Goal: Task Accomplishment & Management: Manage account settings

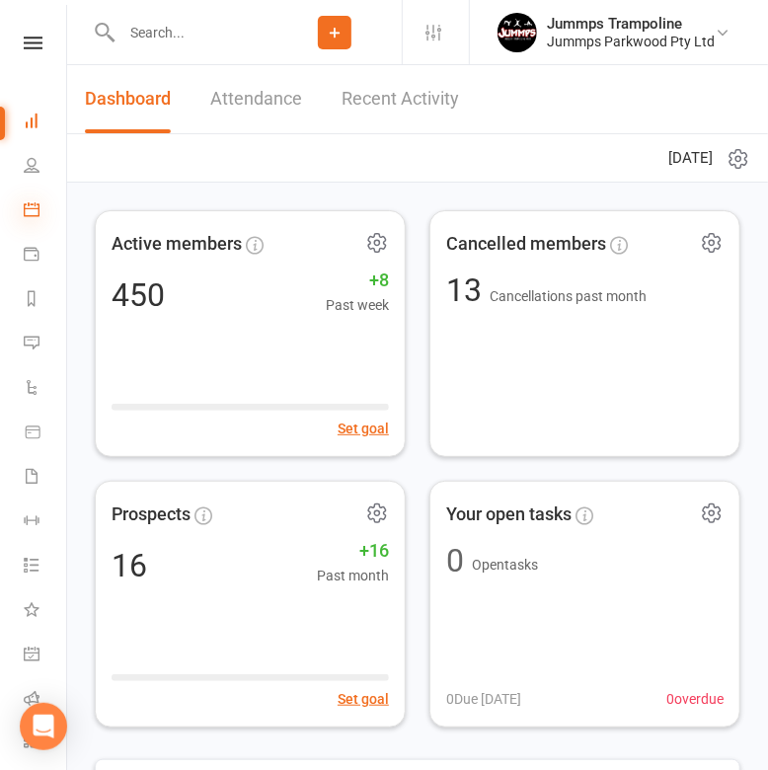
click at [37, 210] on icon at bounding box center [32, 209] width 16 height 16
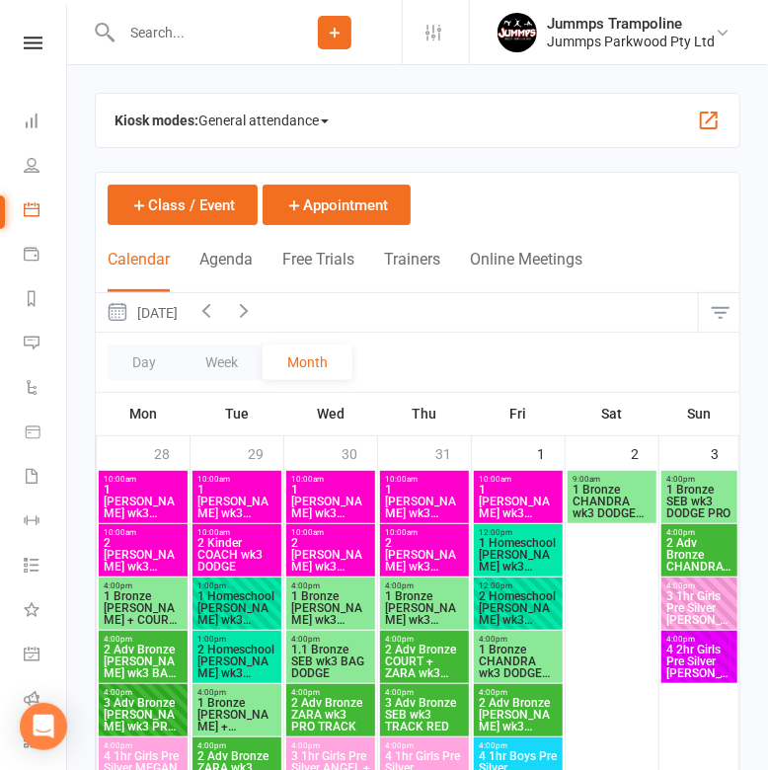
click at [247, 493] on span "1 [PERSON_NAME] wk3 DODGE" at bounding box center [237, 502] width 81 height 36
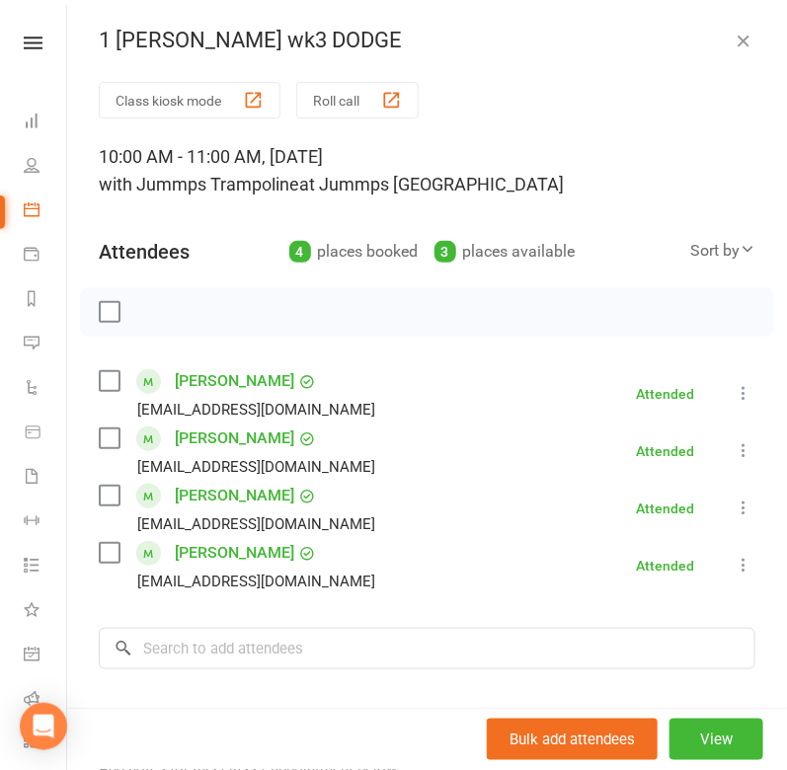
click at [734, 40] on icon "button" at bounding box center [744, 41] width 20 height 20
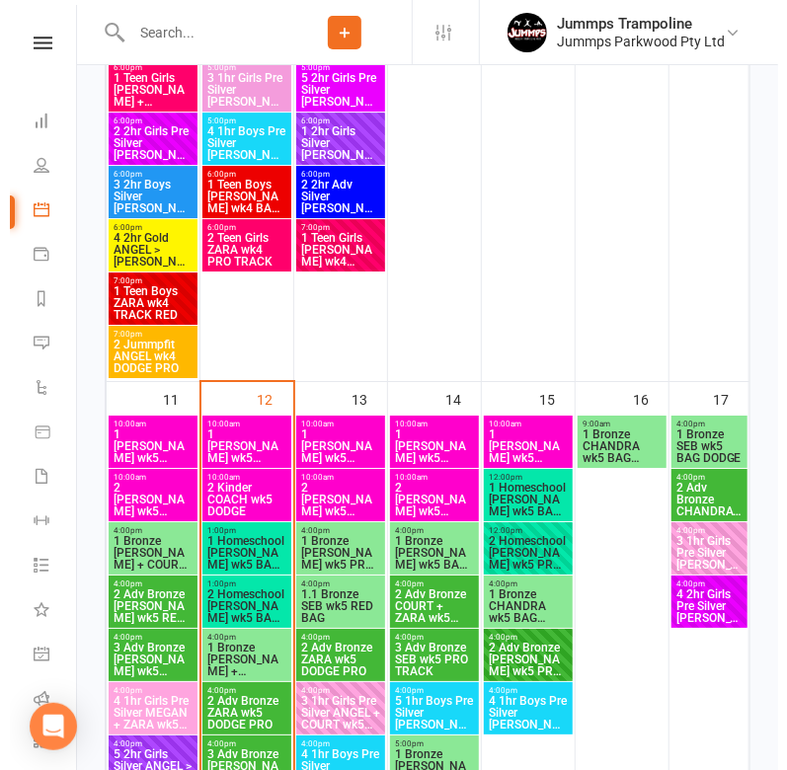
scroll to position [2023, 0]
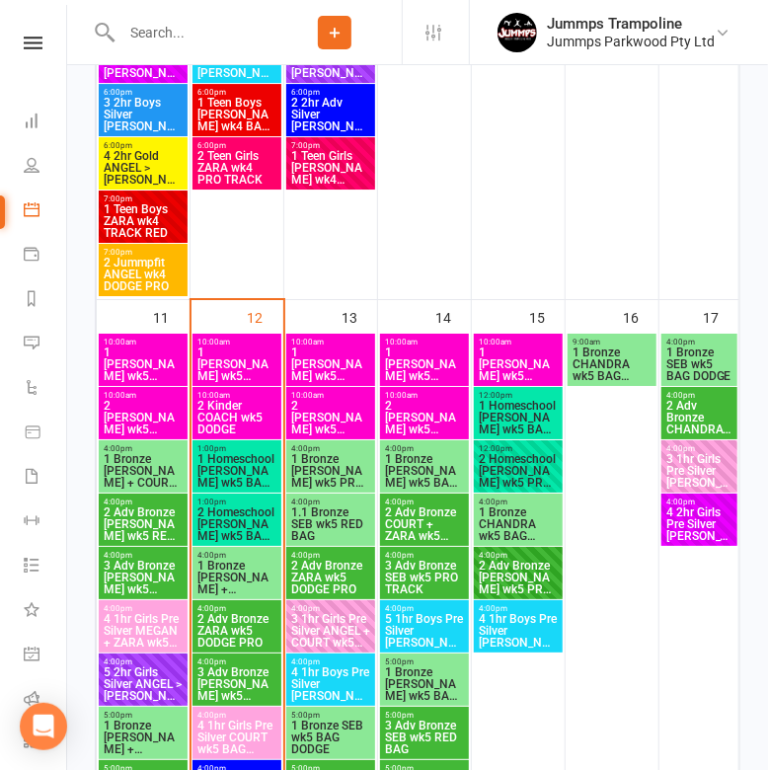
click at [244, 363] on span "1 [PERSON_NAME] wk5 DODGE" at bounding box center [237, 365] width 81 height 36
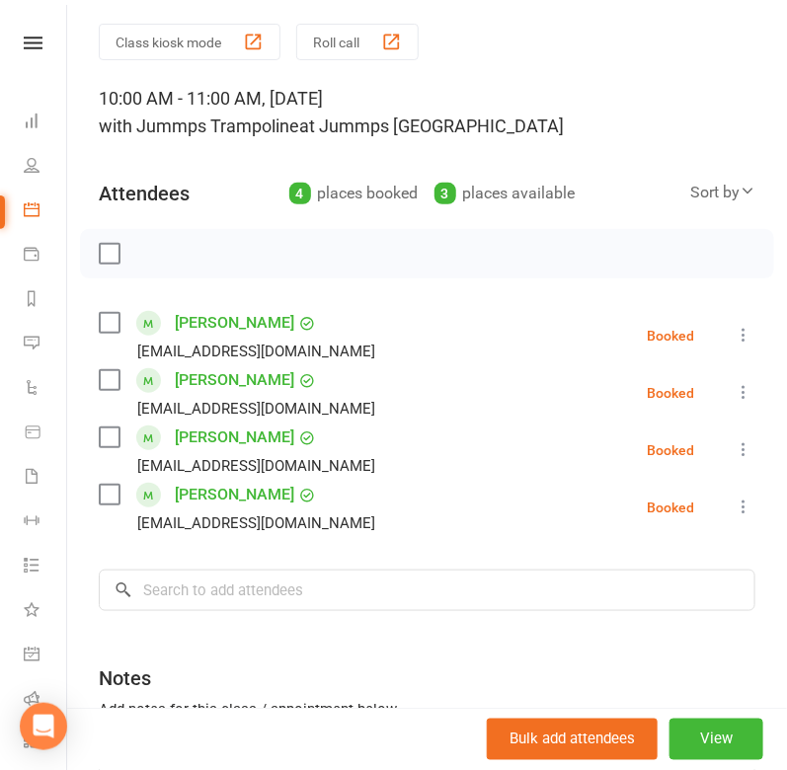
scroll to position [63, 0]
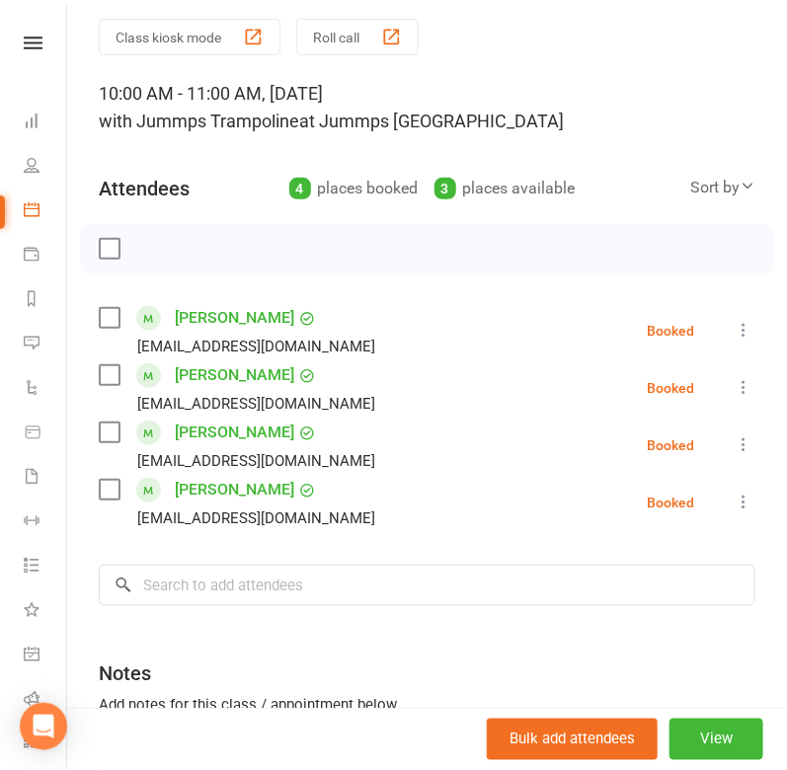
click at [219, 323] on link "[PERSON_NAME]" at bounding box center [234, 318] width 119 height 32
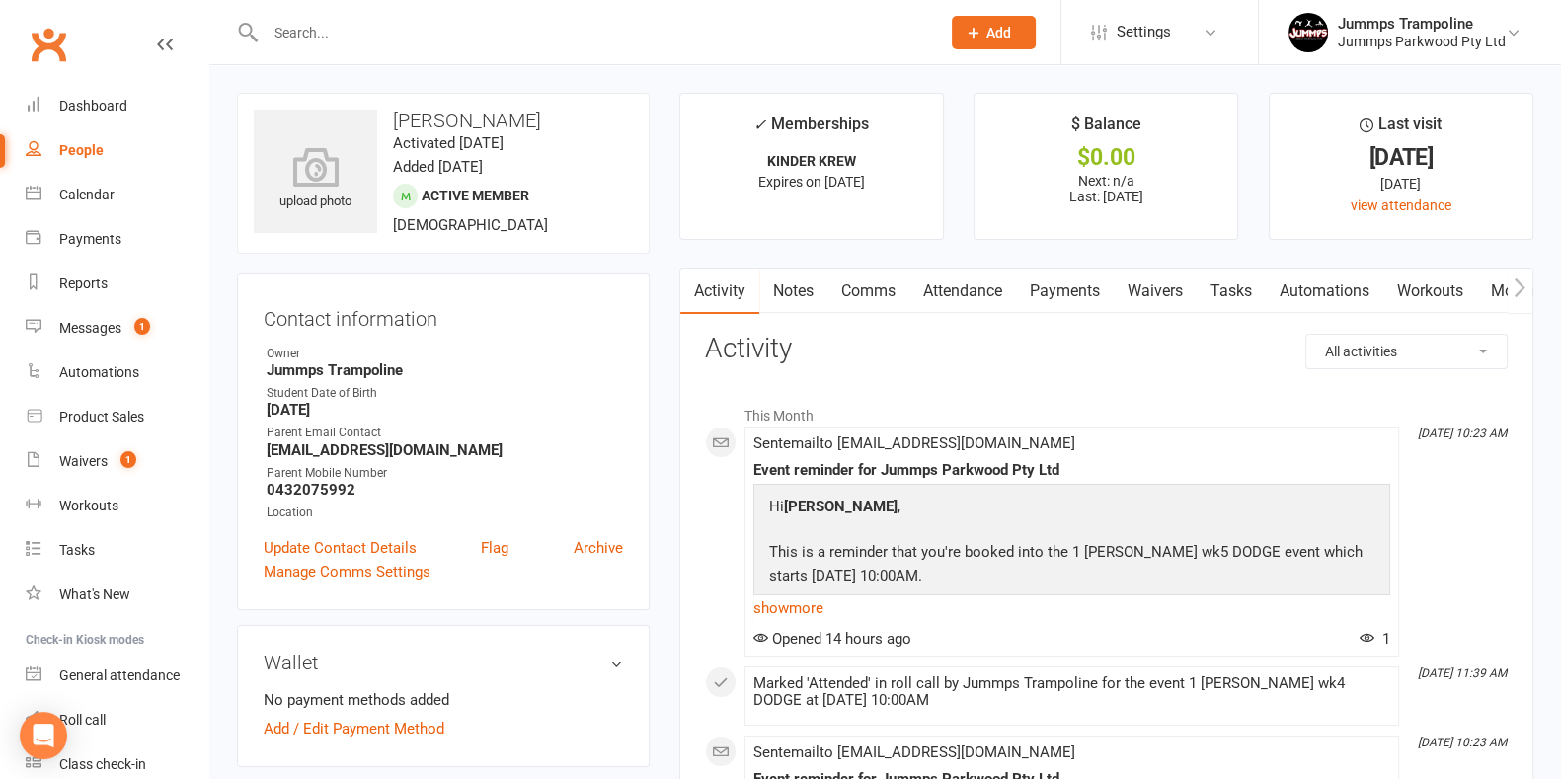
click at [767, 305] on link "Attendance" at bounding box center [963, 291] width 107 height 45
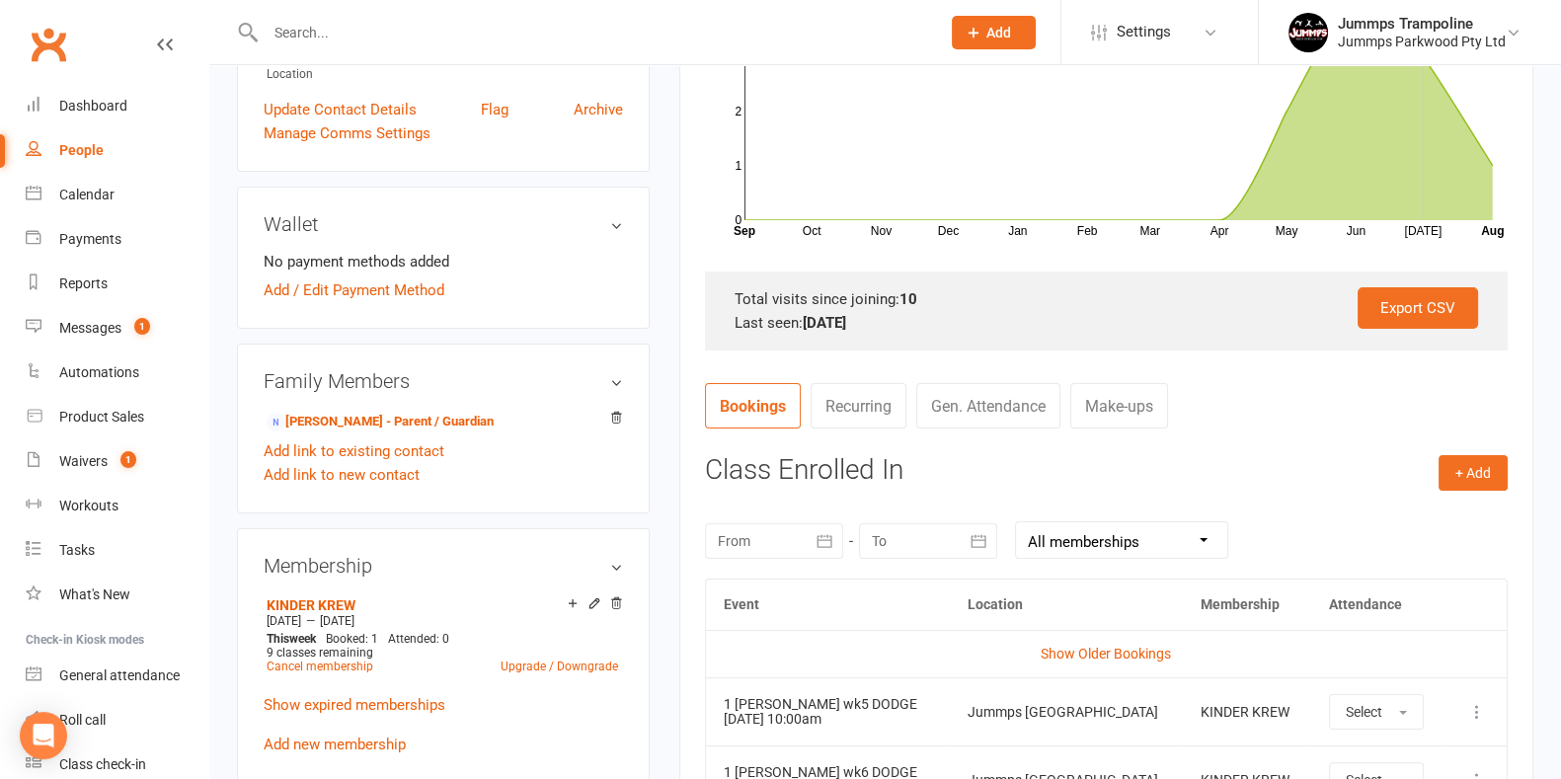
scroll to position [614, 0]
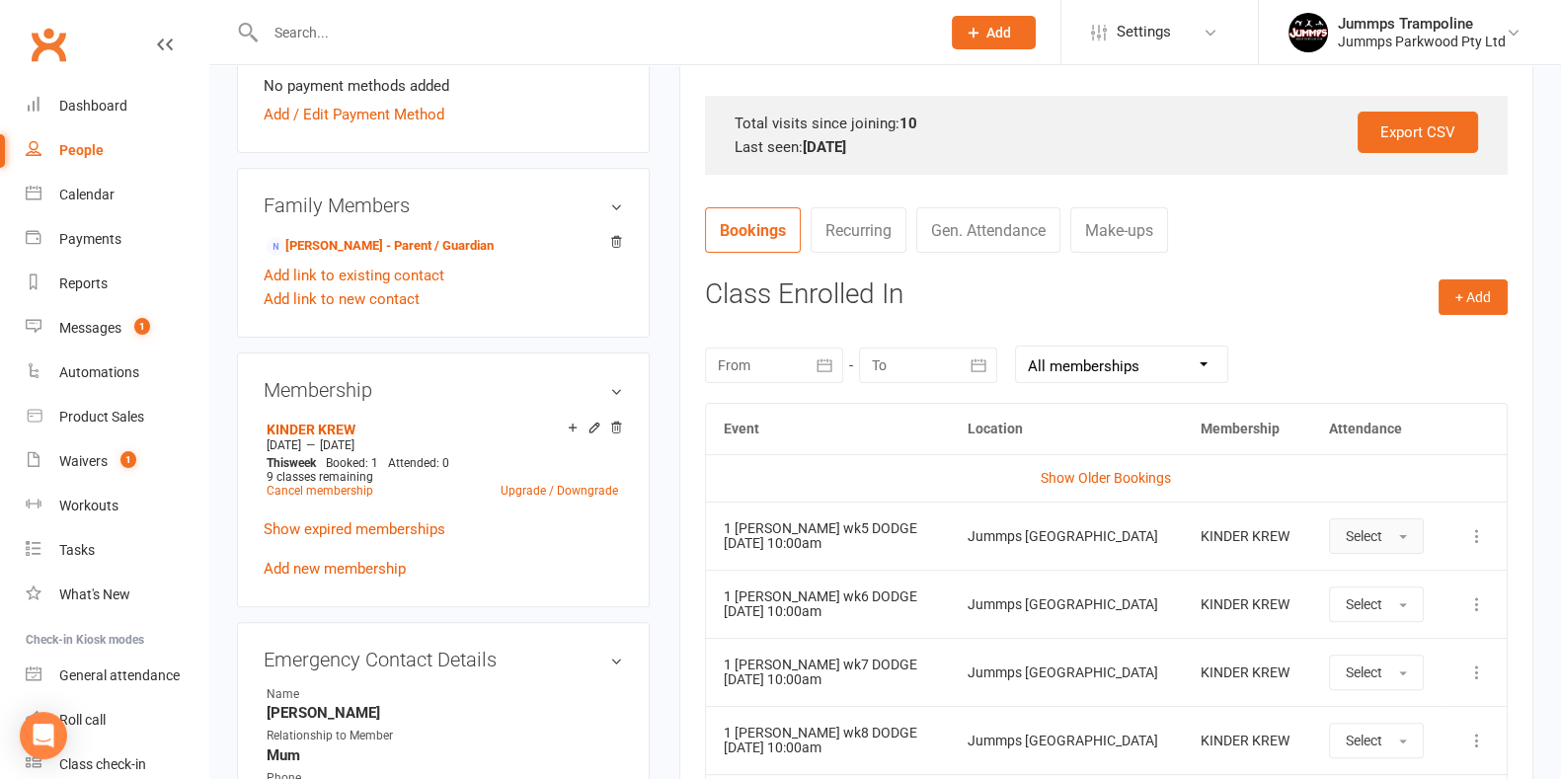
click at [767, 547] on button "Select" at bounding box center [1376, 536] width 95 height 36
click at [767, 613] on link "Absent" at bounding box center [1428, 620] width 196 height 40
click at [767, 308] on div "+ Add Book Event Add Appointment Book a Friend Class Enrolled In [DATE] Sun Mon…" at bounding box center [1106, 658] width 803 height 759
drag, startPoint x: 906, startPoint y: 287, endPoint x: 708, endPoint y: 296, distance: 197.7
click at [708, 296] on h3 "Class Enrolled In" at bounding box center [1106, 294] width 803 height 31
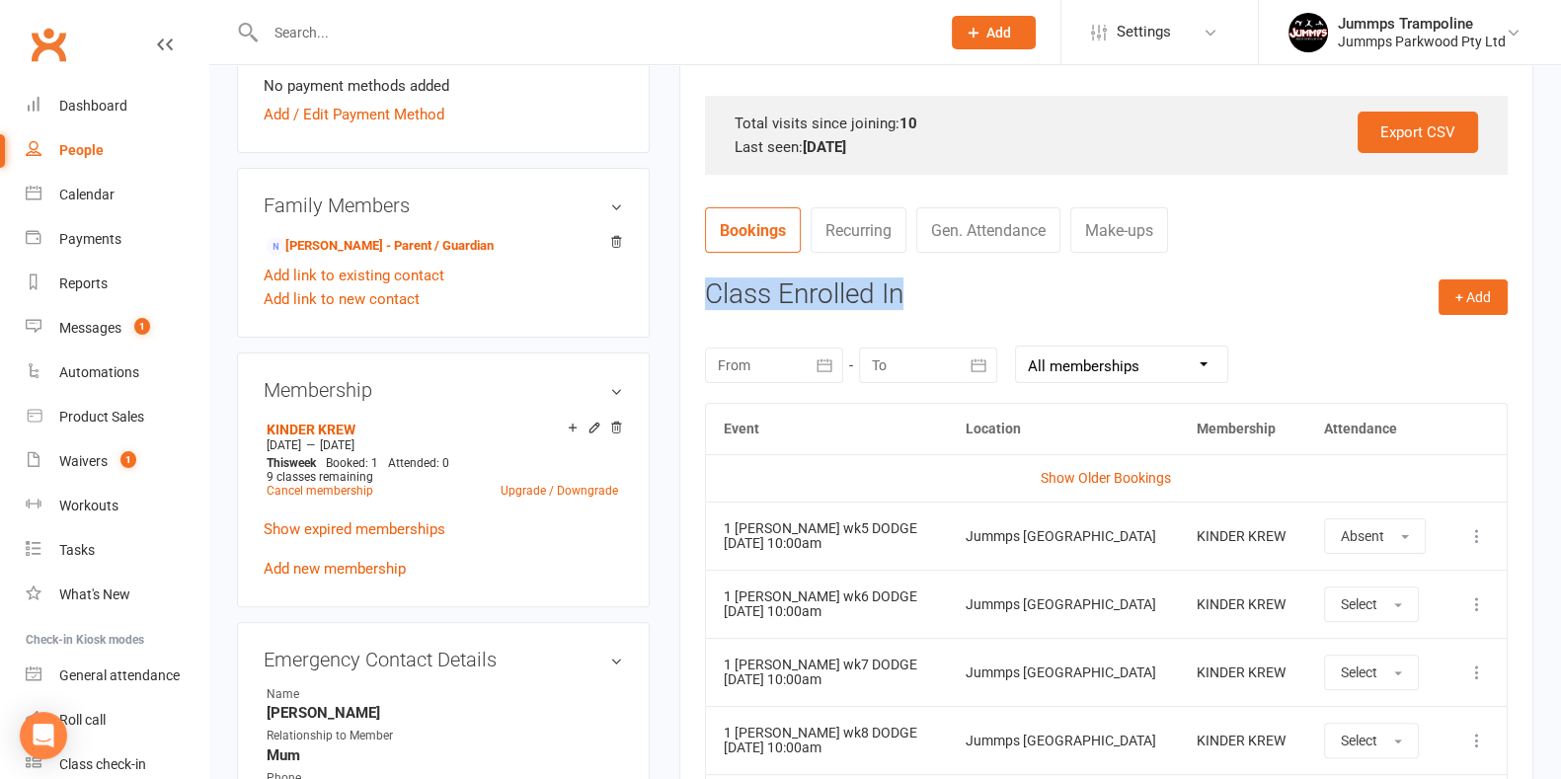
click at [717, 303] on h3 "Class Enrolled In" at bounding box center [1106, 294] width 803 height 31
click at [767, 287] on h3 "Class Enrolled In" at bounding box center [1106, 294] width 803 height 31
drag, startPoint x: 917, startPoint y: 287, endPoint x: 900, endPoint y: 282, distance: 18.4
click at [767, 282] on h3 "Class Enrolled In" at bounding box center [1106, 294] width 803 height 31
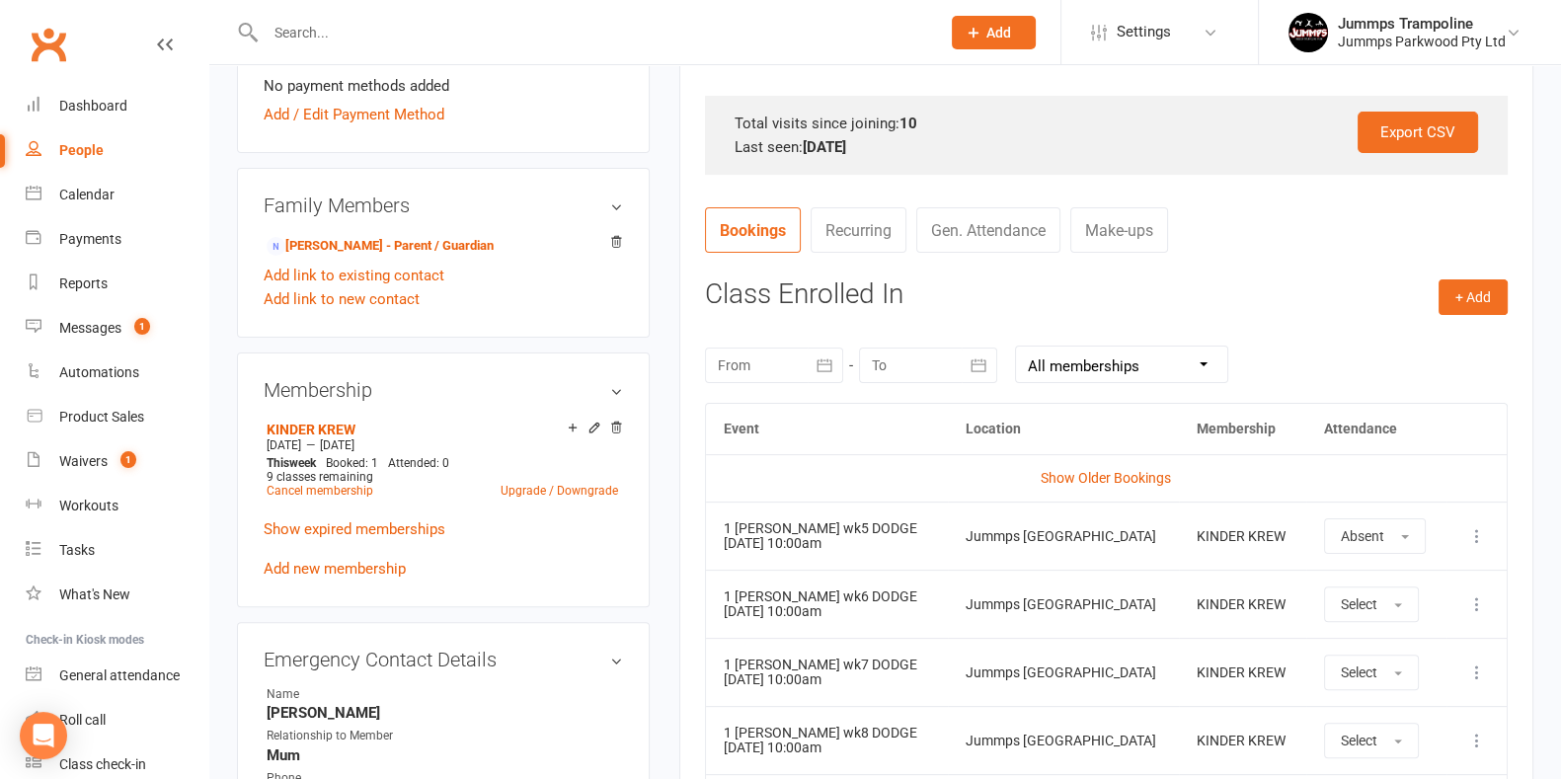
click at [767, 282] on h3 "Class Enrolled In" at bounding box center [1106, 294] width 803 height 31
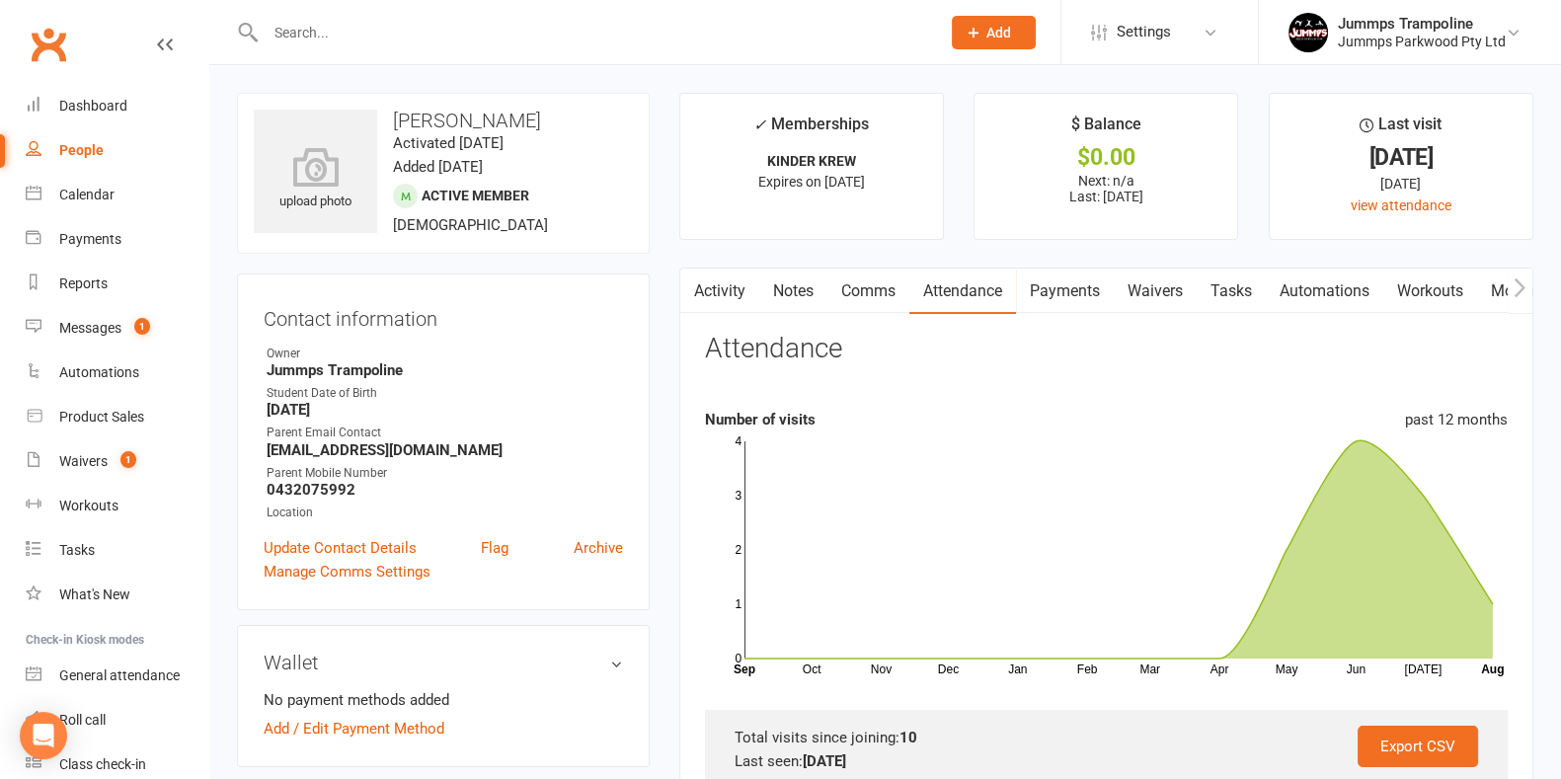
click at [479, 29] on input "text" at bounding box center [593, 33] width 667 height 28
click at [87, 197] on div "Calendar" at bounding box center [86, 195] width 55 height 16
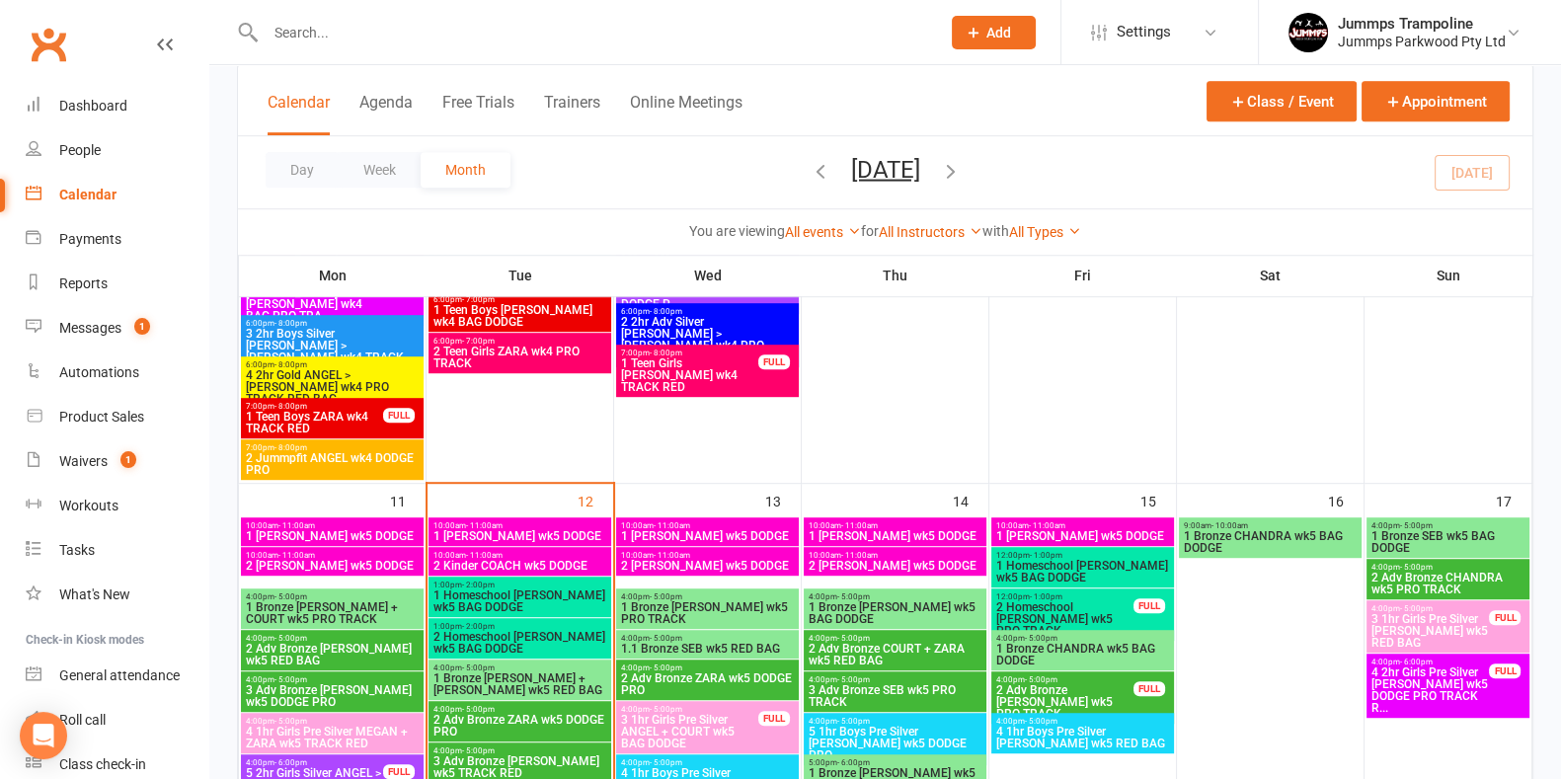
scroll to position [1452, 0]
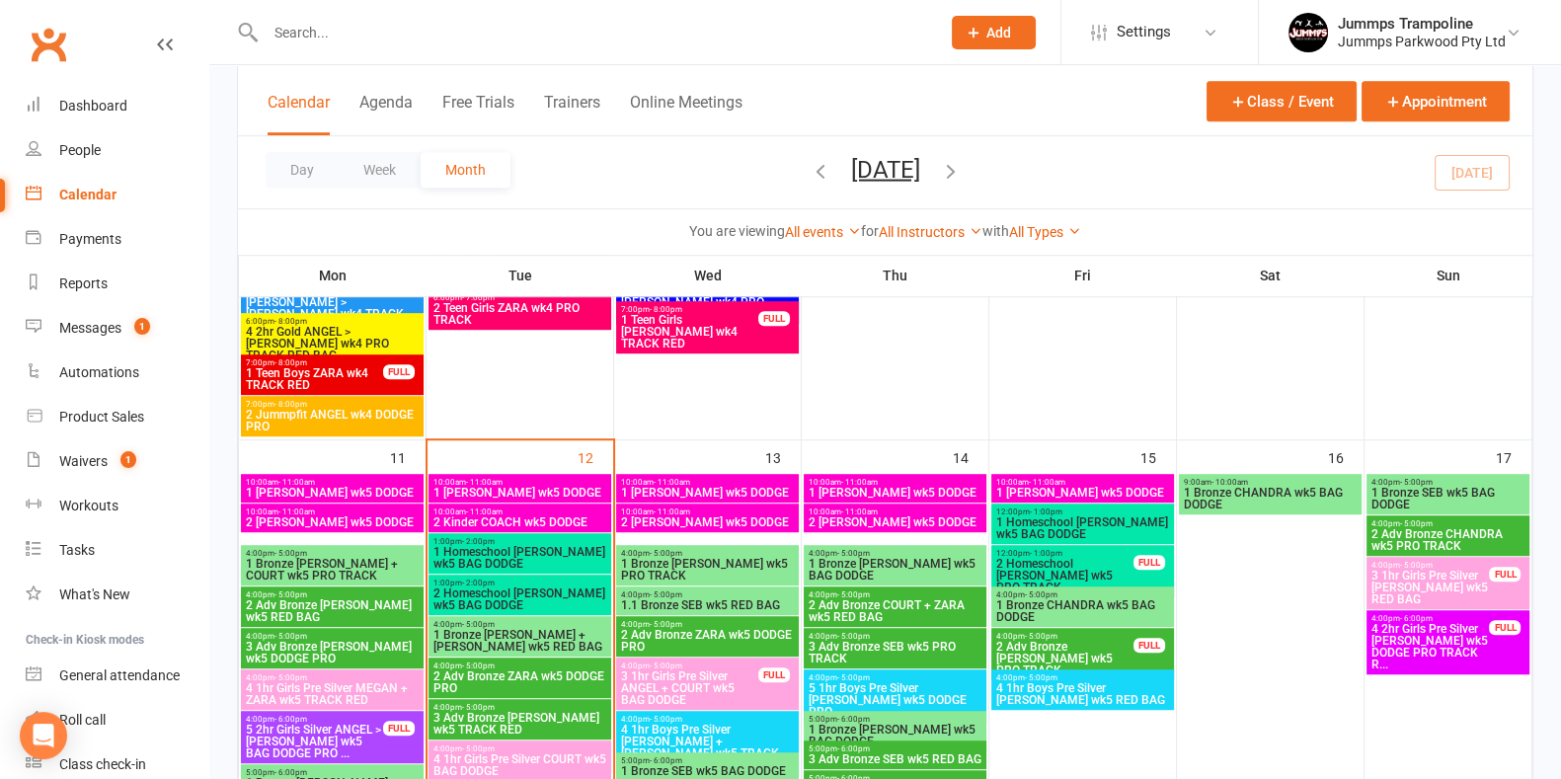
click at [568, 489] on span "1 [PERSON_NAME] wk5 DODGE" at bounding box center [520, 493] width 175 height 12
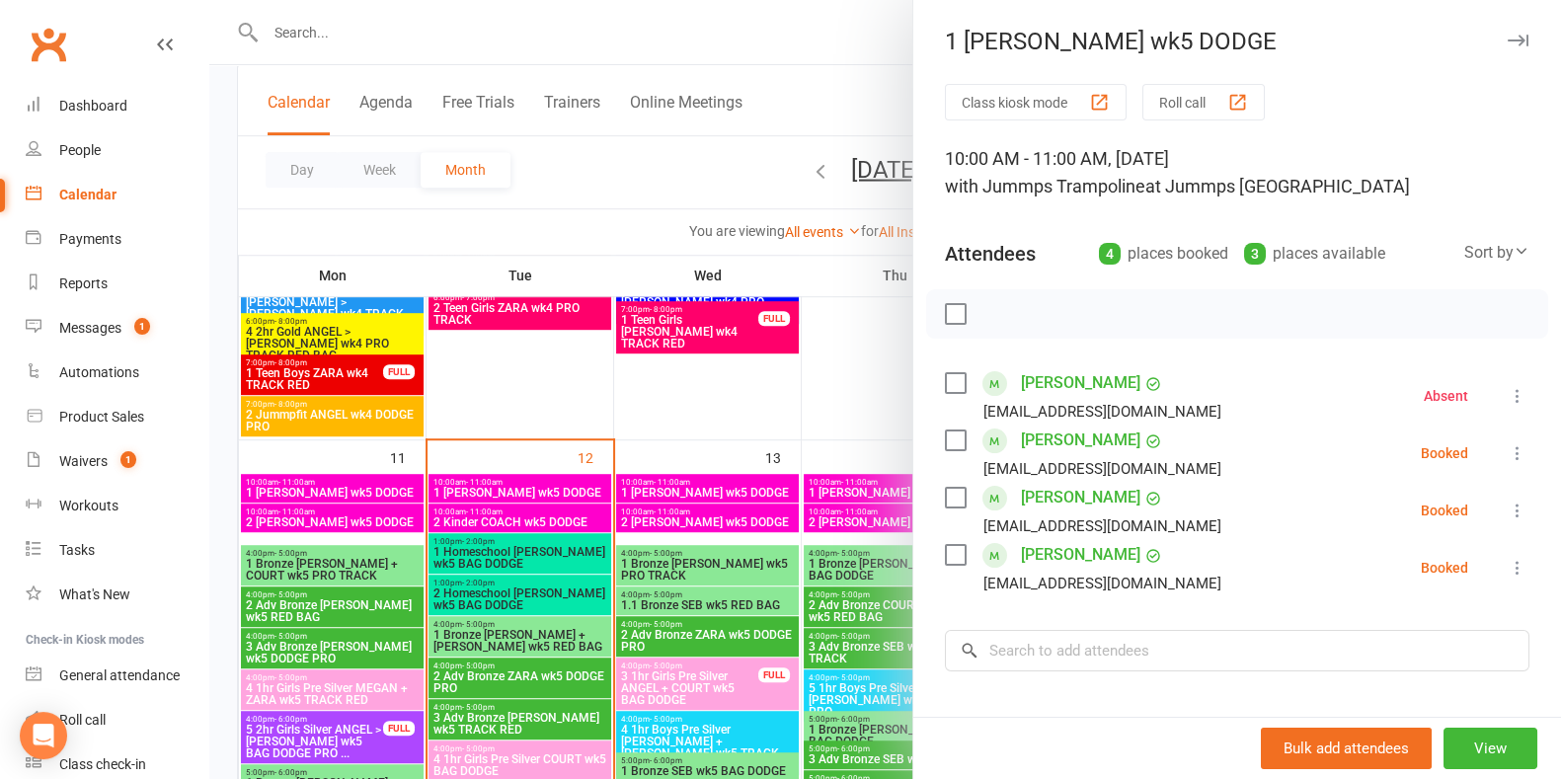
click at [767, 438] on link "[PERSON_NAME]" at bounding box center [1080, 441] width 119 height 32
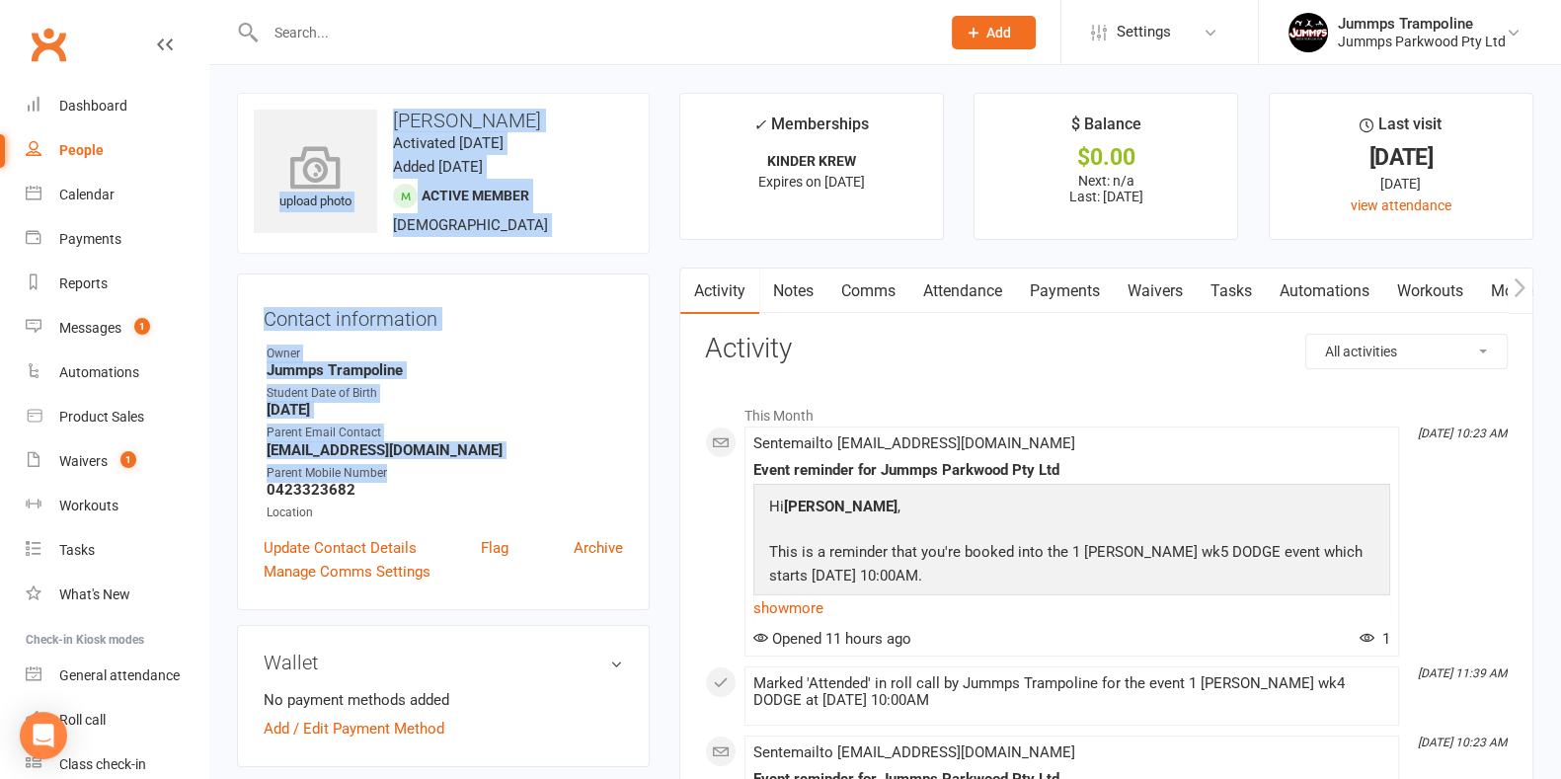
drag, startPoint x: 411, startPoint y: 461, endPoint x: 275, endPoint y: 219, distance: 277.7
click at [275, 219] on contact-information "upload photo [PERSON_NAME] Activated [DATE] Added [DATE] Active member [DEMOGRA…" at bounding box center [443, 351] width 413 height 517
click at [472, 348] on div "Owner" at bounding box center [445, 354] width 357 height 19
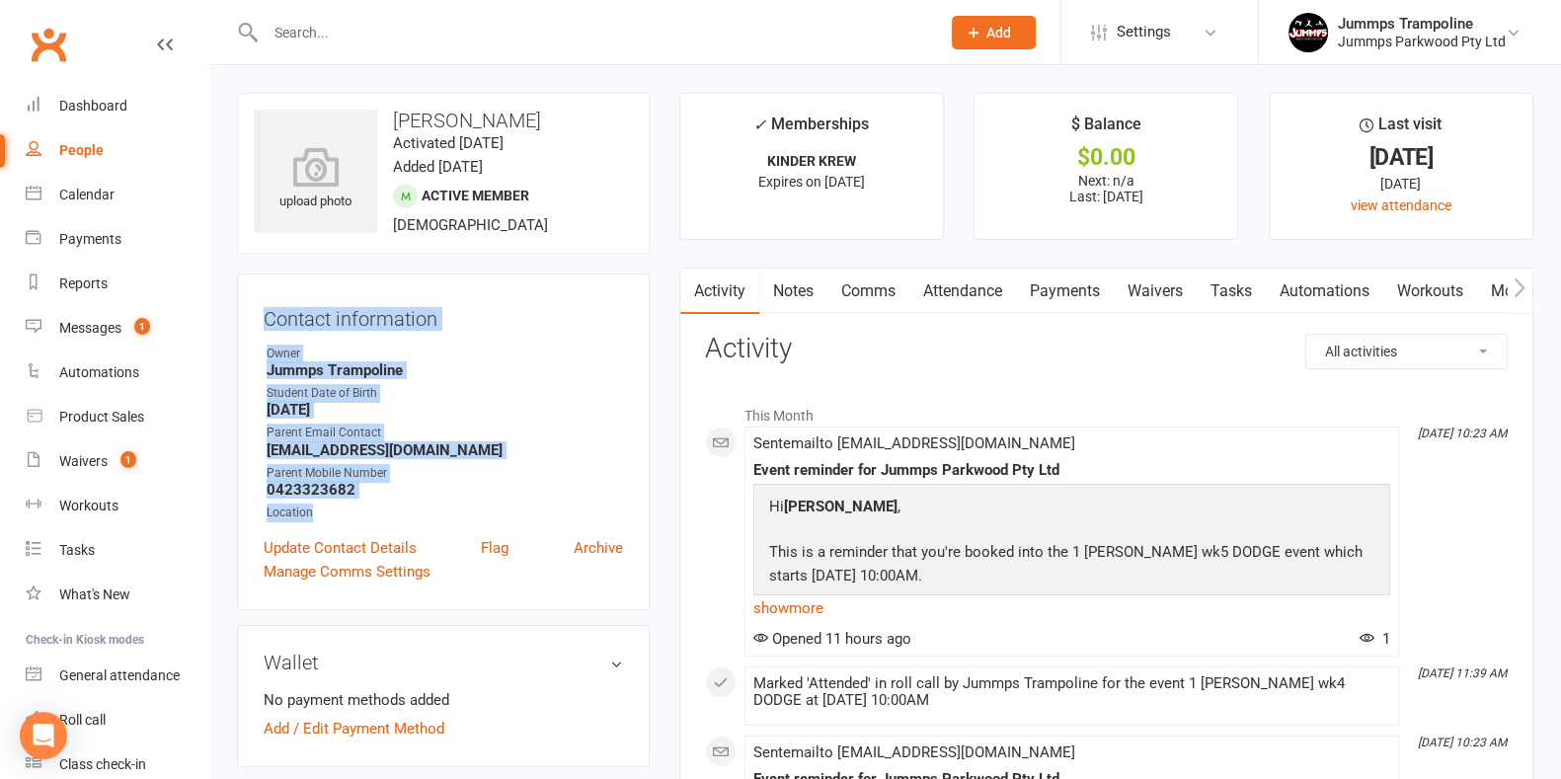
drag, startPoint x: 267, startPoint y: 314, endPoint x: 622, endPoint y: 513, distance: 407.2
click at [622, 513] on div "Contact information Owner Jummps Trampoline Student Date of Birth [DEMOGRAPHIC_…" at bounding box center [443, 442] width 413 height 337
click at [611, 457] on strong "[EMAIL_ADDRESS][DOMAIN_NAME]" at bounding box center [445, 450] width 357 height 18
drag, startPoint x: 267, startPoint y: 357, endPoint x: 494, endPoint y: 489, distance: 262.4
click at [494, 489] on ul "Owner Jummps Trampoline Student Date of Birth [DEMOGRAPHIC_DATA] Parent Email C…" at bounding box center [443, 434] width 359 height 178
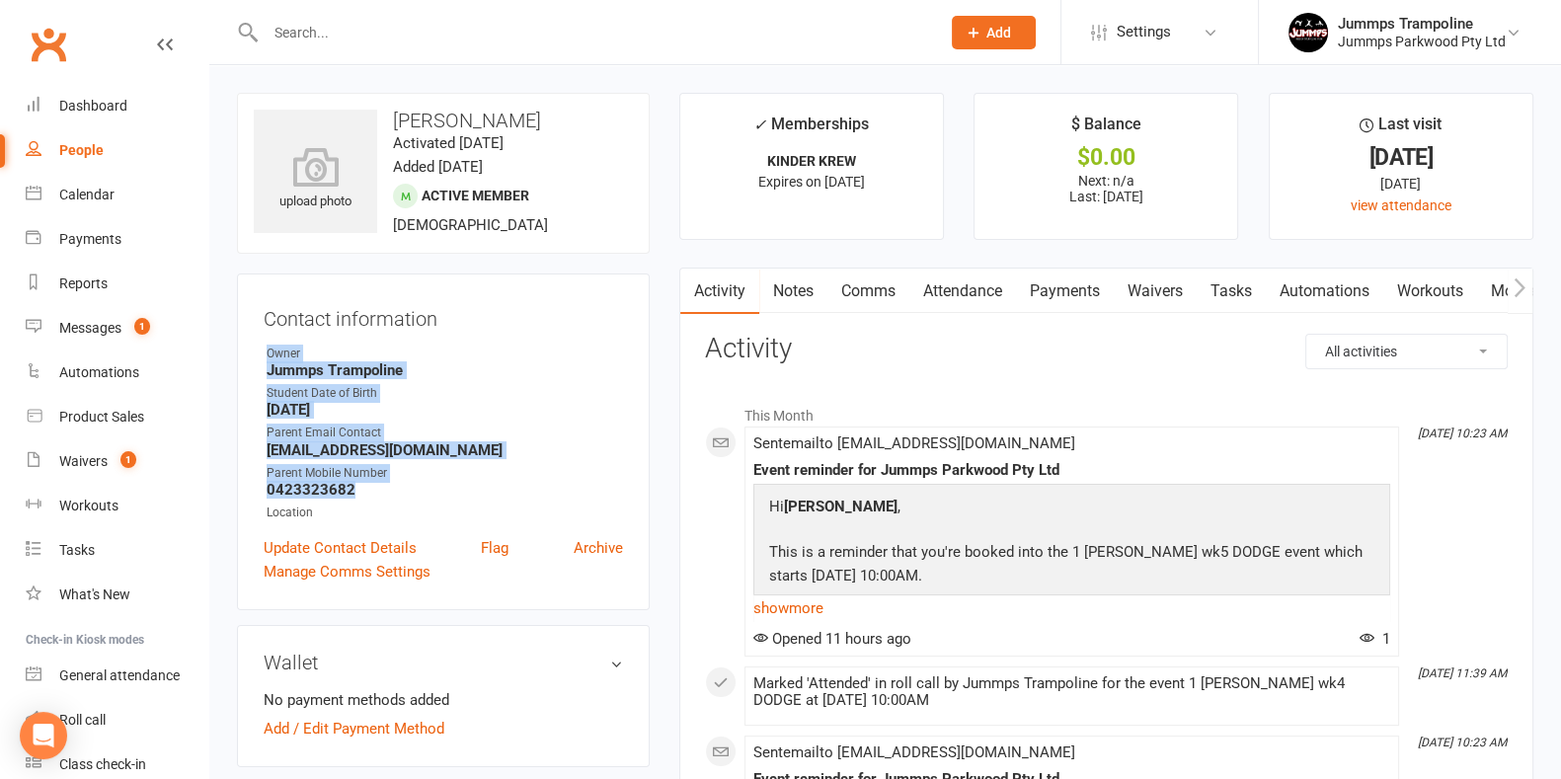
click at [494, 489] on strong "0423323682" at bounding box center [445, 490] width 357 height 18
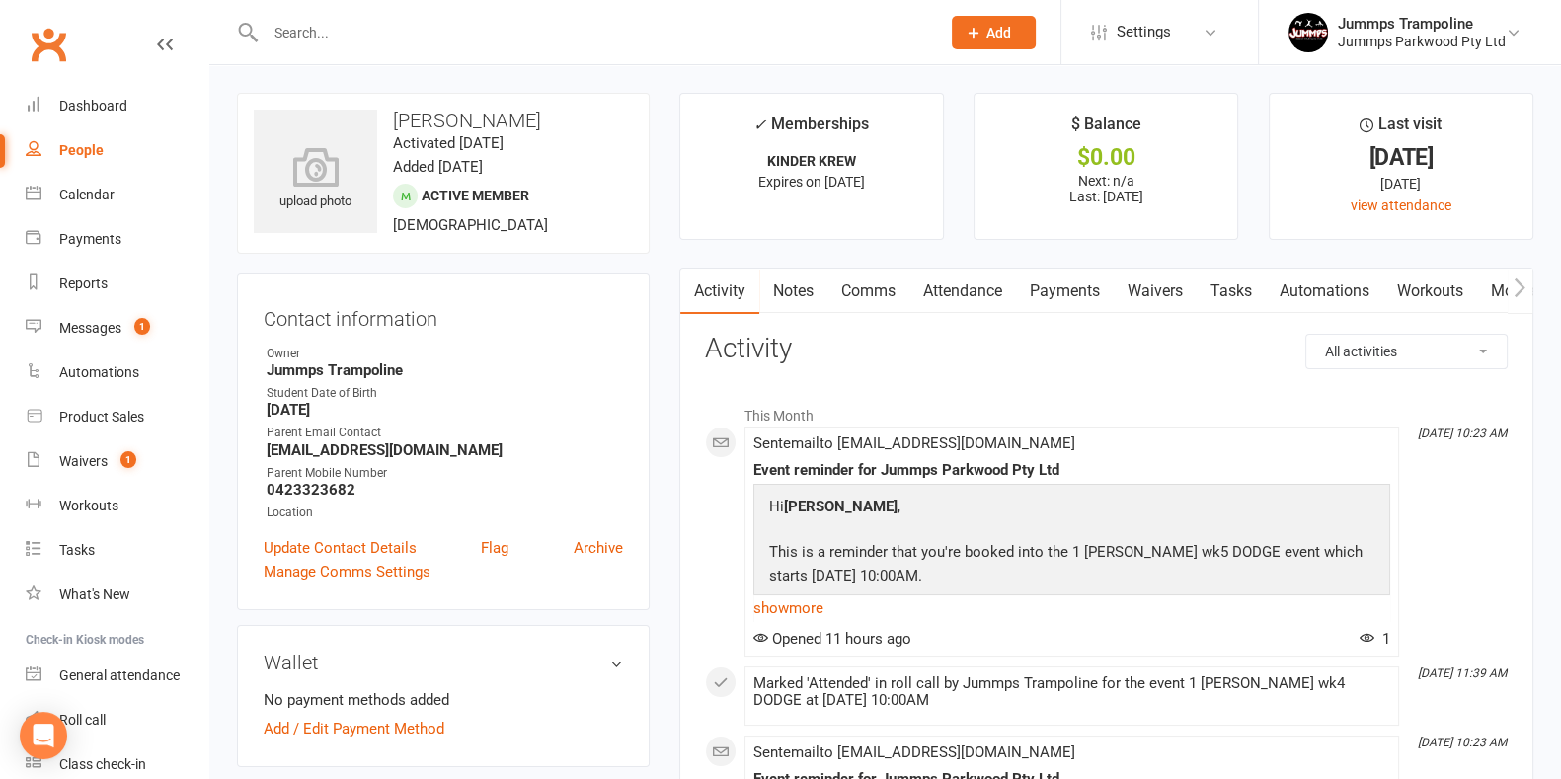
click at [524, 435] on div "Parent Email Contact" at bounding box center [445, 433] width 357 height 19
click at [767, 290] on link "Attendance" at bounding box center [963, 291] width 107 height 45
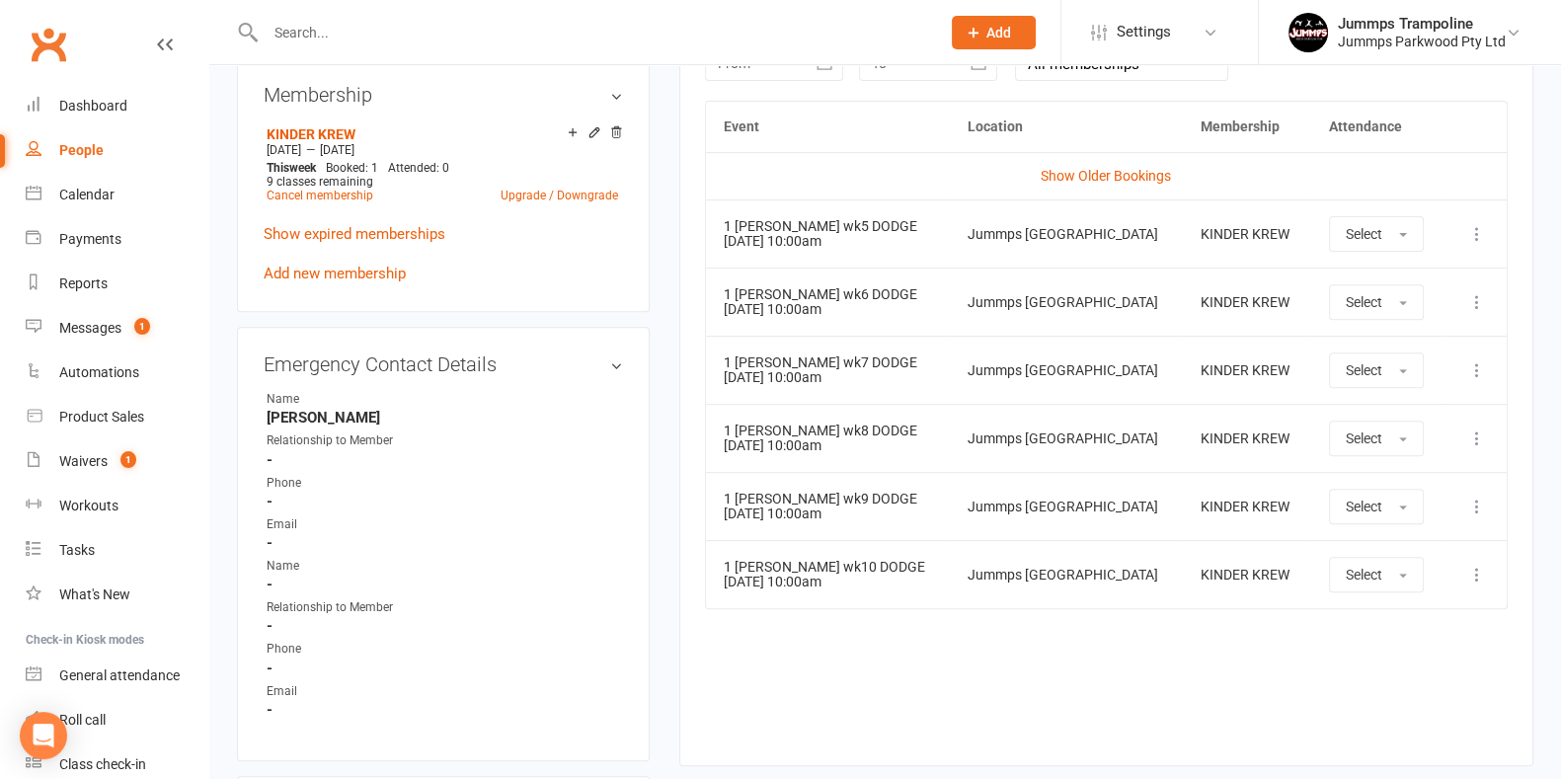
scroll to position [908, 0]
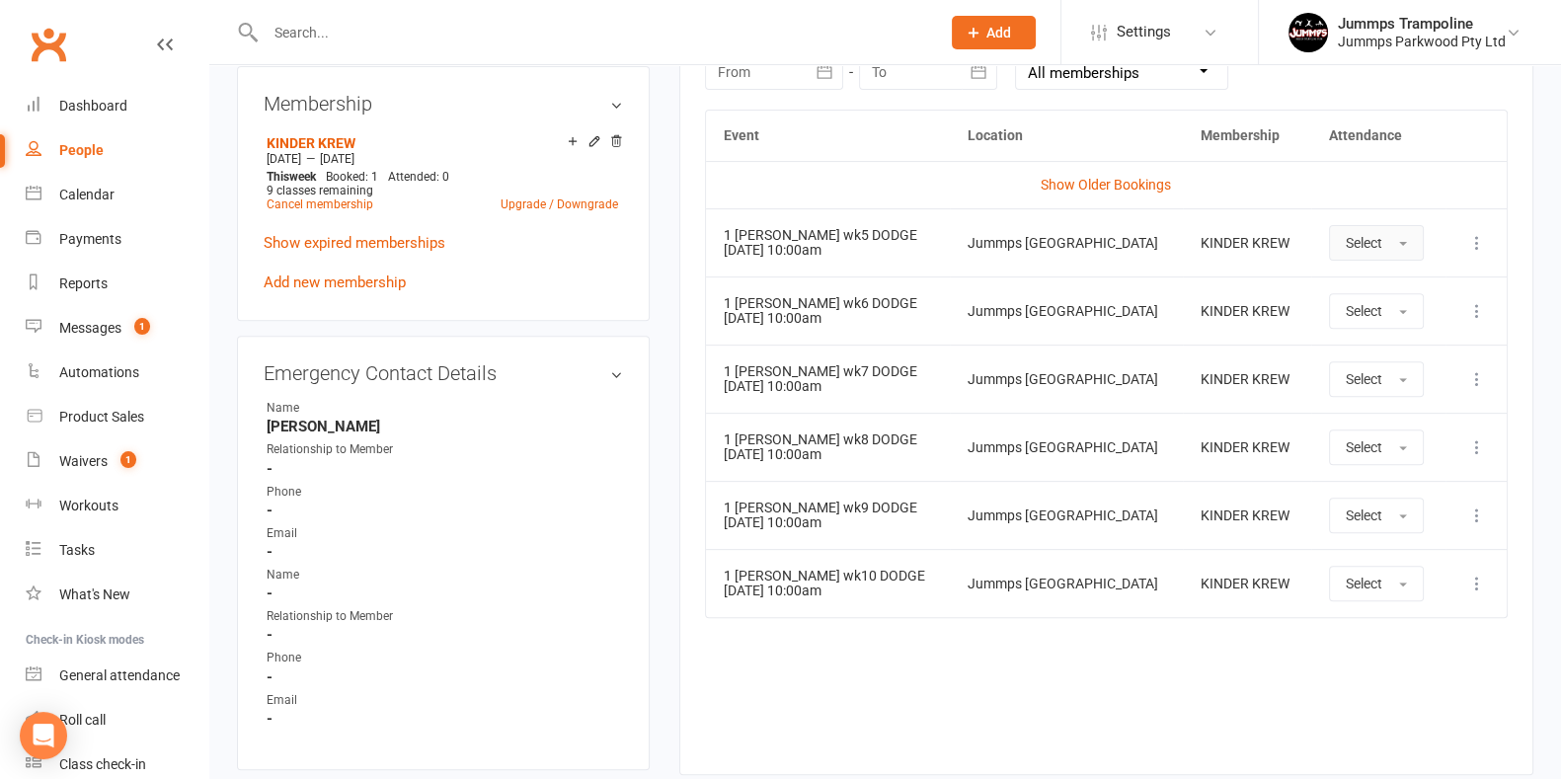
click at [767, 240] on button "Select" at bounding box center [1376, 243] width 95 height 36
click at [767, 329] on link "Absent" at bounding box center [1428, 327] width 196 height 40
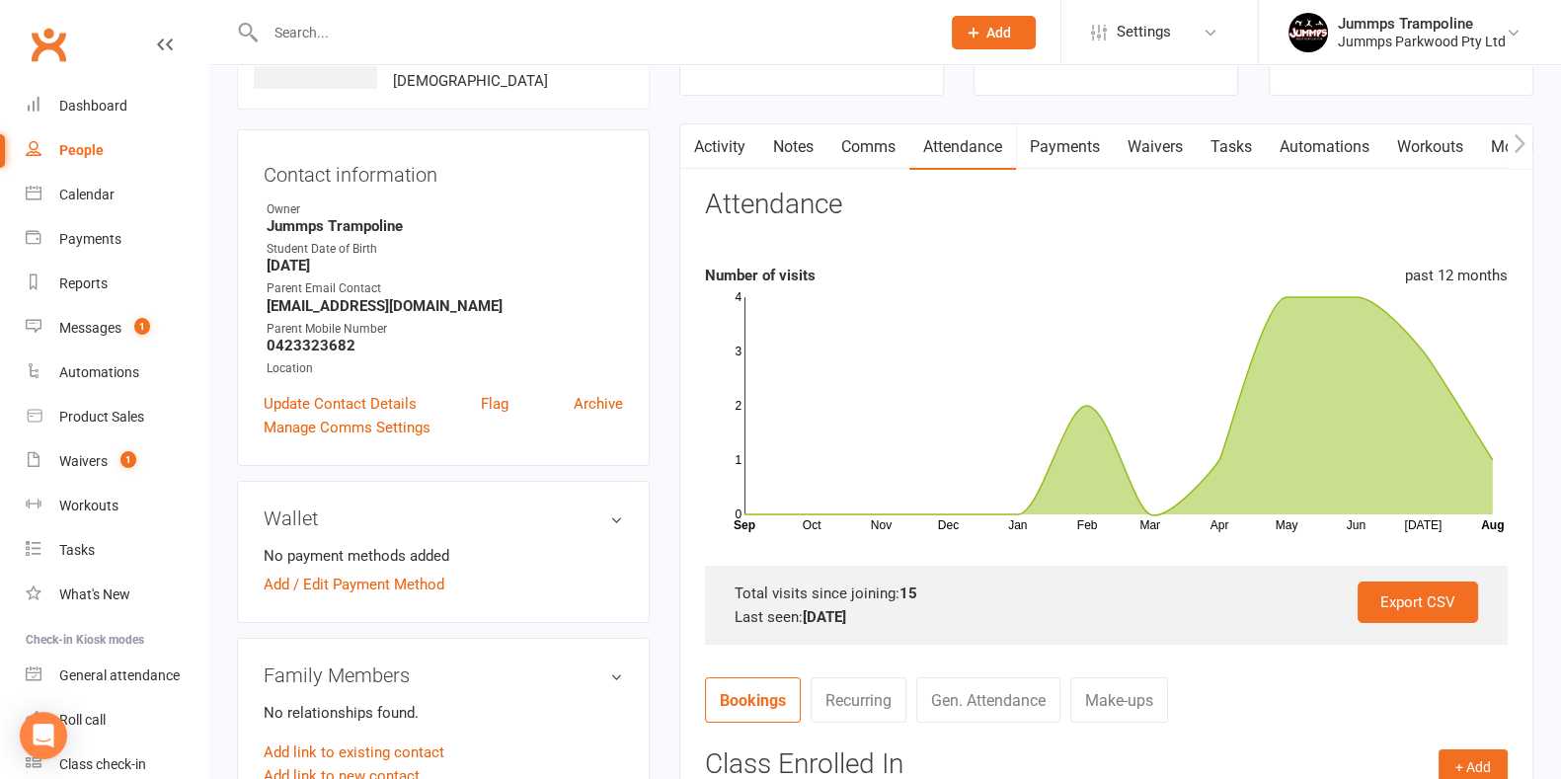
scroll to position [0, 0]
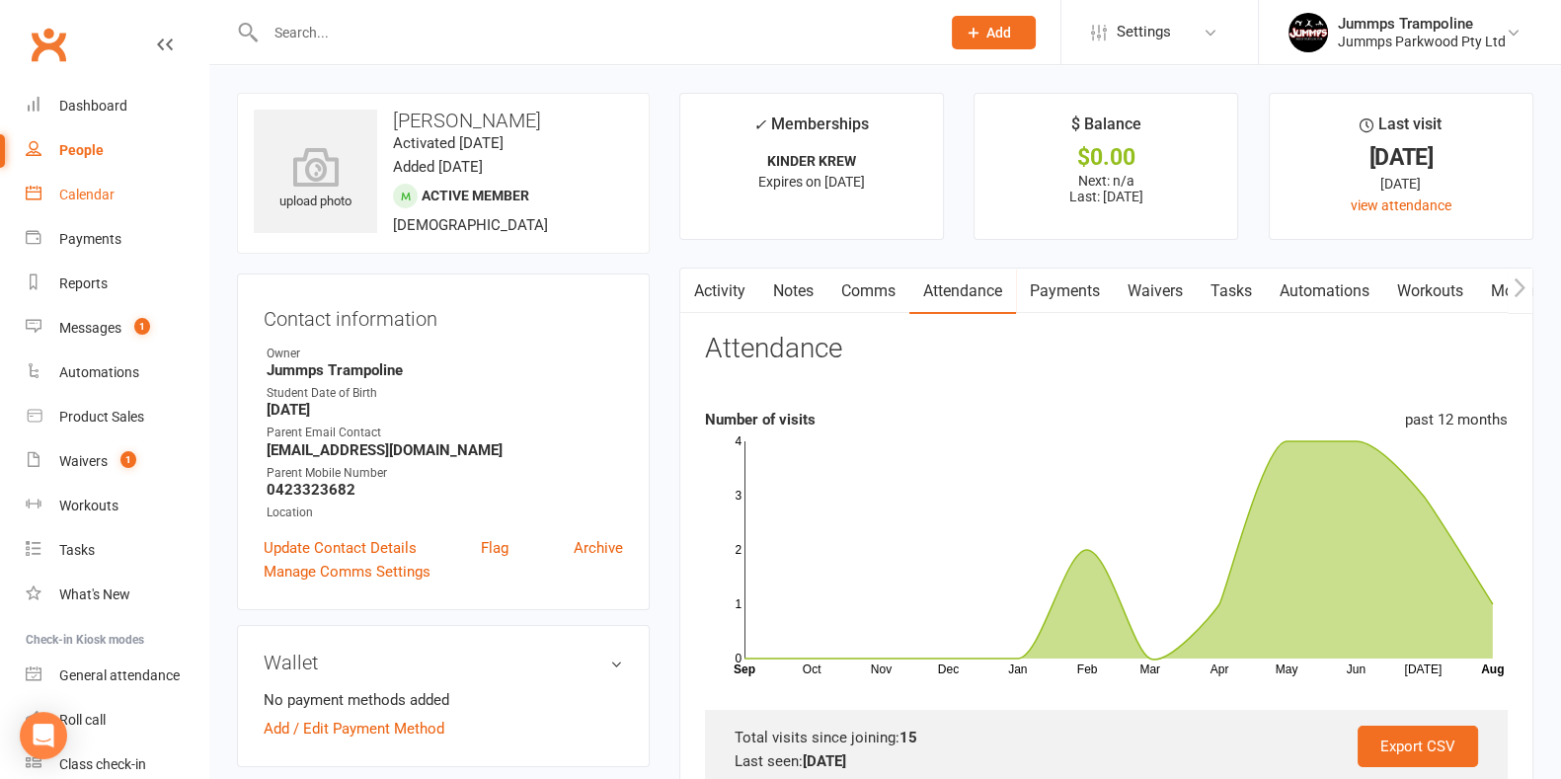
click at [113, 202] on link "Calendar" at bounding box center [117, 195] width 183 height 44
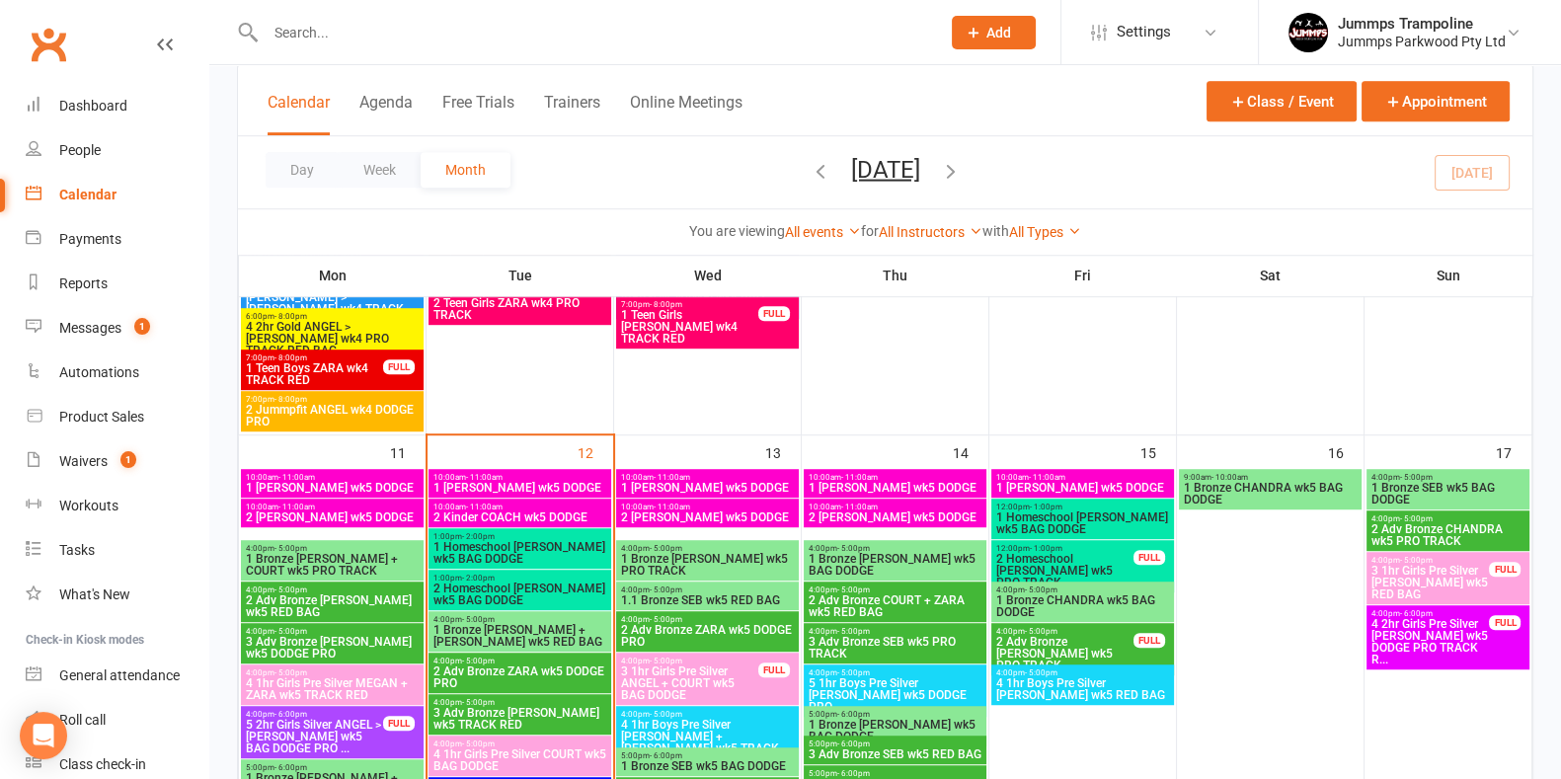
scroll to position [1528, 0]
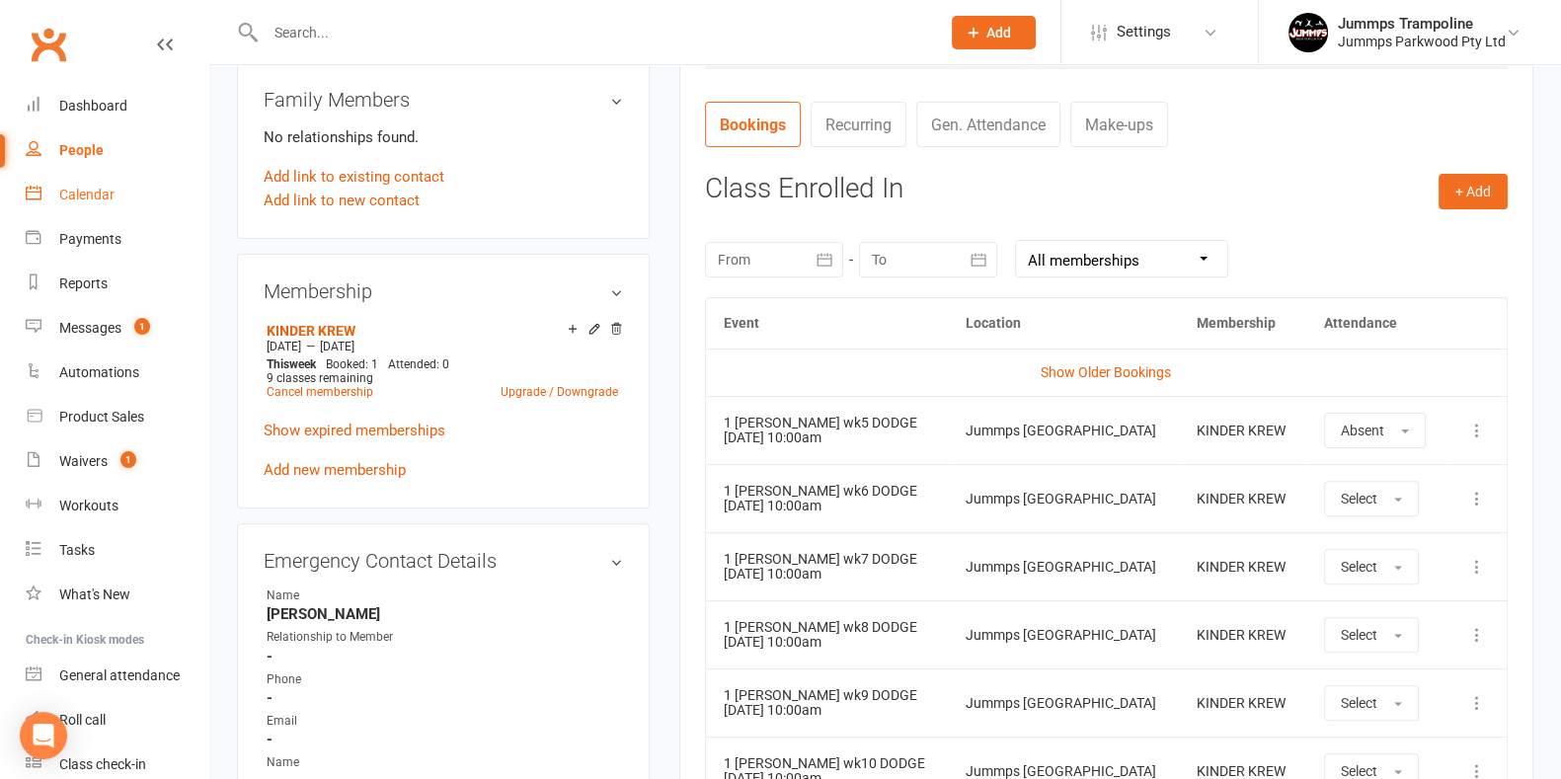
scroll to position [717, 0]
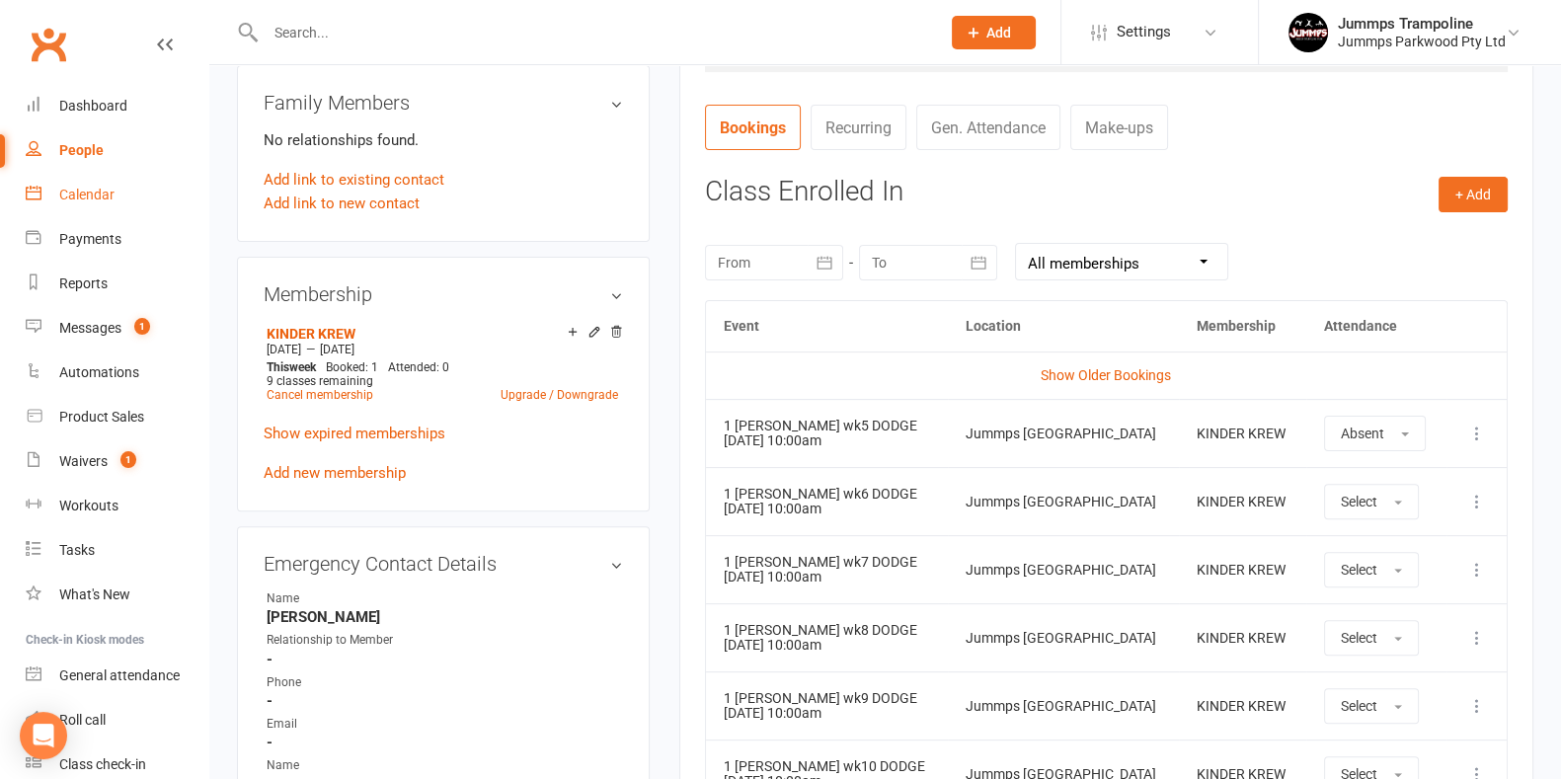
click at [82, 199] on div "Calendar" at bounding box center [86, 195] width 55 height 16
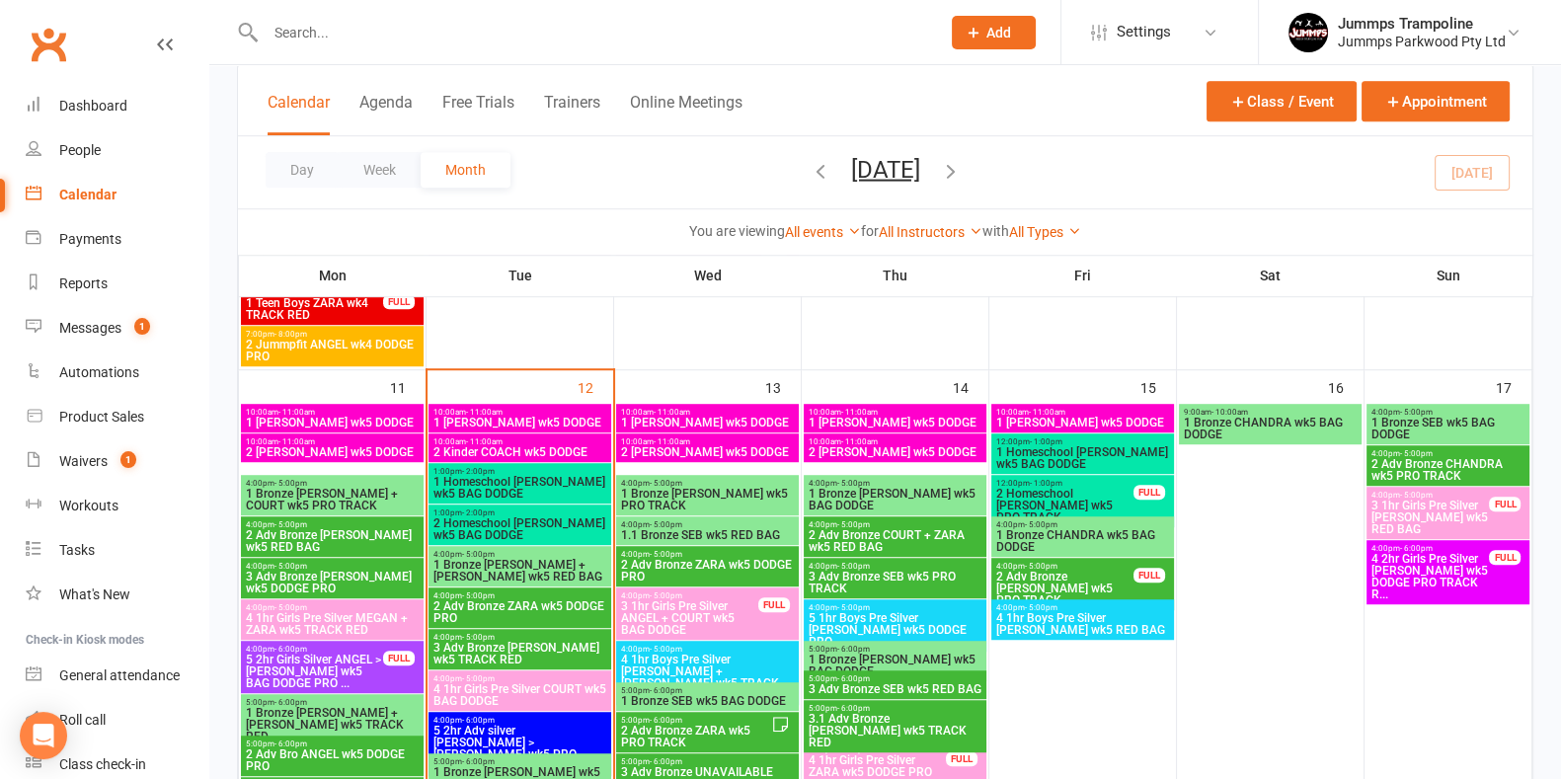
scroll to position [1520, 0]
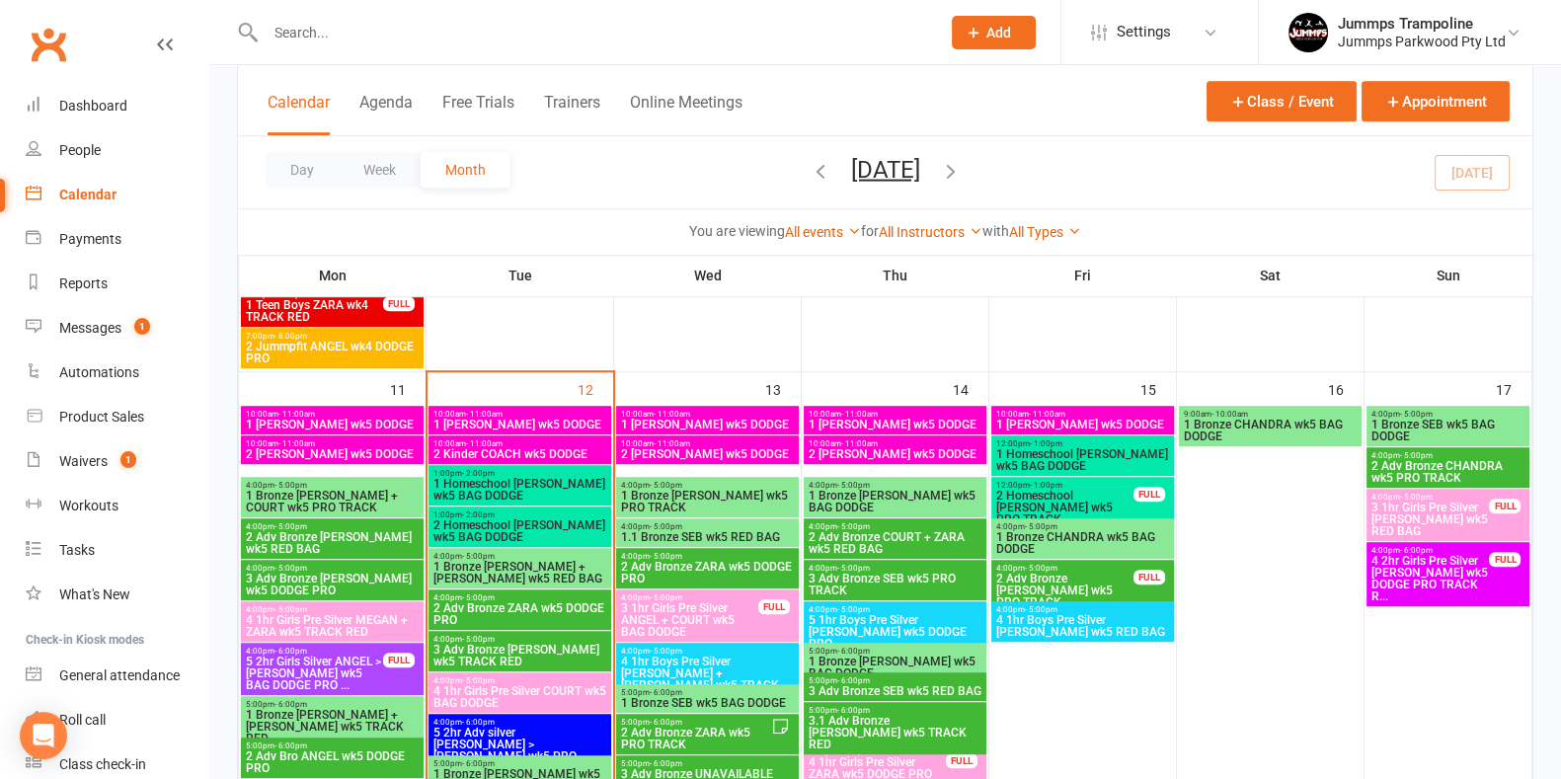
click at [558, 414] on span "10:00am - 11:00am" at bounding box center [520, 414] width 175 height 9
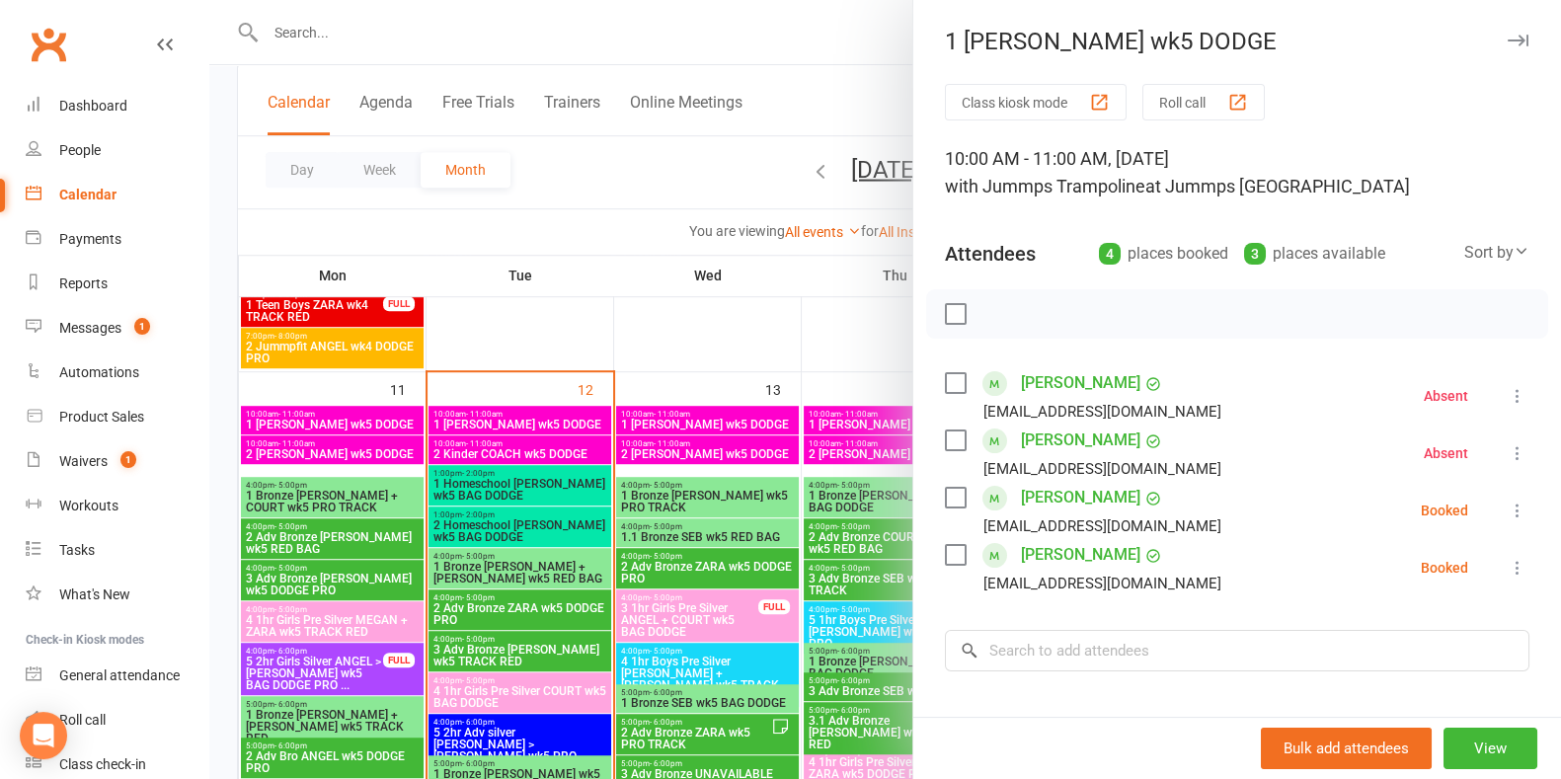
click at [767, 496] on link "[PERSON_NAME]" at bounding box center [1080, 498] width 119 height 32
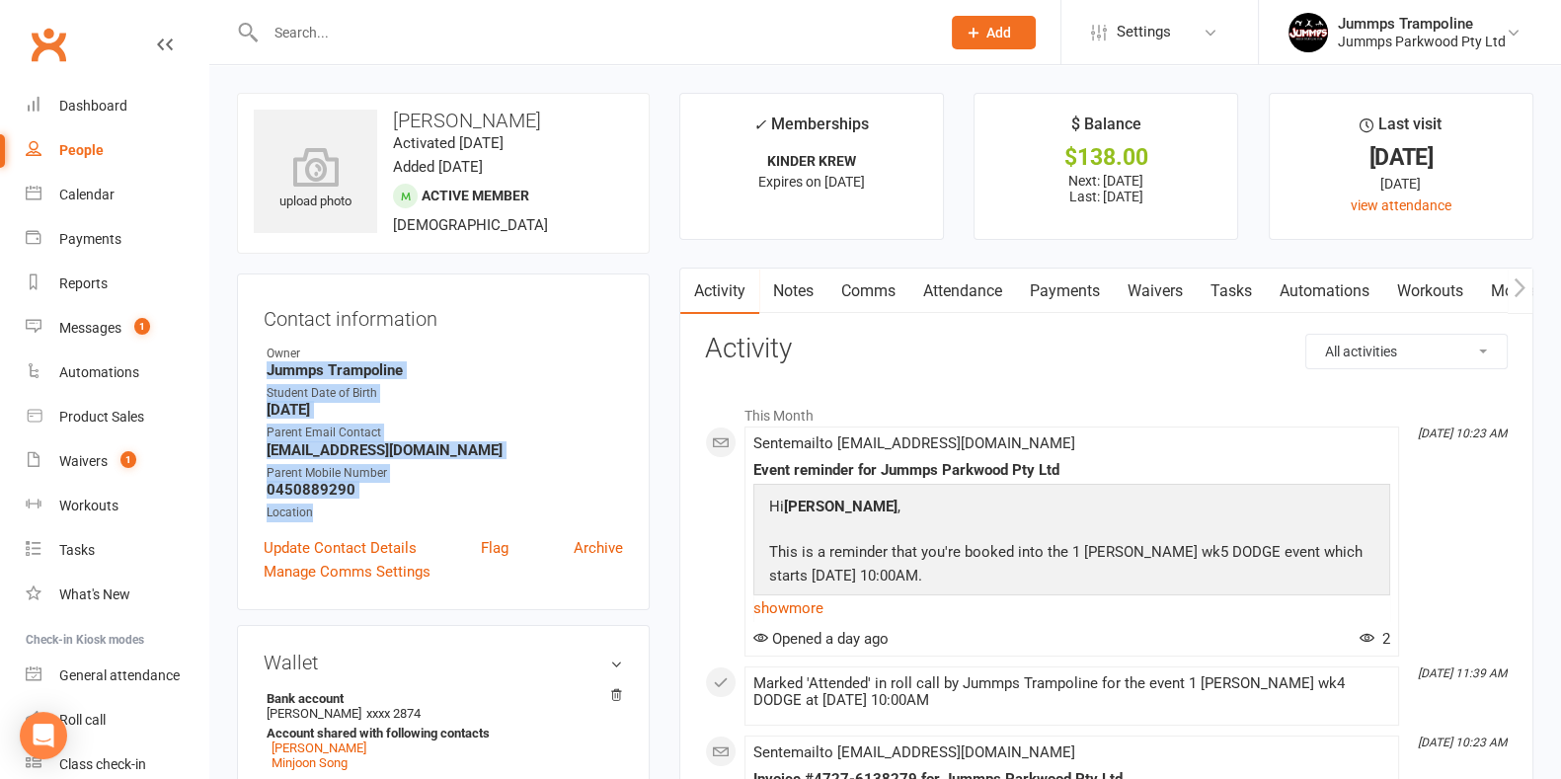
drag, startPoint x: 267, startPoint y: 367, endPoint x: 488, endPoint y: 506, distance: 260.9
click at [488, 506] on ul "Owner Jummps Trampoline Student Date of Birth [DEMOGRAPHIC_DATA] Parent Email C…" at bounding box center [443, 434] width 359 height 178
click at [767, 294] on link "Attendance" at bounding box center [963, 291] width 107 height 45
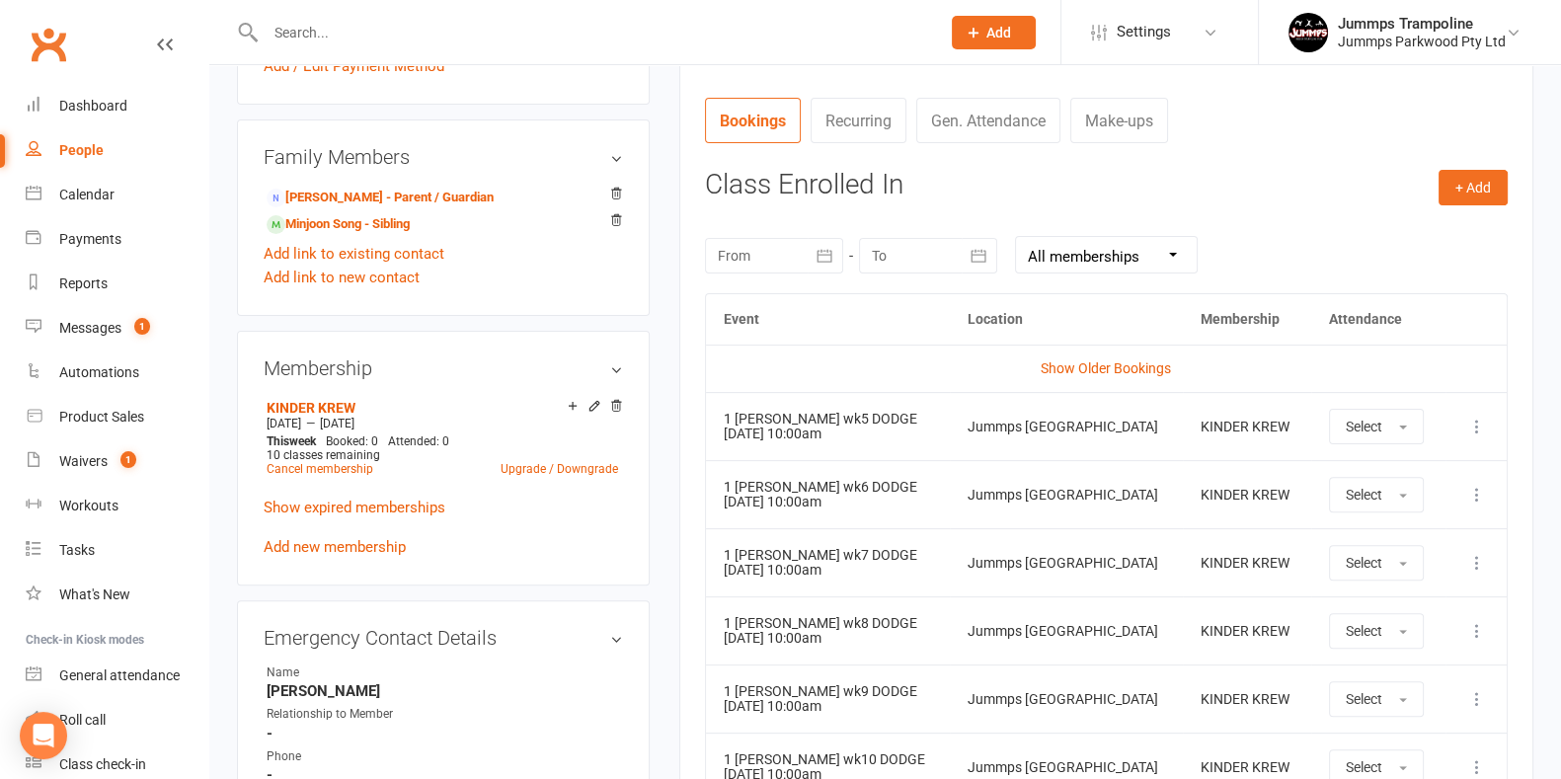
scroll to position [734, 0]
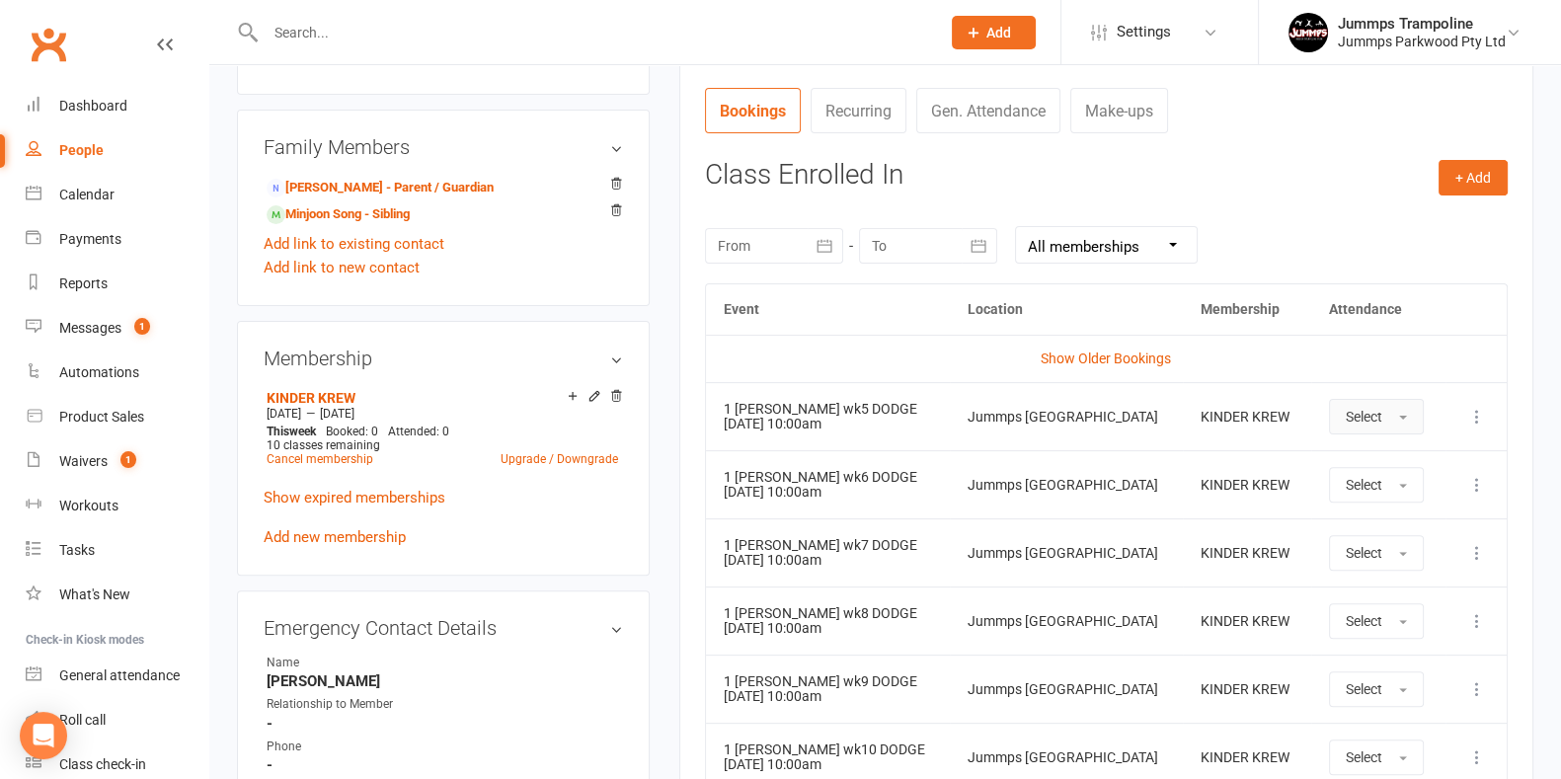
click at [767, 415] on button "Select" at bounding box center [1376, 417] width 95 height 36
click at [767, 494] on link "Absent" at bounding box center [1428, 501] width 196 height 40
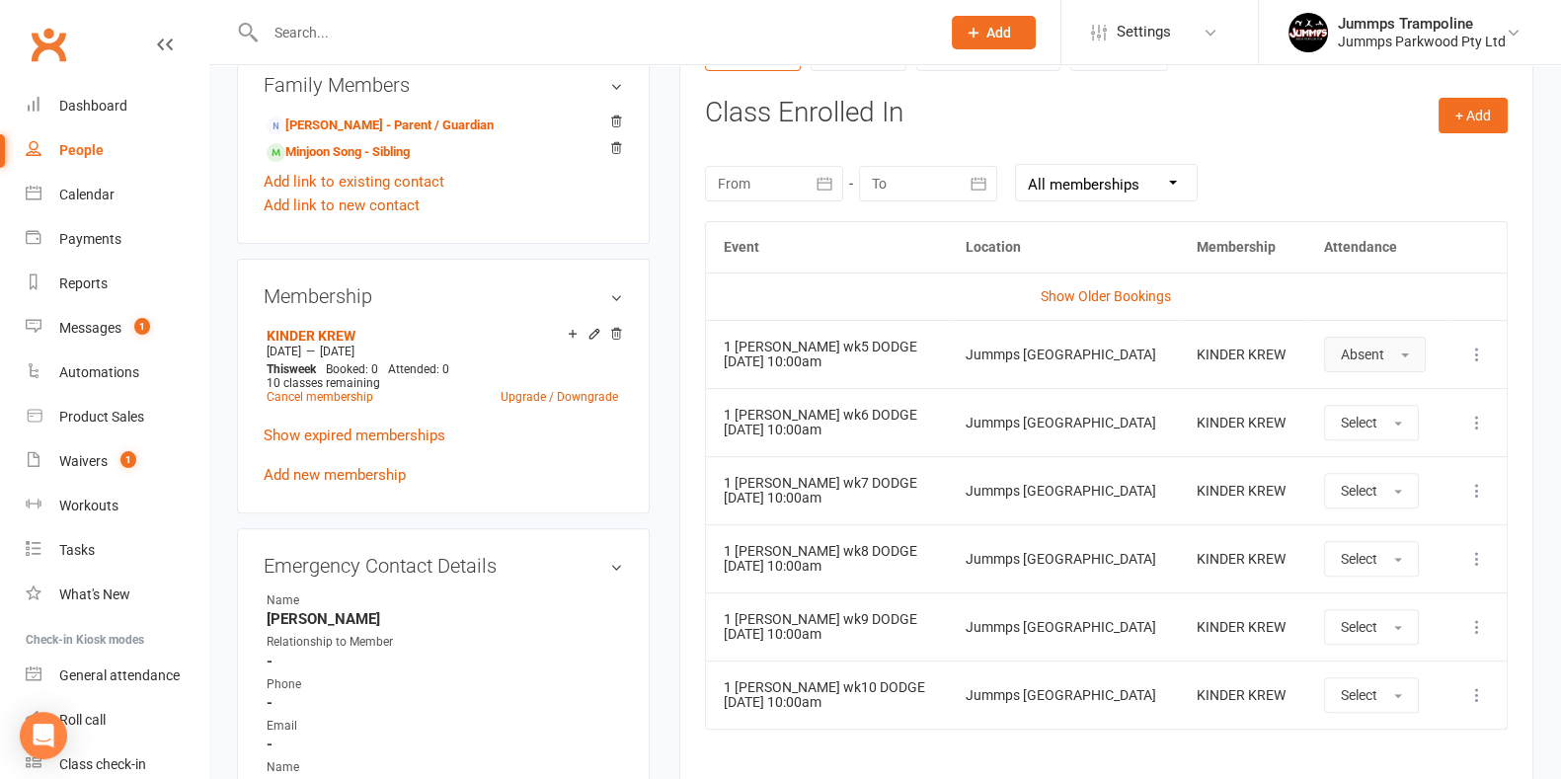
scroll to position [794, 0]
click at [106, 209] on link "Calendar" at bounding box center [117, 195] width 183 height 44
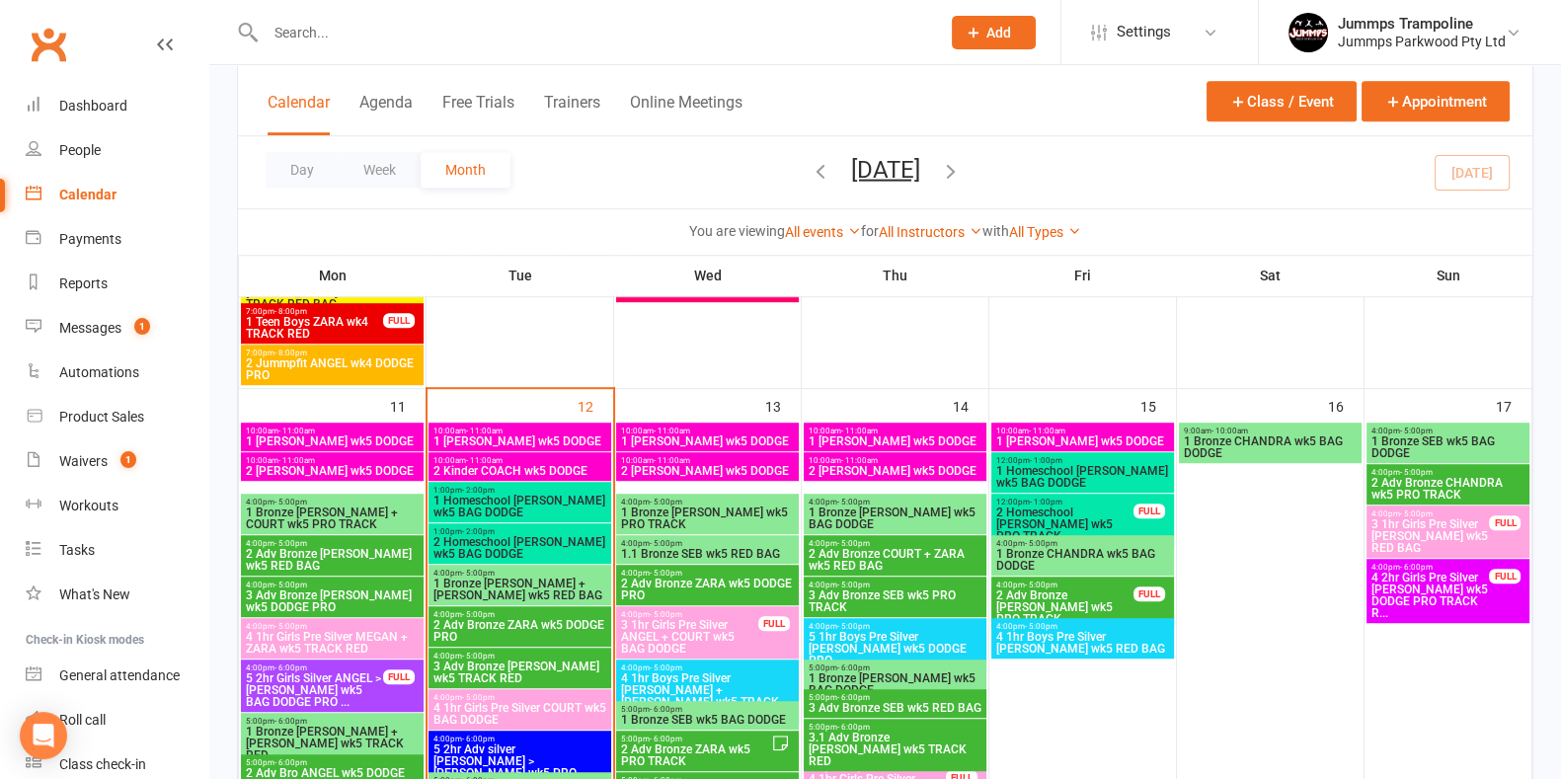
scroll to position [1505, 0]
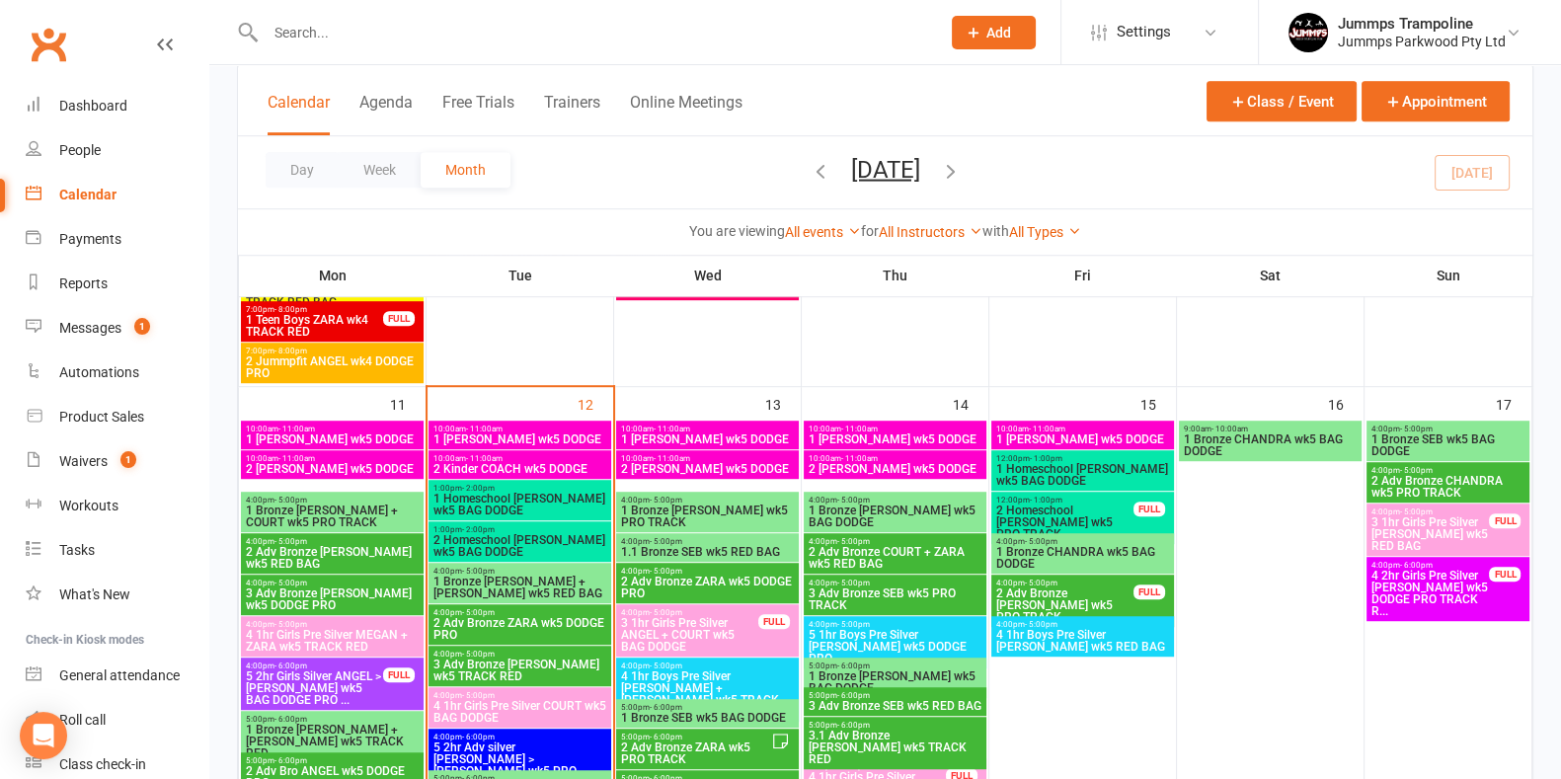
click at [560, 441] on span "1 [PERSON_NAME] wk5 DODGE" at bounding box center [520, 440] width 175 height 12
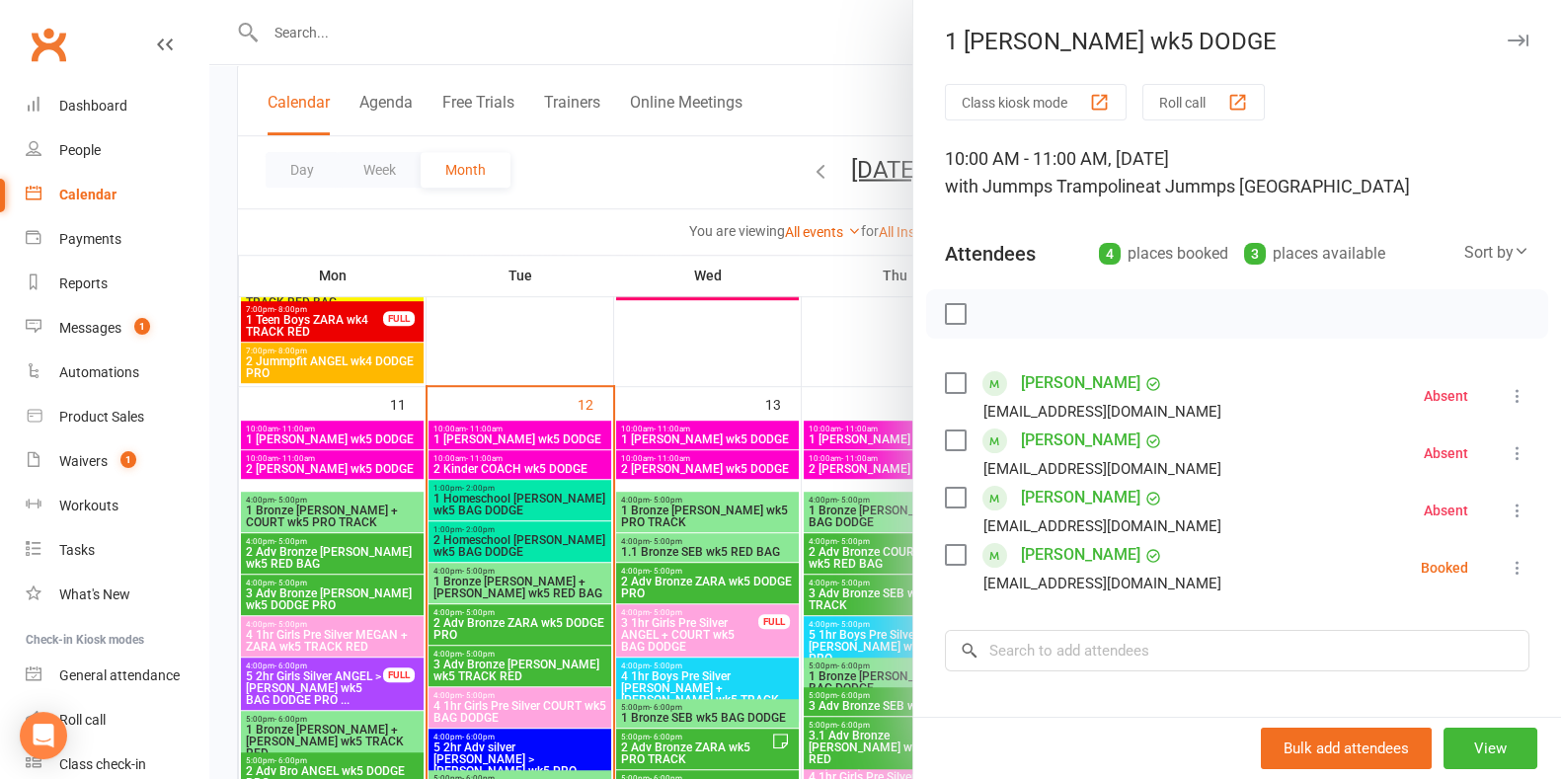
click at [767, 556] on link "[PERSON_NAME]" at bounding box center [1080, 555] width 119 height 32
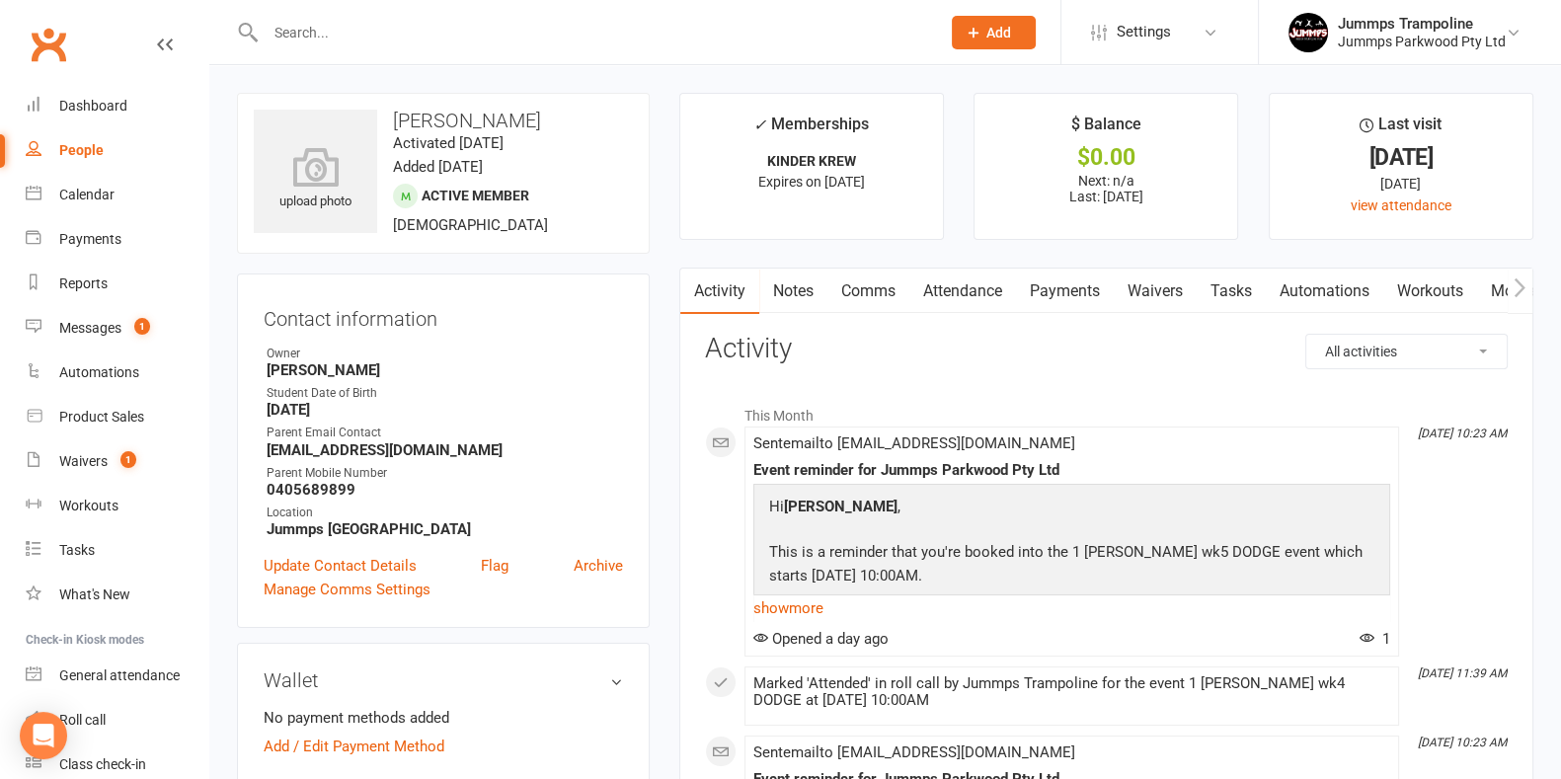
click at [767, 298] on link "Attendance" at bounding box center [963, 291] width 107 height 45
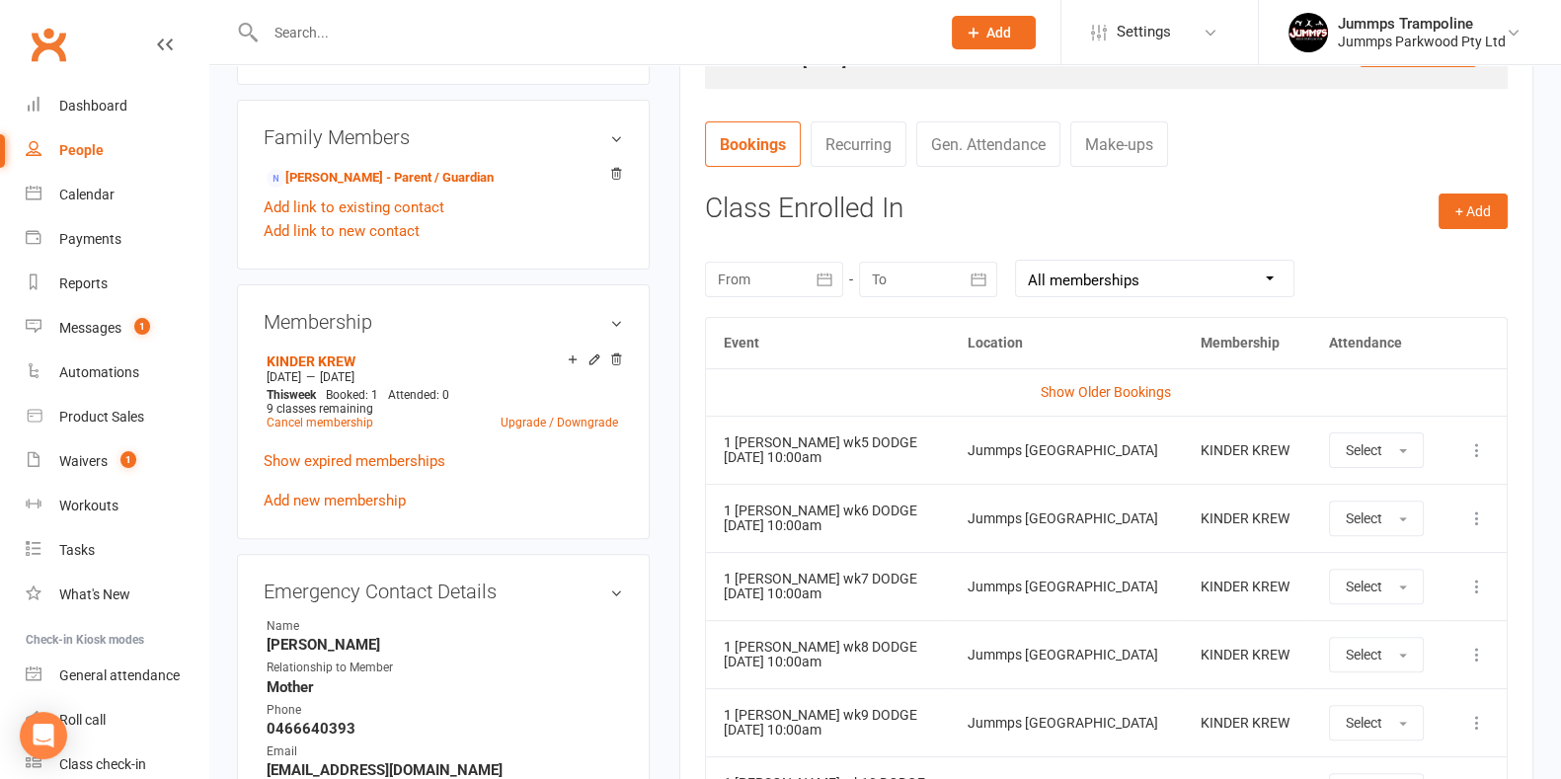
scroll to position [701, 0]
click at [767, 450] on span "Select" at bounding box center [1364, 449] width 37 height 16
click at [767, 539] on link "Absent" at bounding box center [1428, 534] width 196 height 40
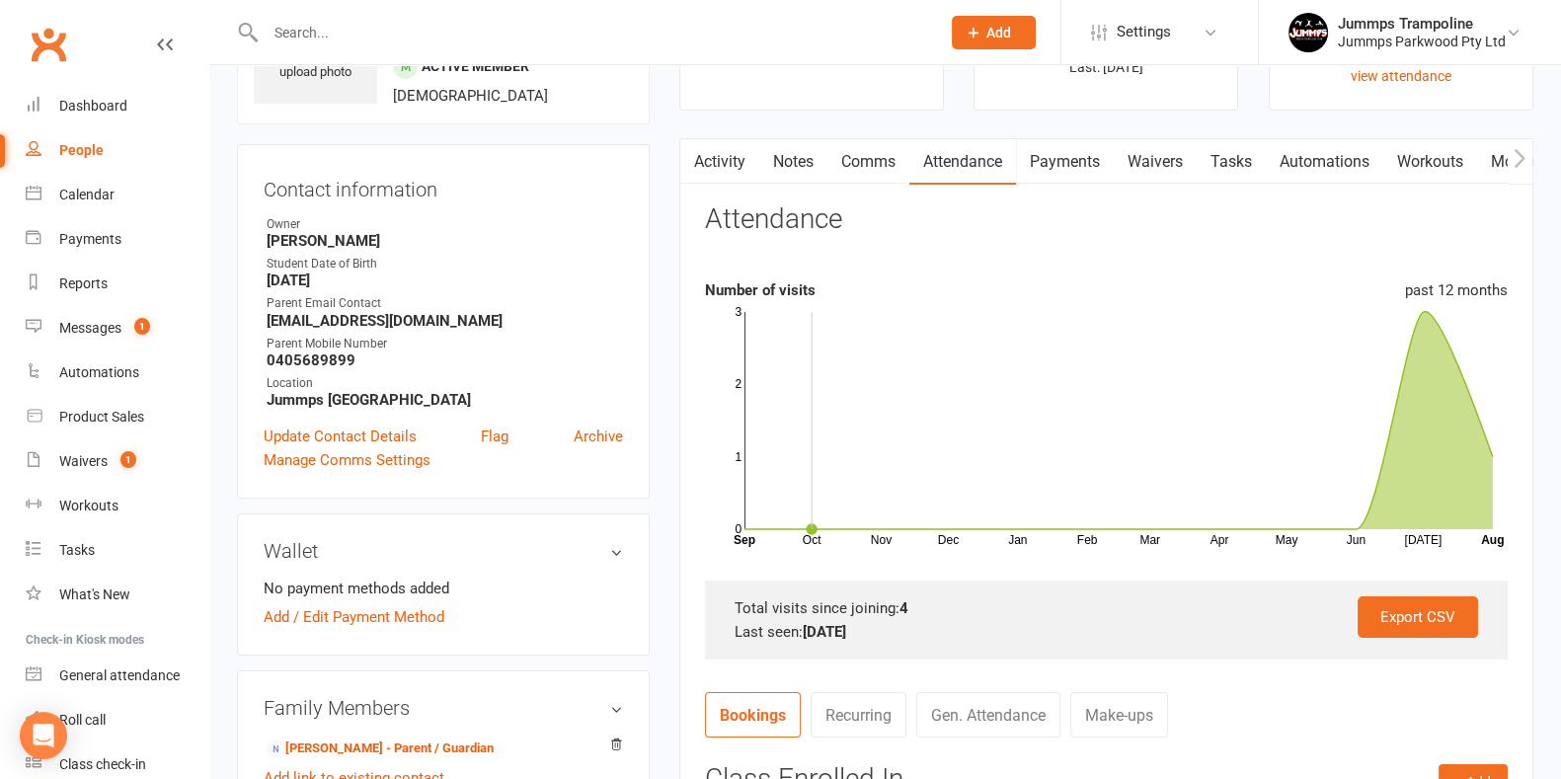
scroll to position [0, 0]
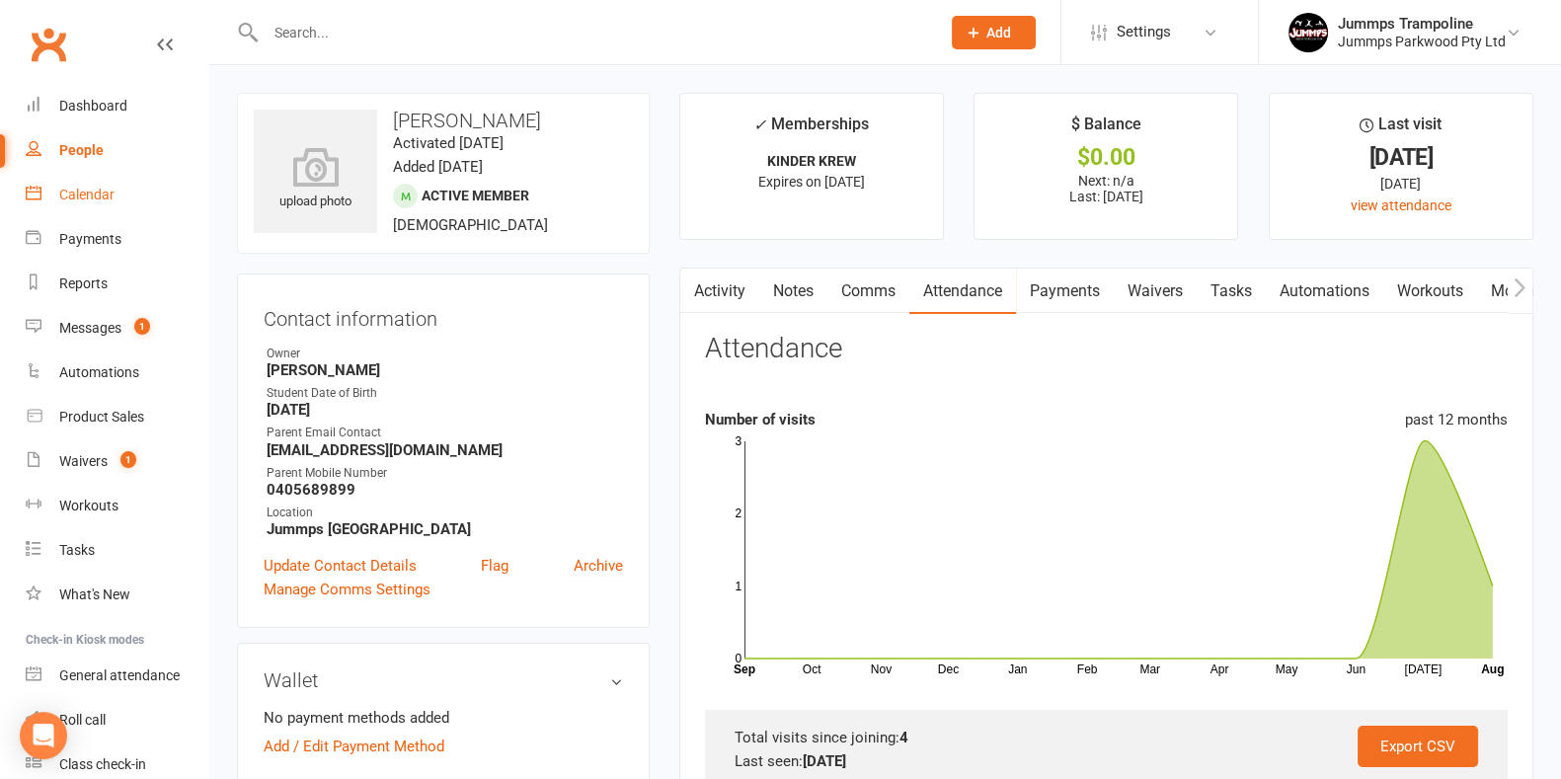
click at [94, 201] on div "Calendar" at bounding box center [86, 195] width 55 height 16
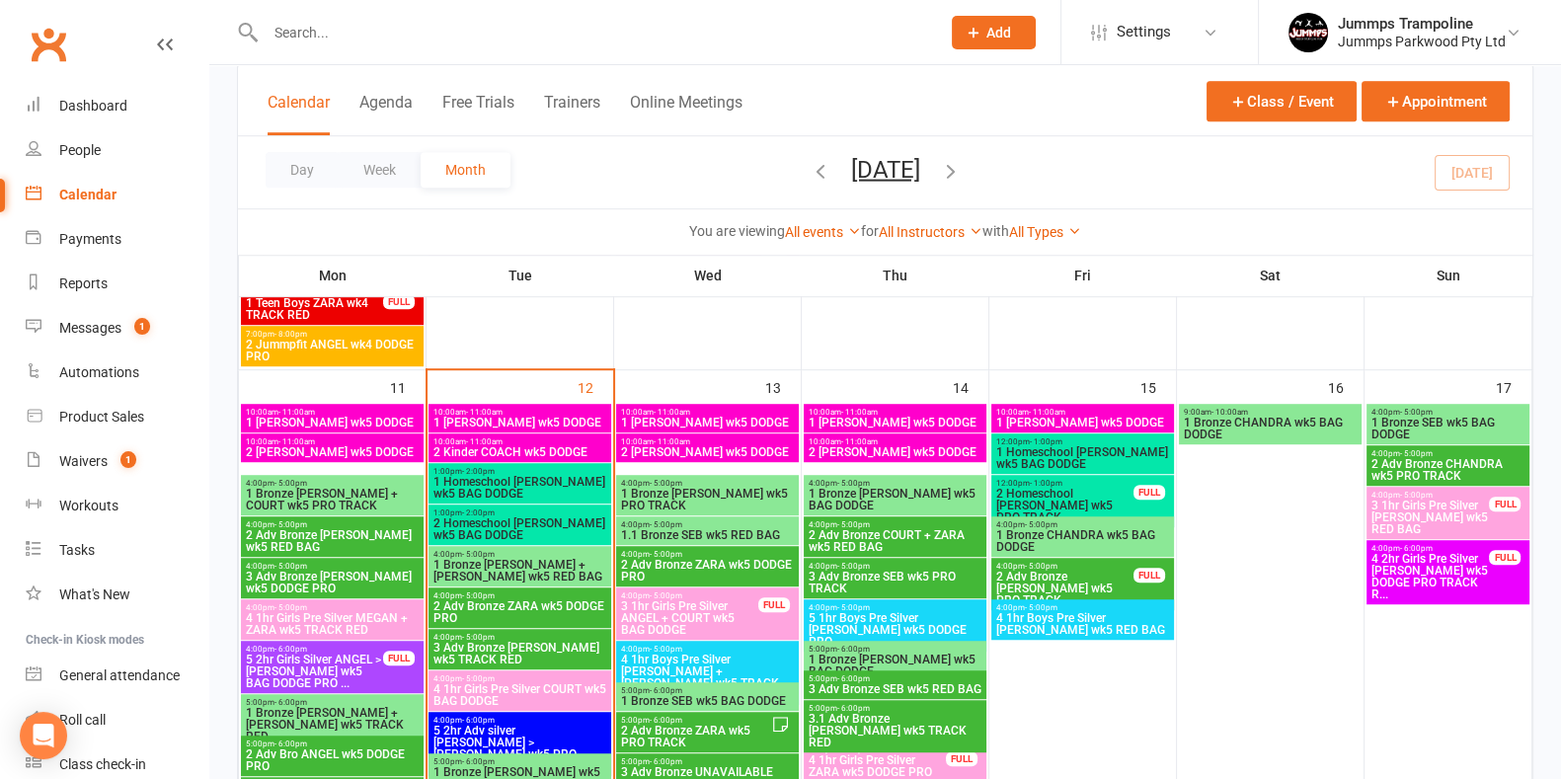
scroll to position [1523, 0]
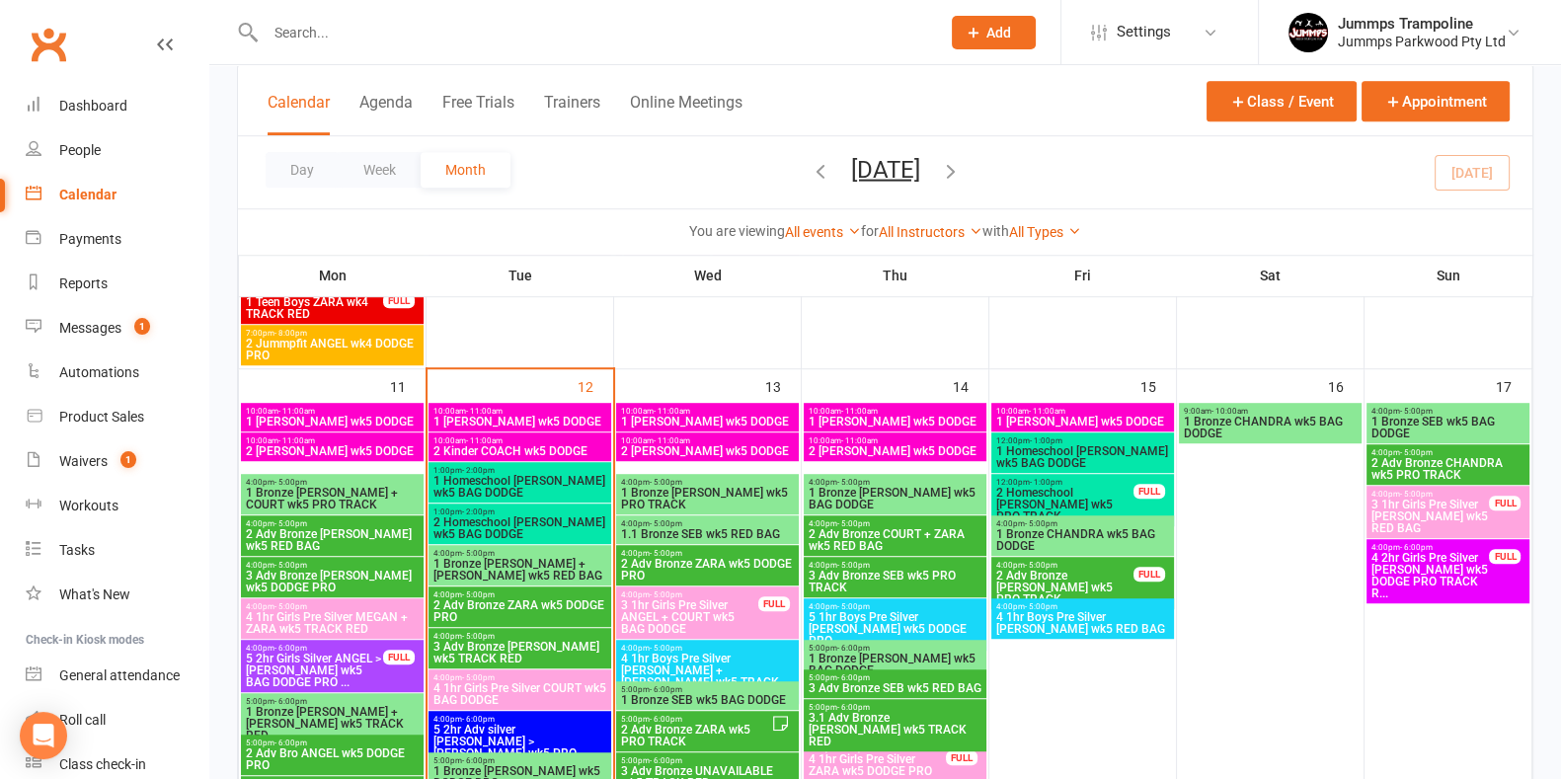
click at [560, 570] on span "1 Bronze [PERSON_NAME] + [PERSON_NAME] wk5 RED BAG" at bounding box center [520, 570] width 175 height 24
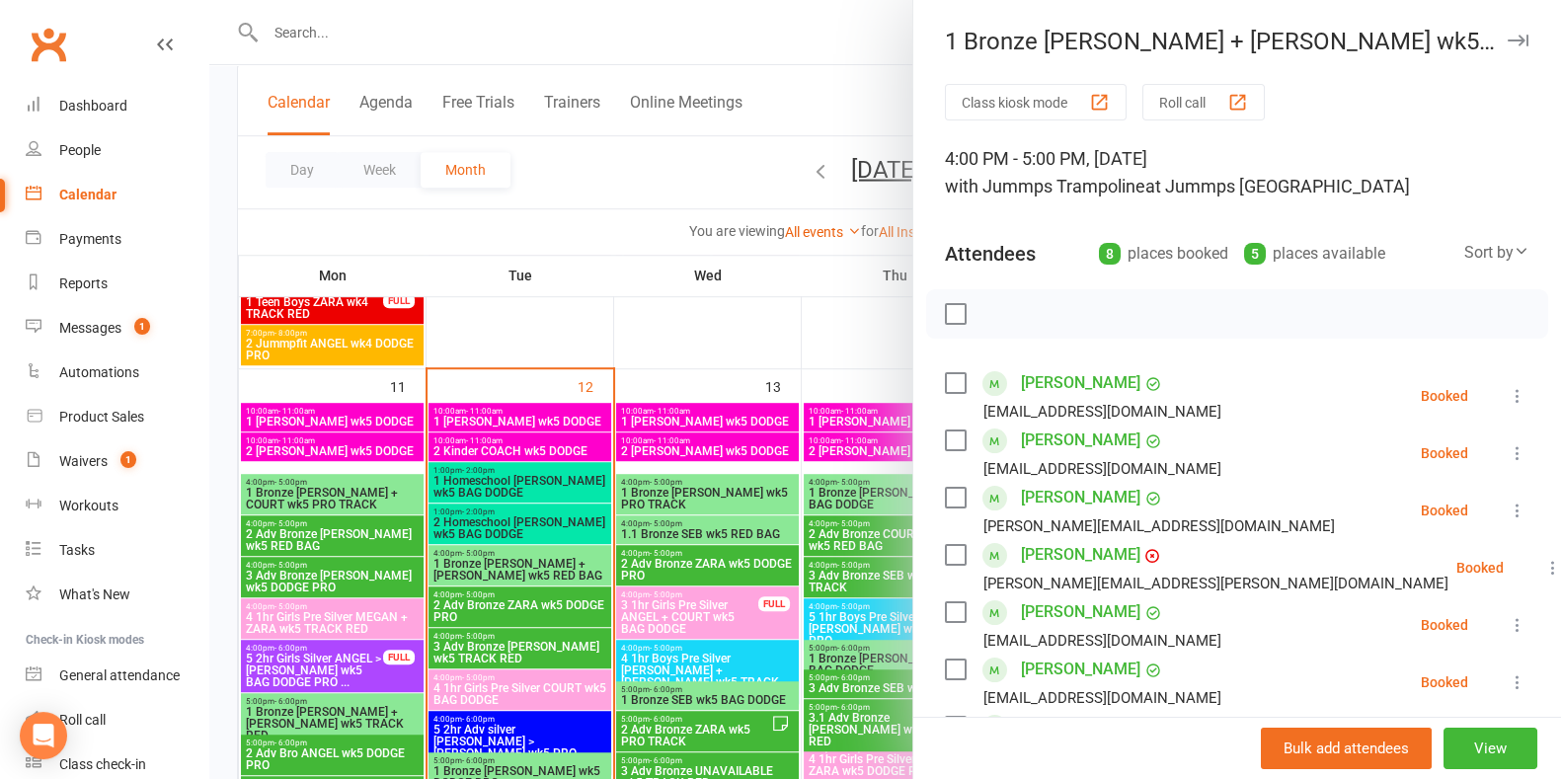
click at [584, 602] on div at bounding box center [885, 389] width 1352 height 779
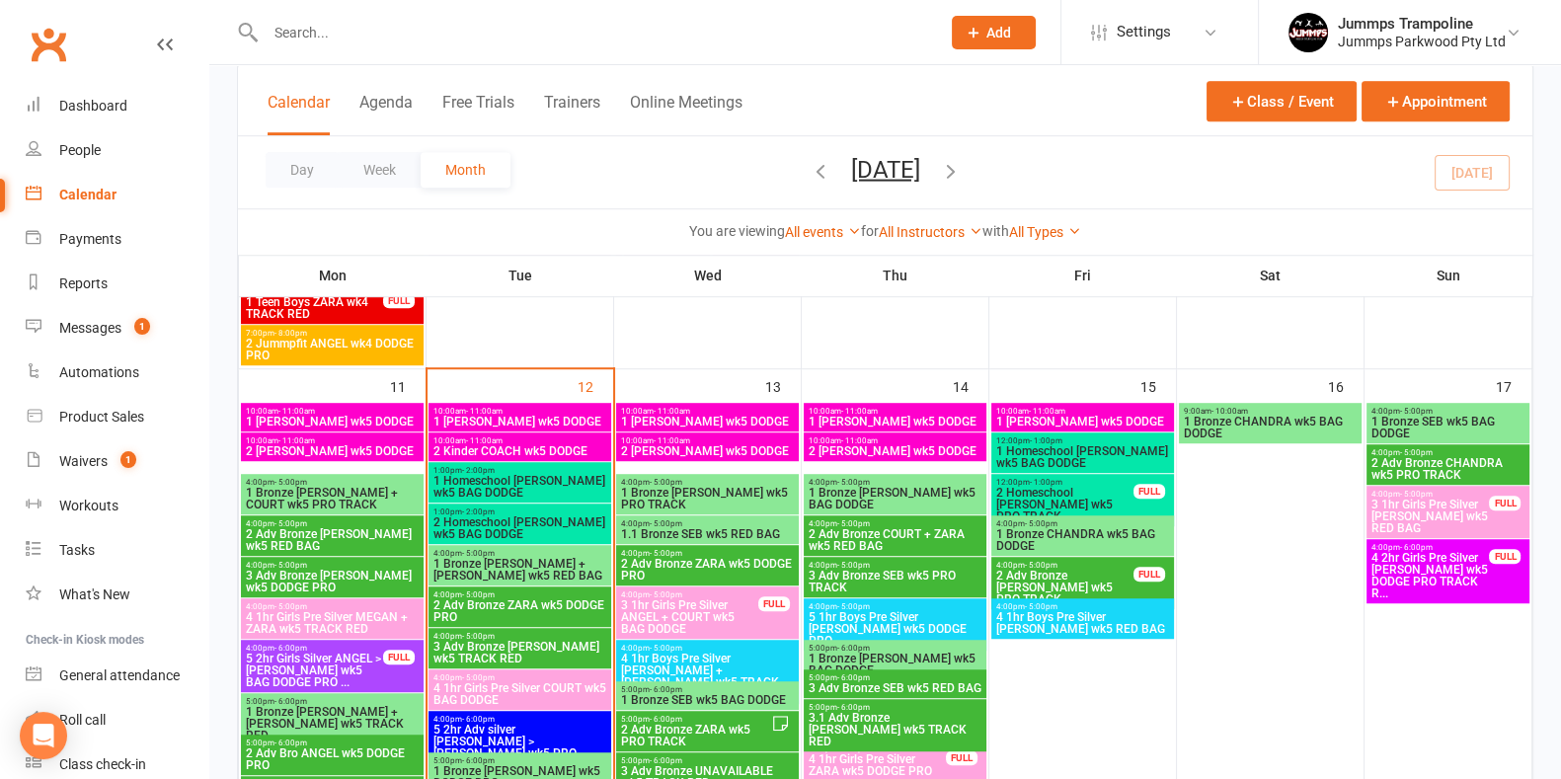
click at [584, 602] on span "2 Adv Bronze ZARA wk5 DODGE PRO" at bounding box center [520, 611] width 175 height 24
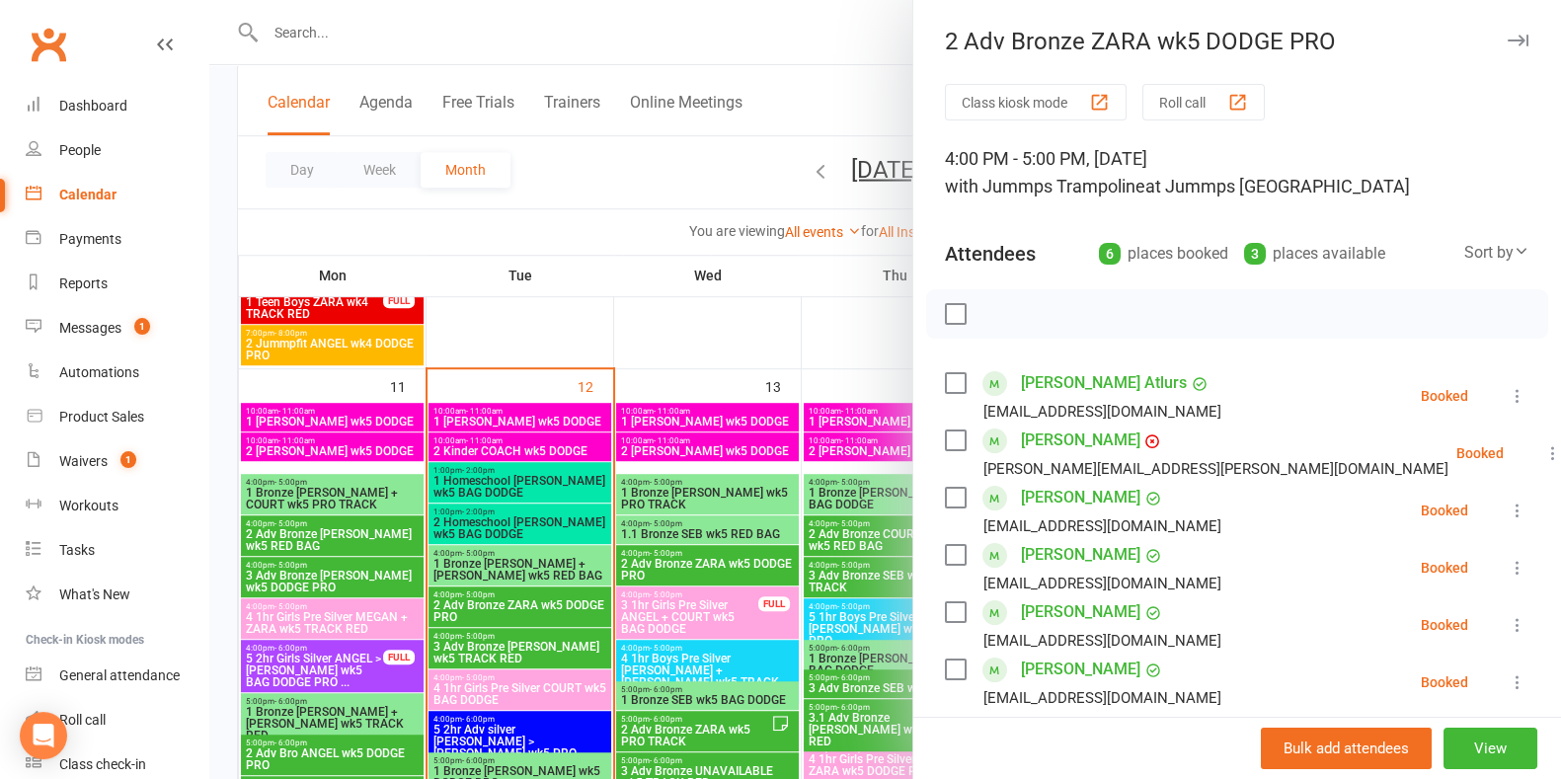
click at [575, 654] on div at bounding box center [885, 389] width 1352 height 779
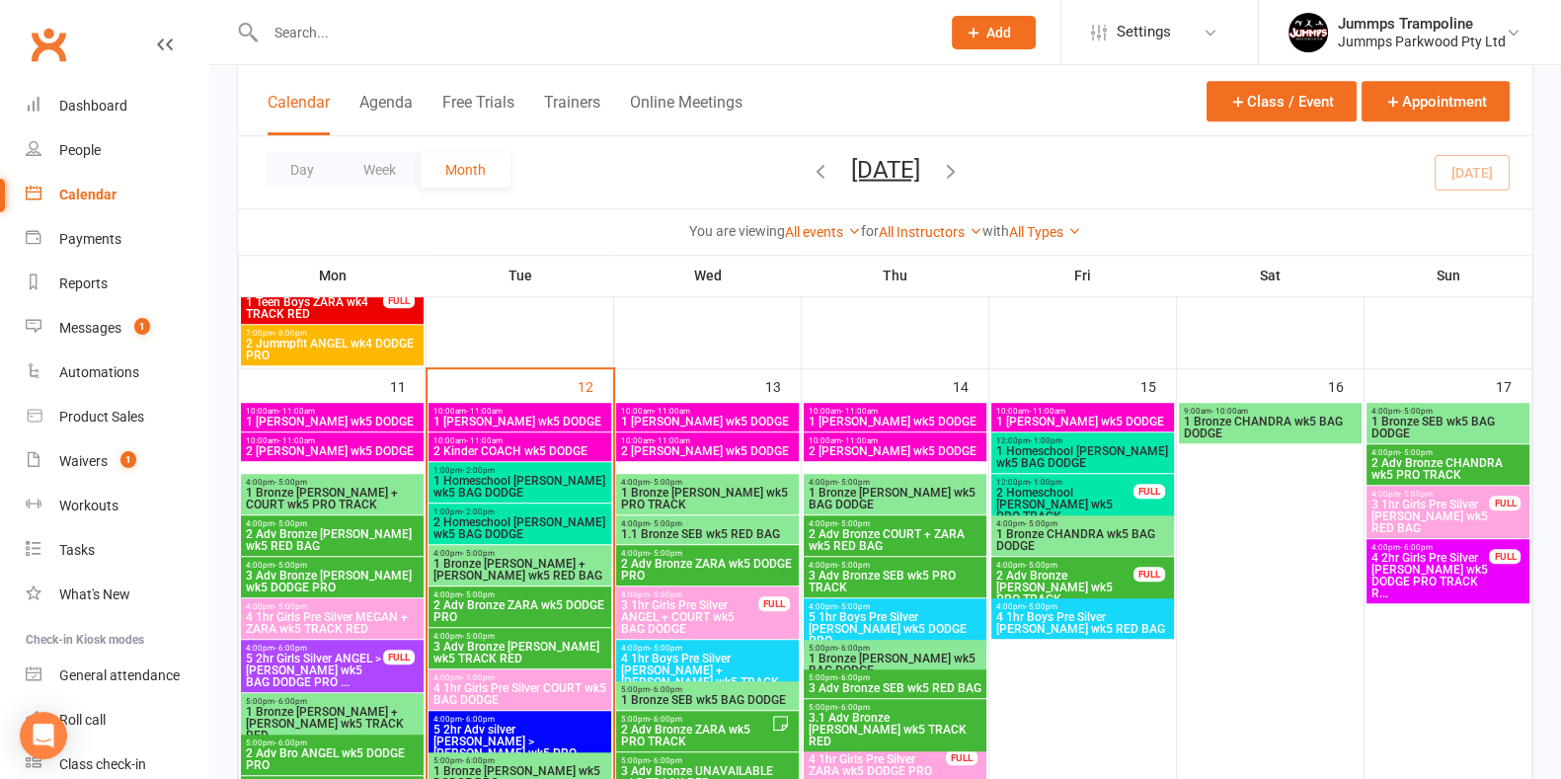
click at [566, 643] on span "3 Adv Bronze [PERSON_NAME] wk5 TRACK RED" at bounding box center [520, 653] width 175 height 24
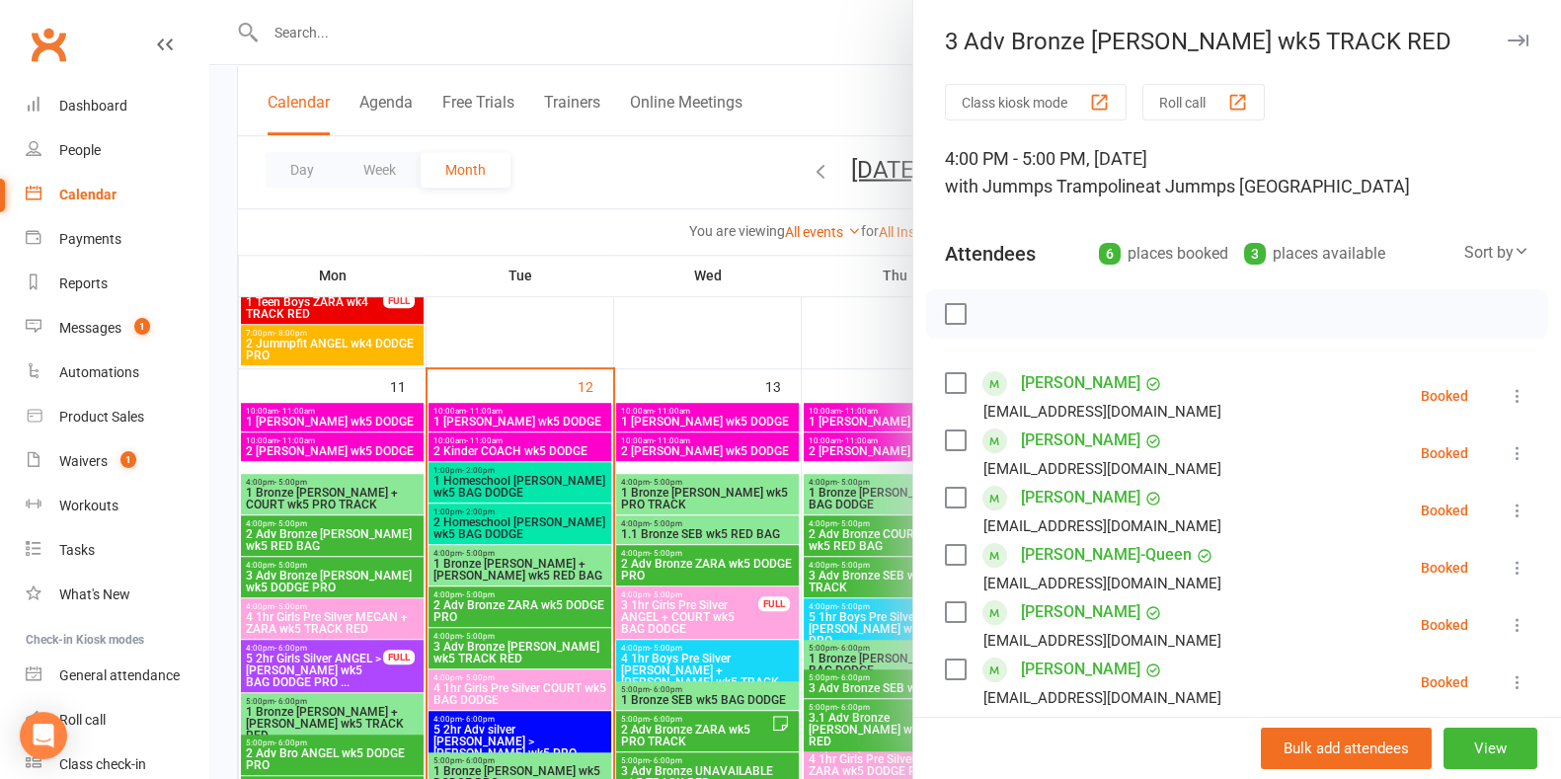
click at [570, 690] on div at bounding box center [885, 389] width 1352 height 779
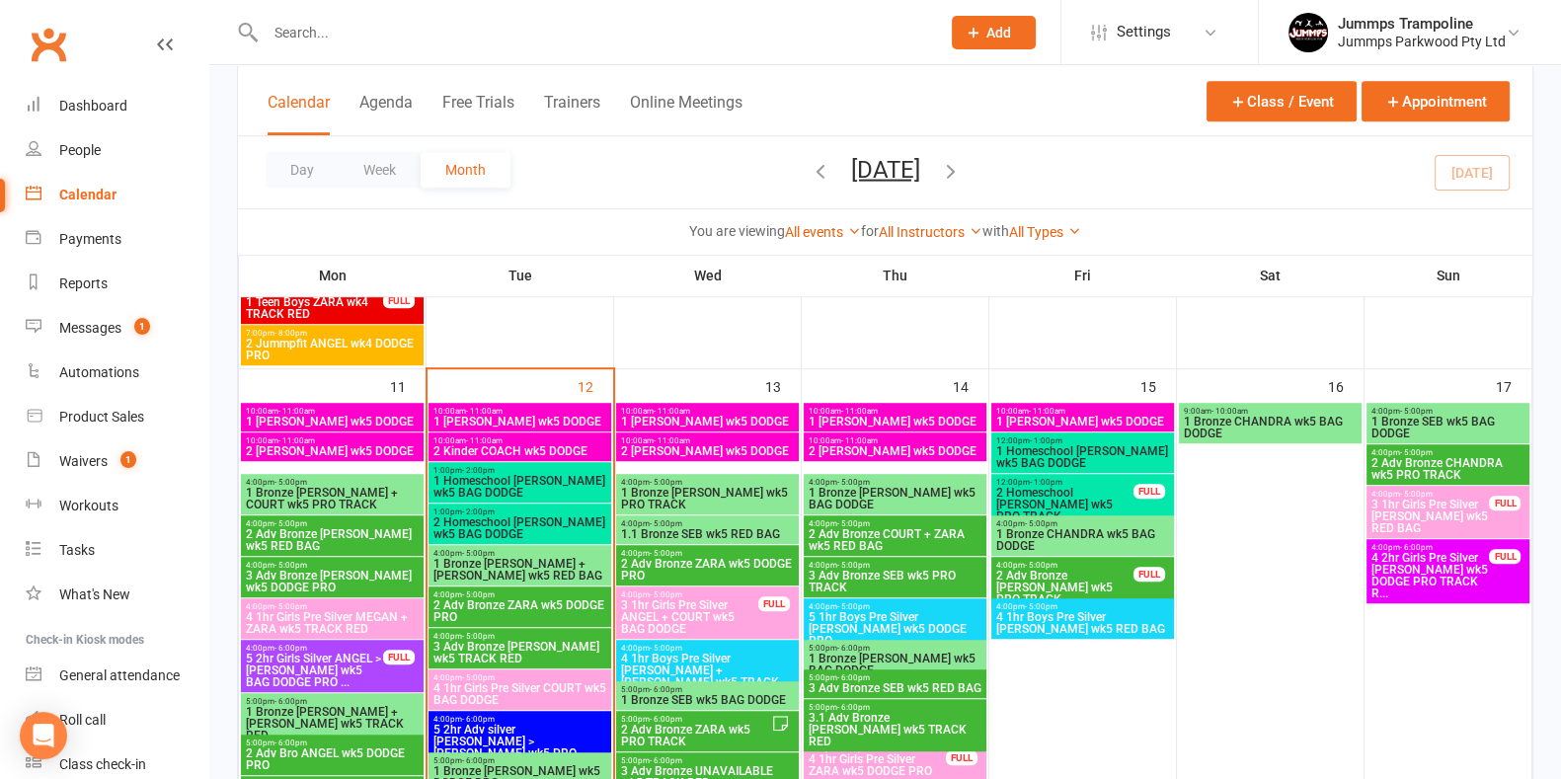
click at [570, 690] on span "4 1hr Girls Pre Silver COURT wk5 BAG DODGE" at bounding box center [520, 694] width 175 height 24
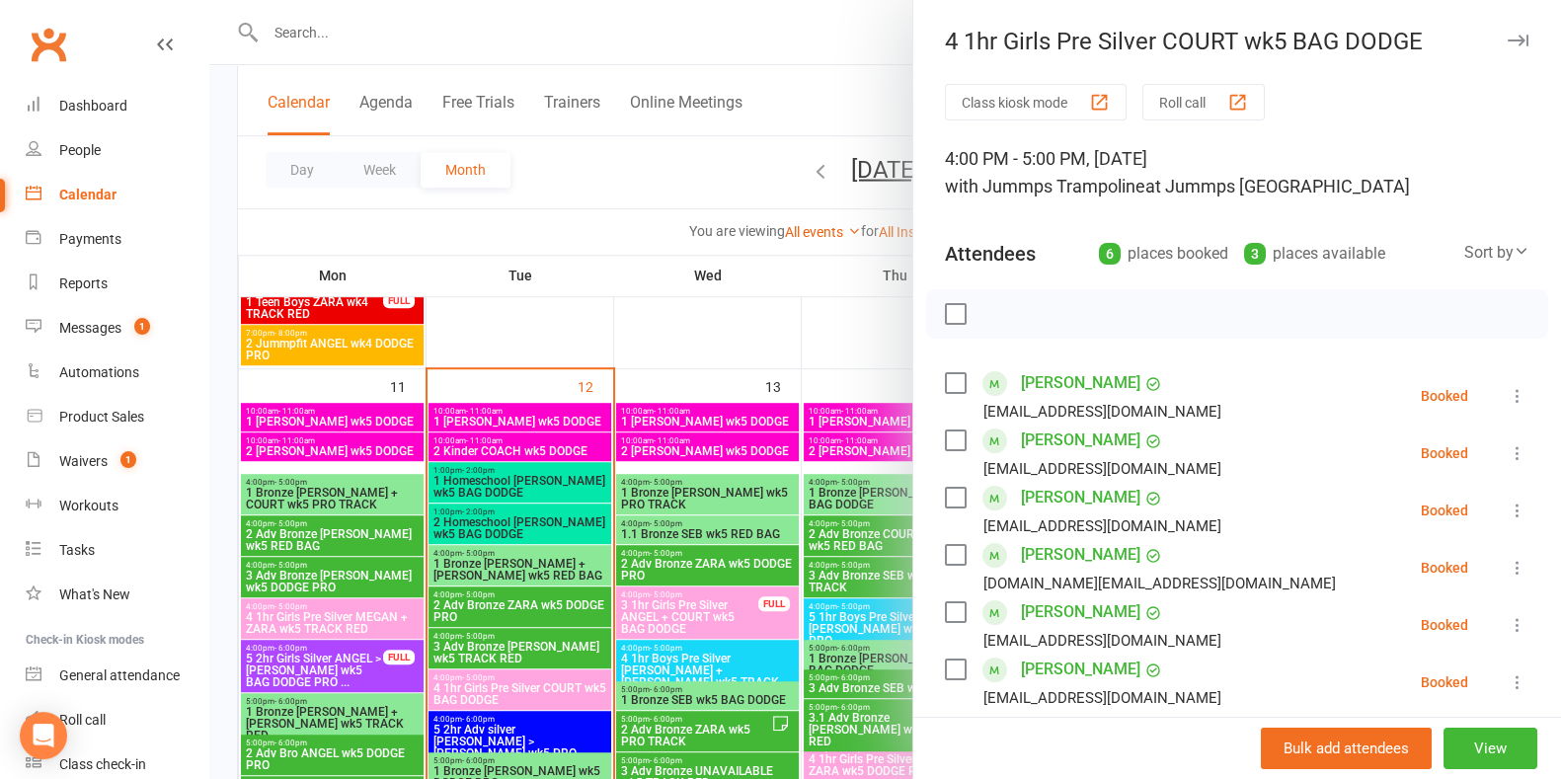
click at [594, 203] on div at bounding box center [885, 389] width 1352 height 779
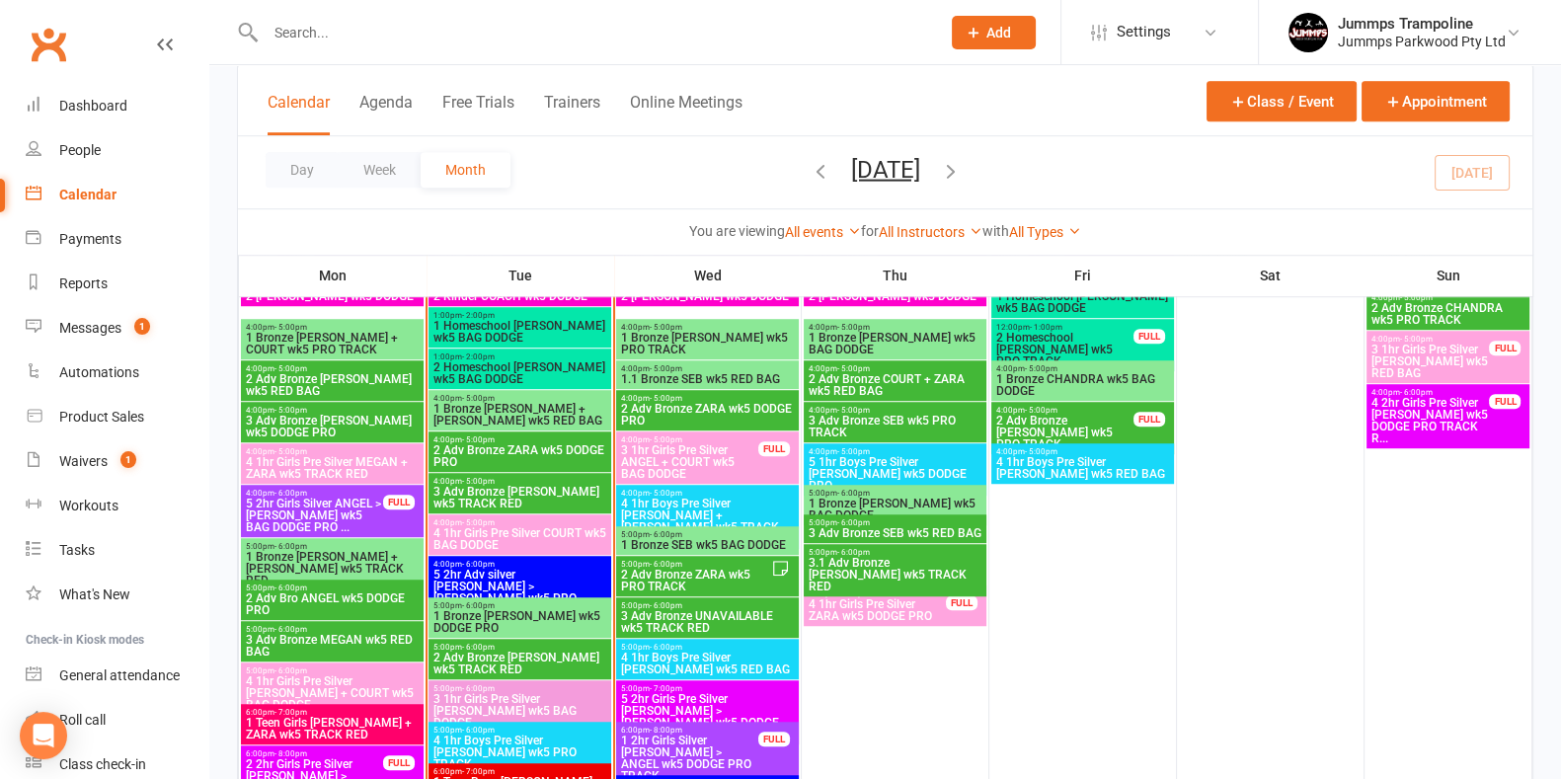
scroll to position [1680, 0]
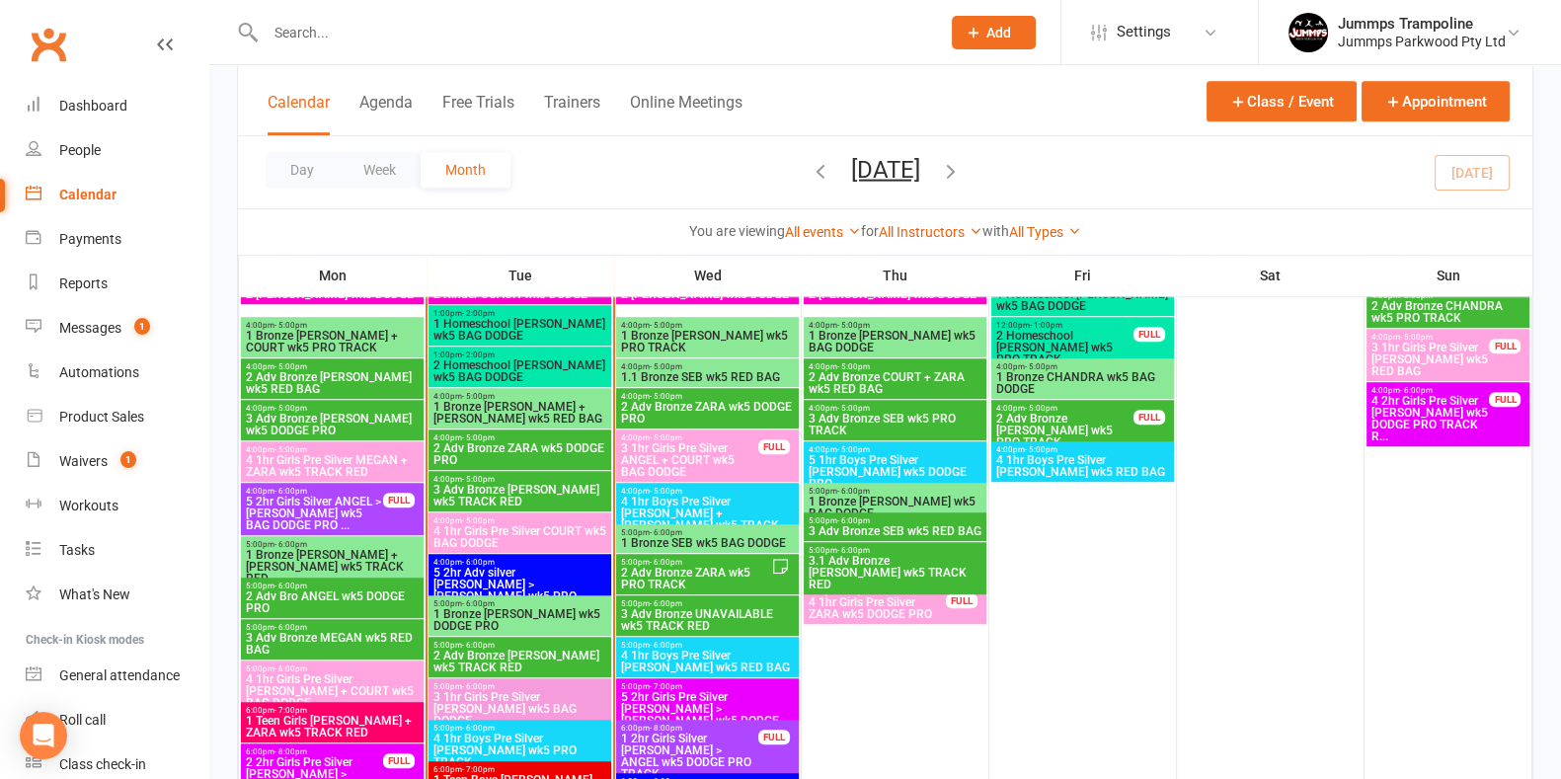
click at [550, 580] on span "5 2hr Adv silver [PERSON_NAME] > [PERSON_NAME] wk5 PRO TRACK RED BA..." at bounding box center [520, 590] width 175 height 47
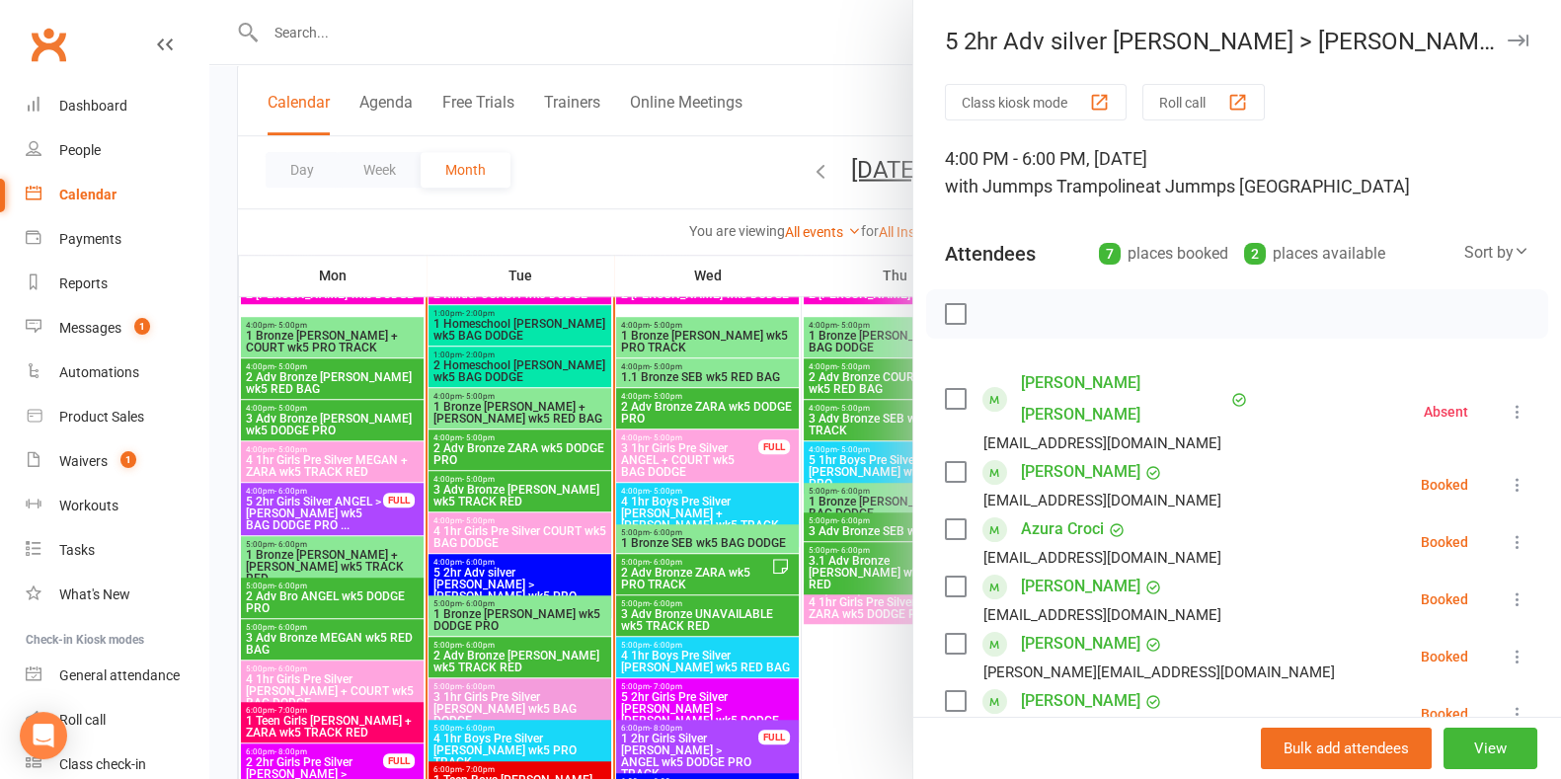
click at [562, 622] on div at bounding box center [885, 389] width 1352 height 779
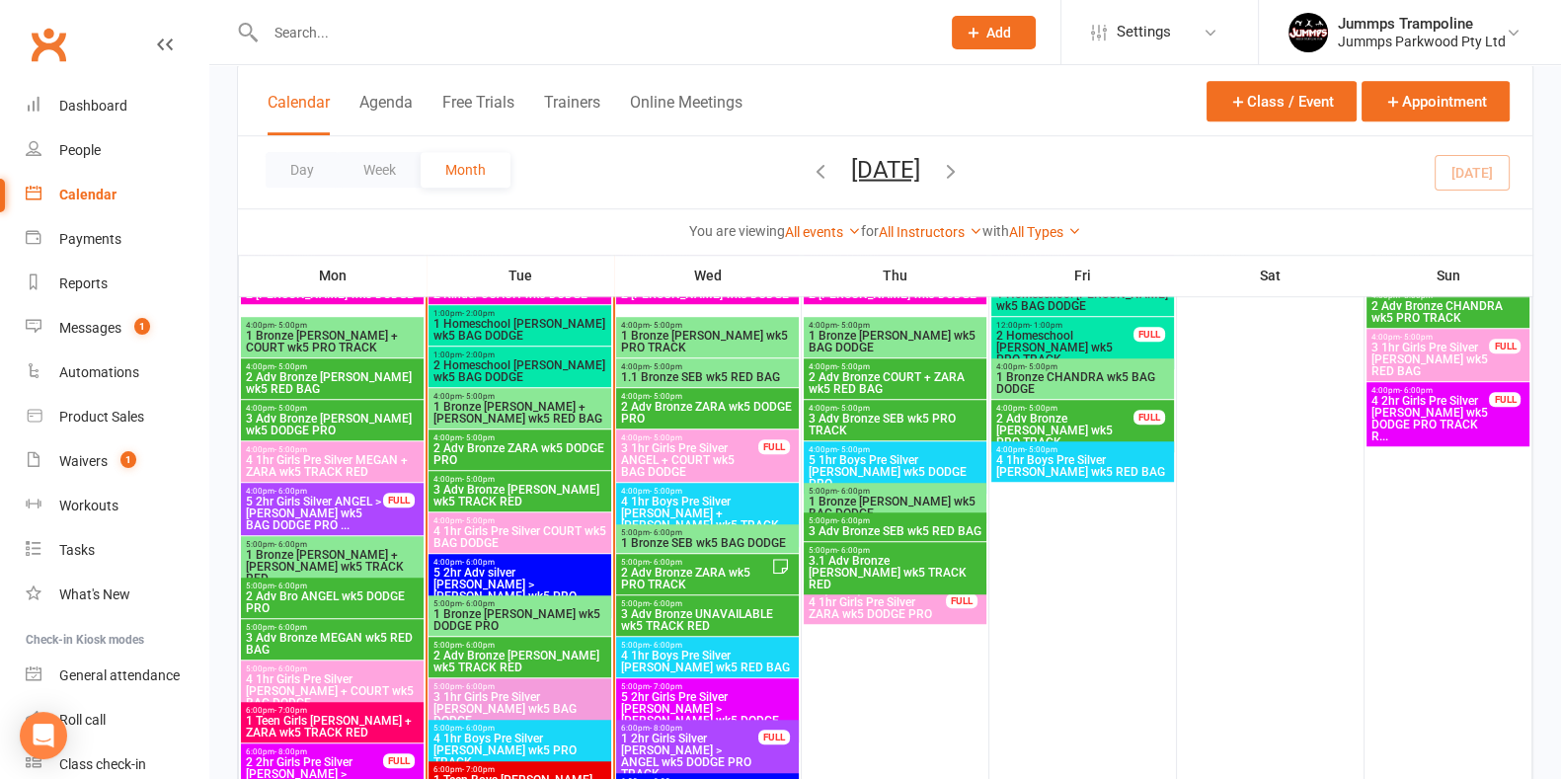
click at [583, 608] on span "1 Bronze [PERSON_NAME] wk5 DODGE PRO" at bounding box center [520, 620] width 175 height 24
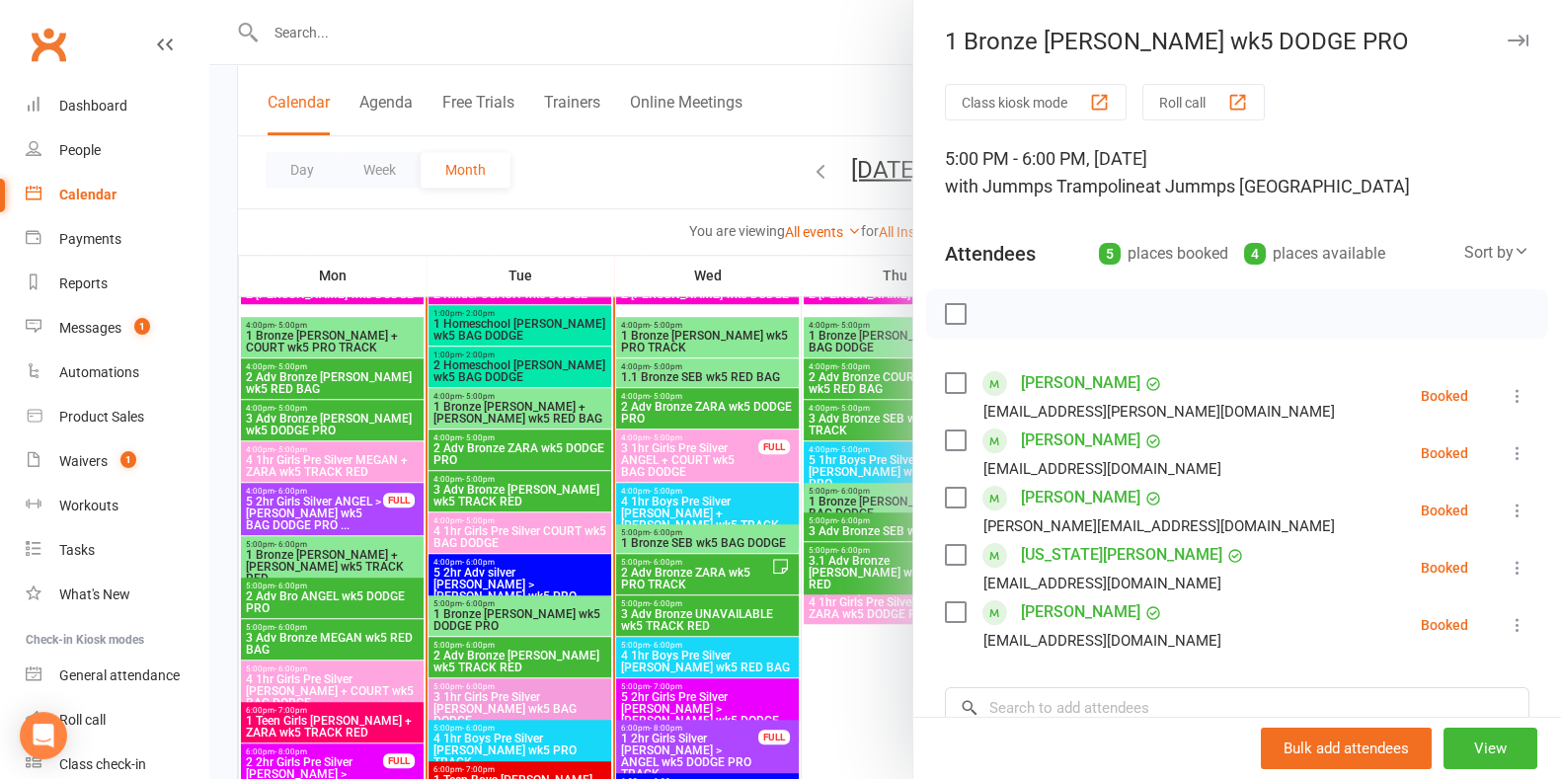
click at [558, 661] on div at bounding box center [885, 389] width 1352 height 779
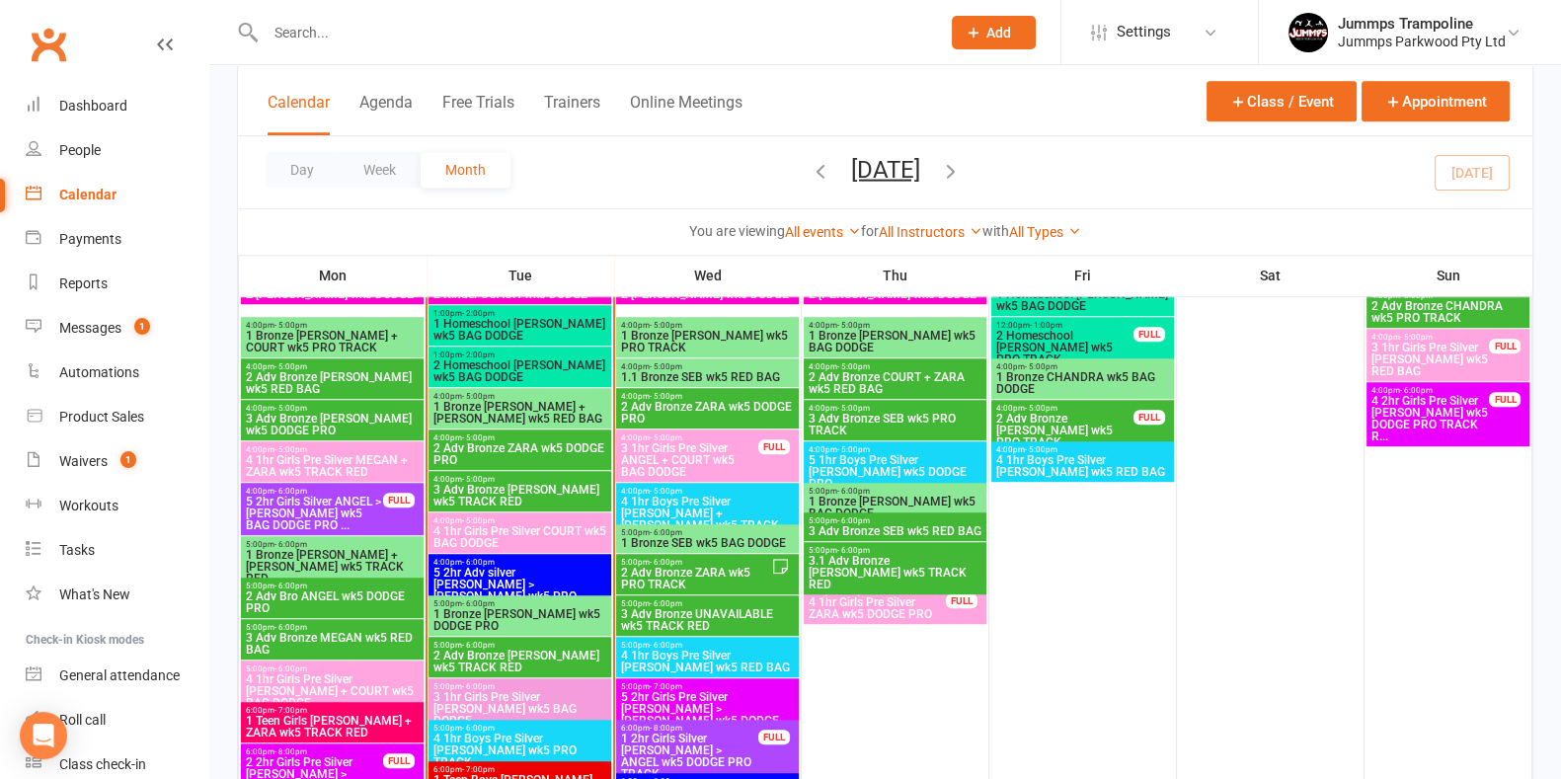
click at [558, 661] on span "2 Adv Bronze [PERSON_NAME] wk5 TRACK RED" at bounding box center [520, 662] width 175 height 24
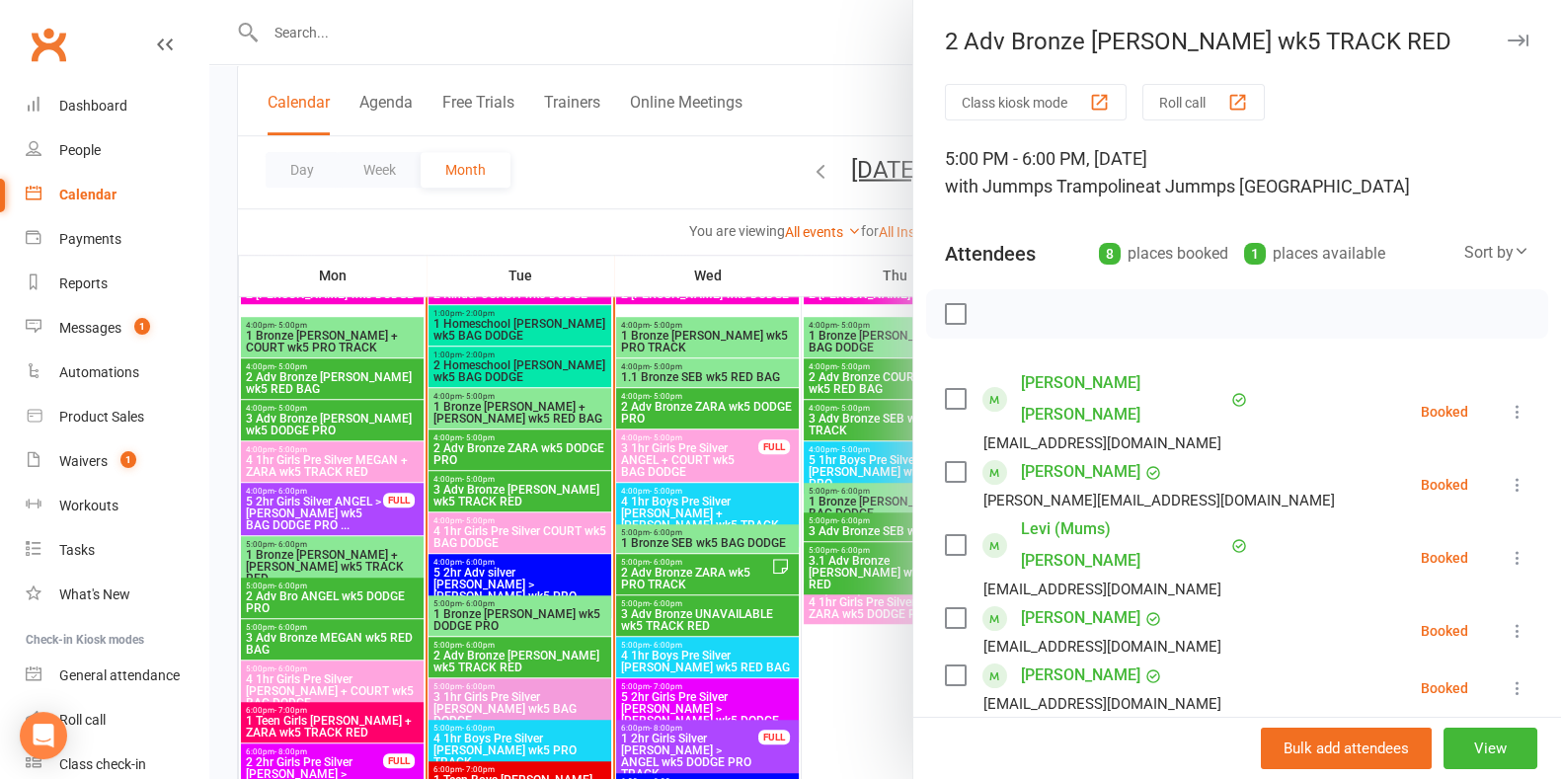
click at [550, 686] on div at bounding box center [885, 389] width 1352 height 779
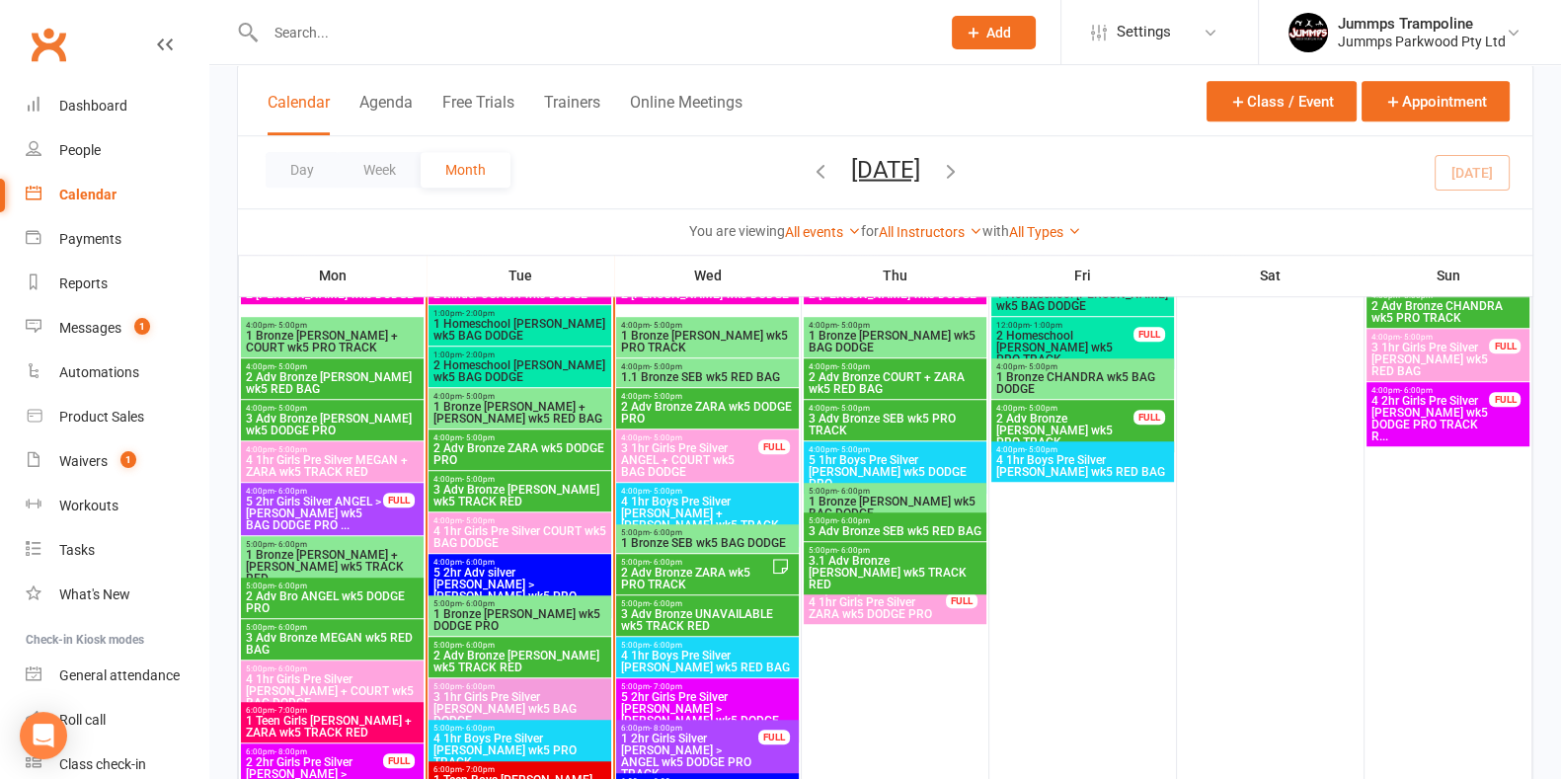
click at [557, 708] on span "3 1hr Girls Pre Silver [PERSON_NAME] wk5 BAG DODGE" at bounding box center [520, 709] width 175 height 36
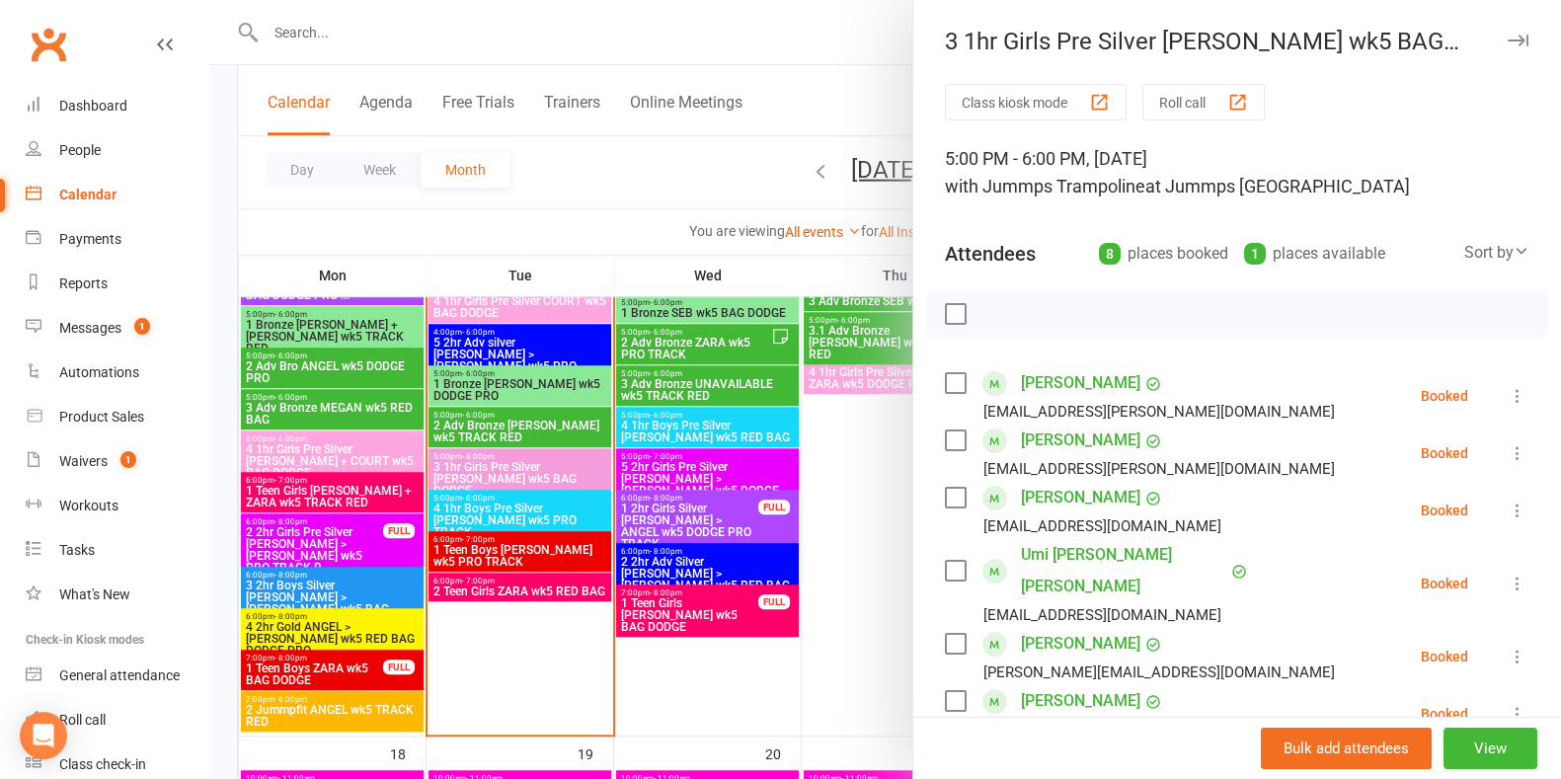
scroll to position [1908, 0]
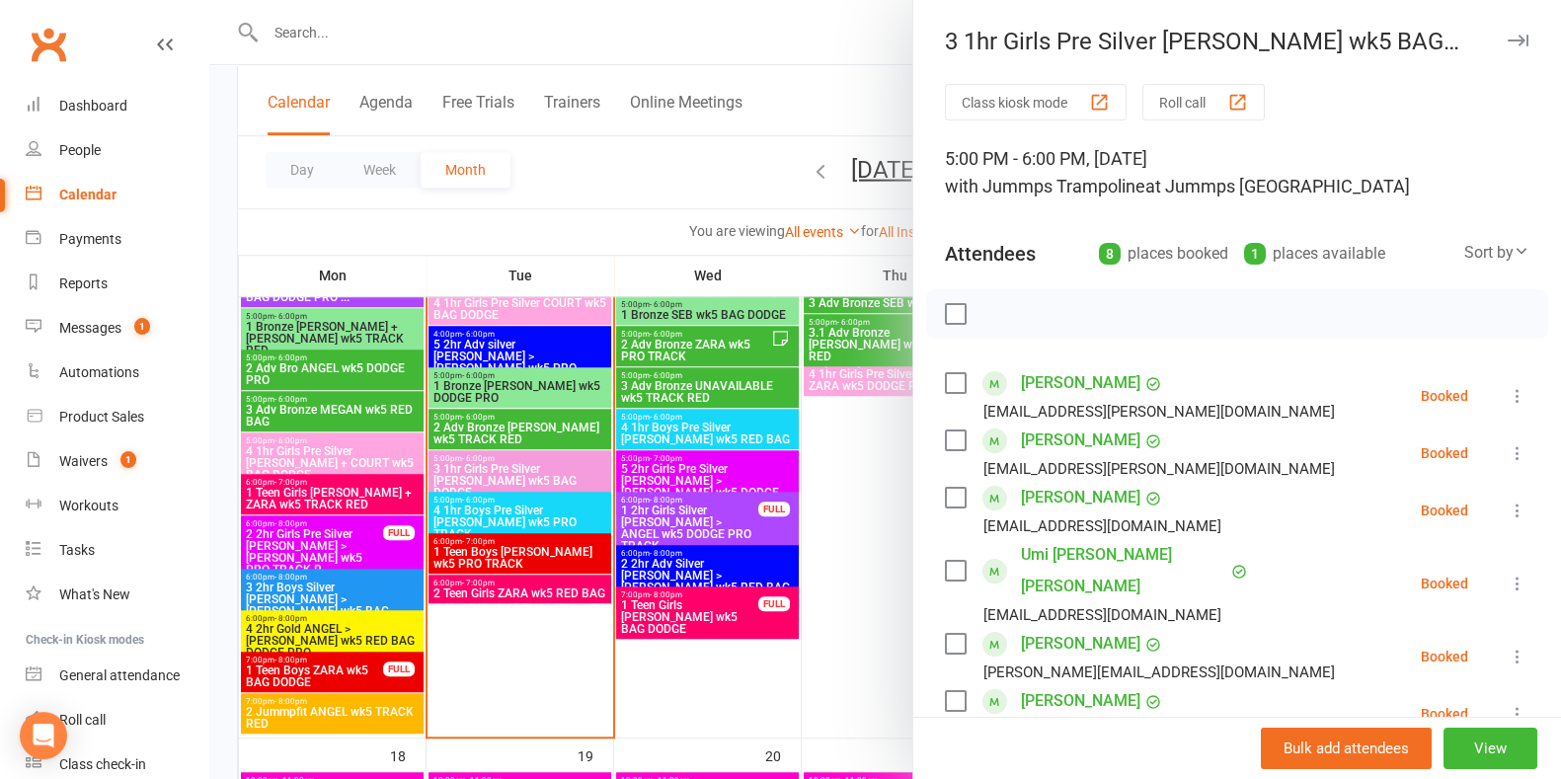
click at [584, 501] on div at bounding box center [885, 389] width 1352 height 779
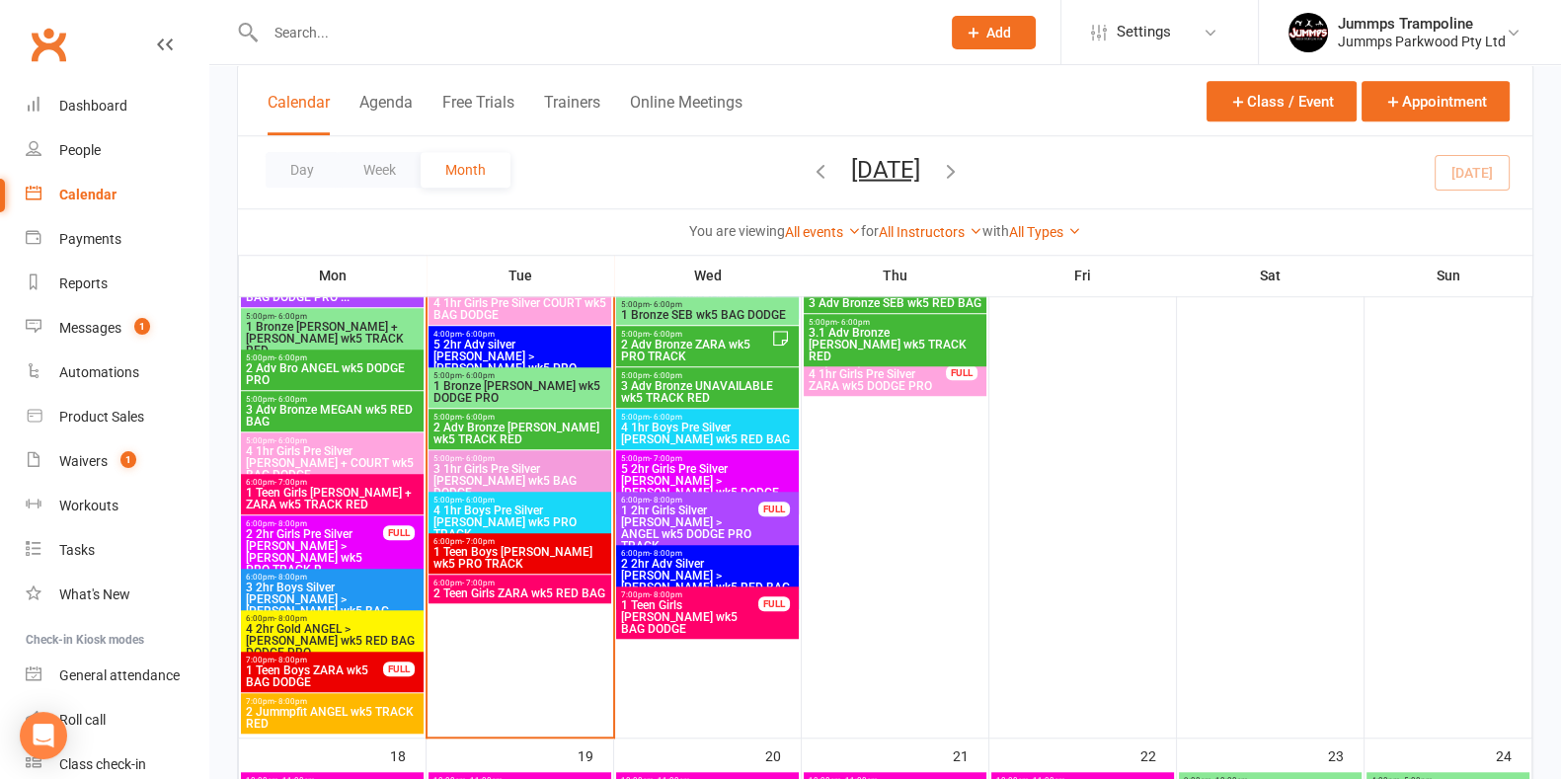
click at [560, 466] on span "3 1hr Girls Pre Silver [PERSON_NAME] wk5 BAG DODGE" at bounding box center [520, 481] width 175 height 36
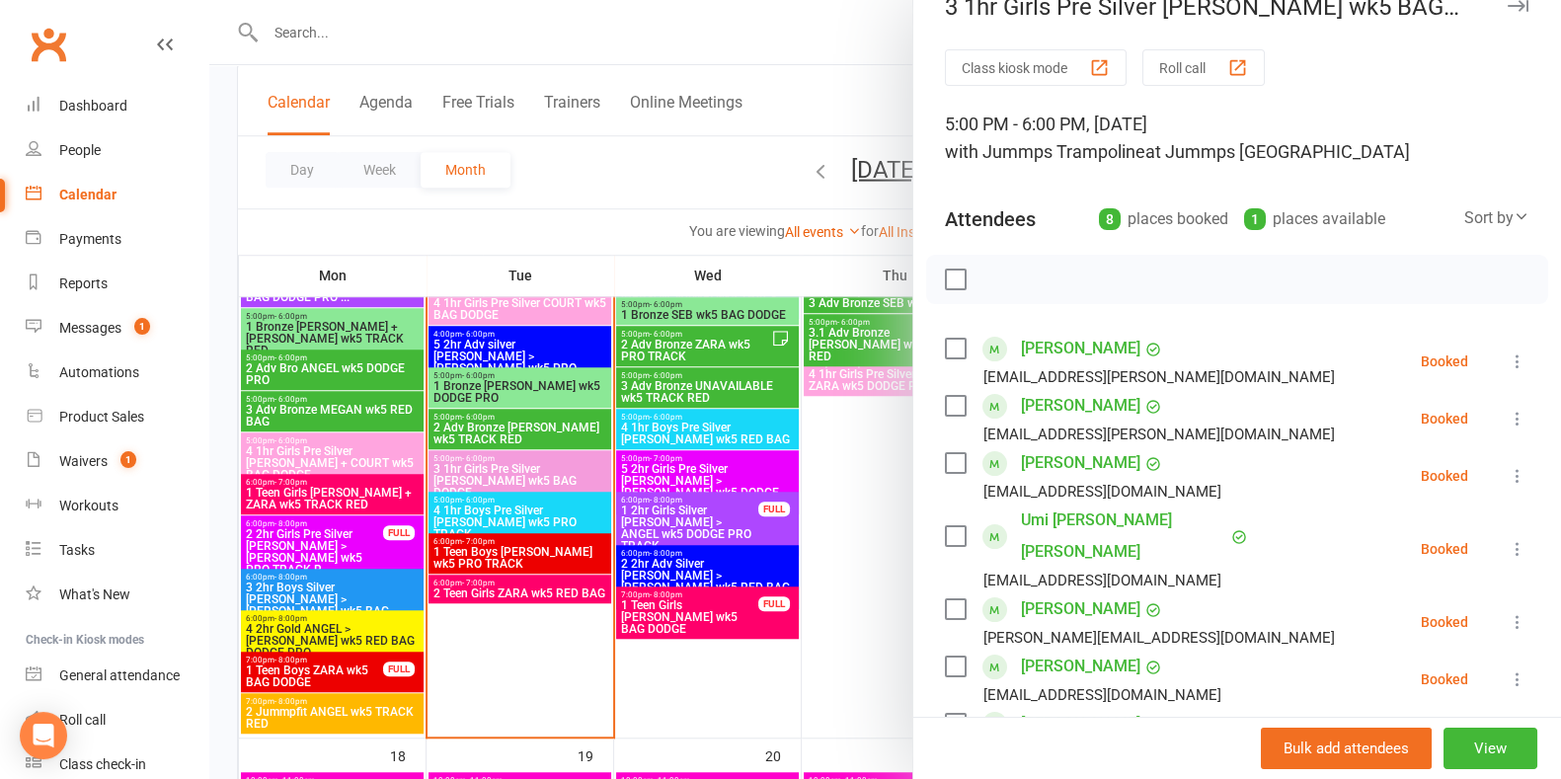
scroll to position [26, 0]
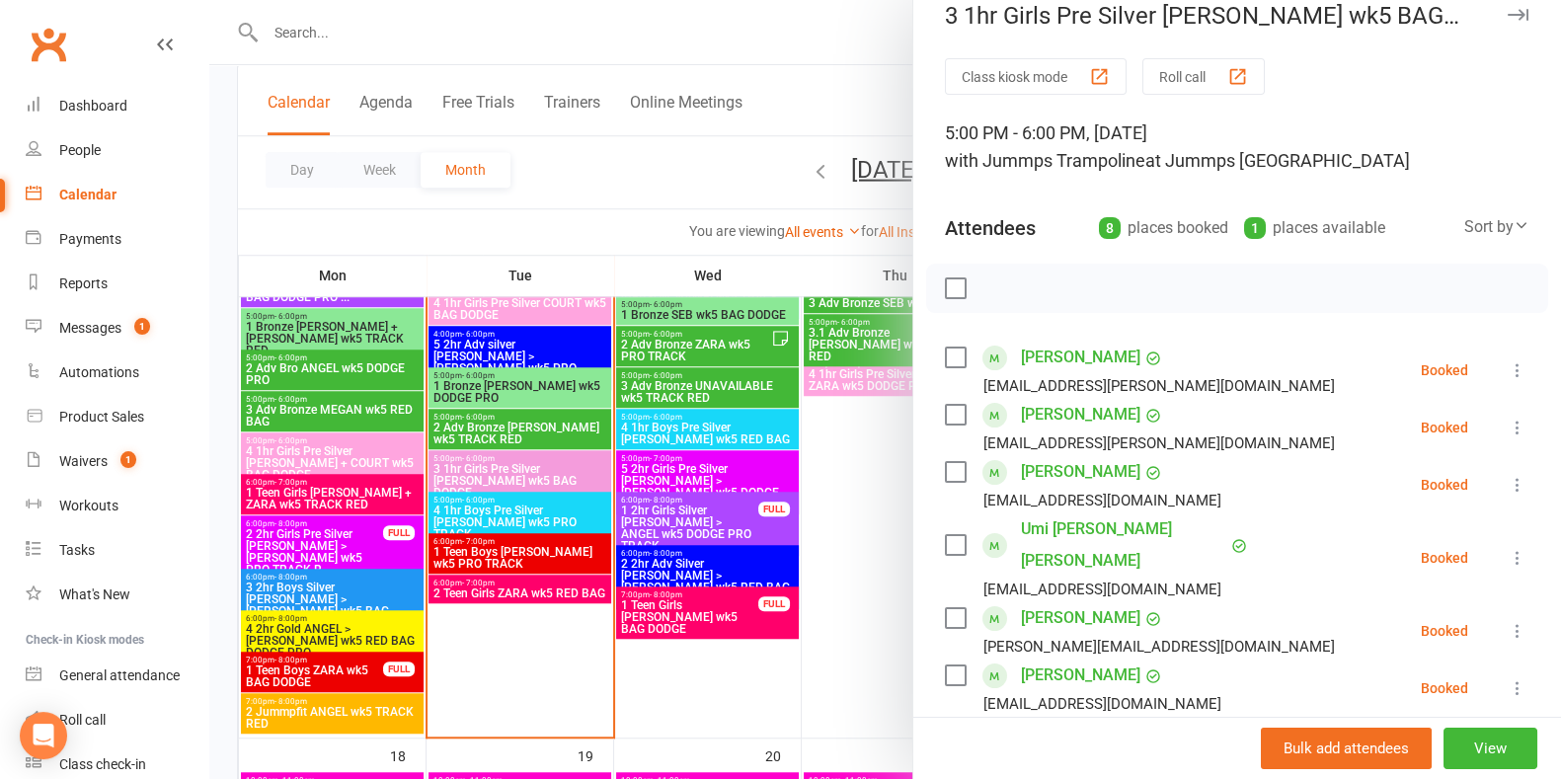
click at [731, 713] on div at bounding box center [885, 389] width 1352 height 779
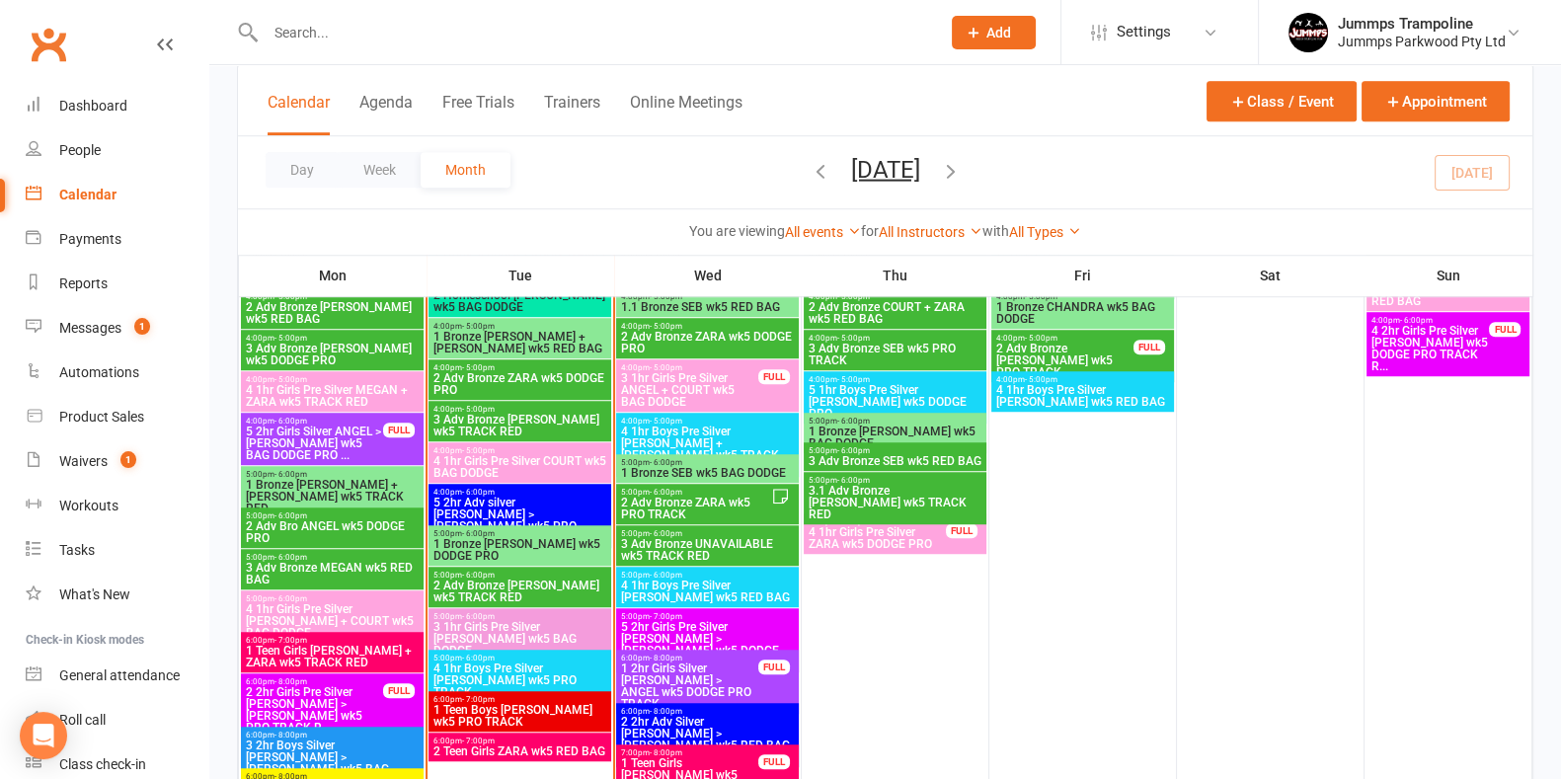
scroll to position [1755, 0]
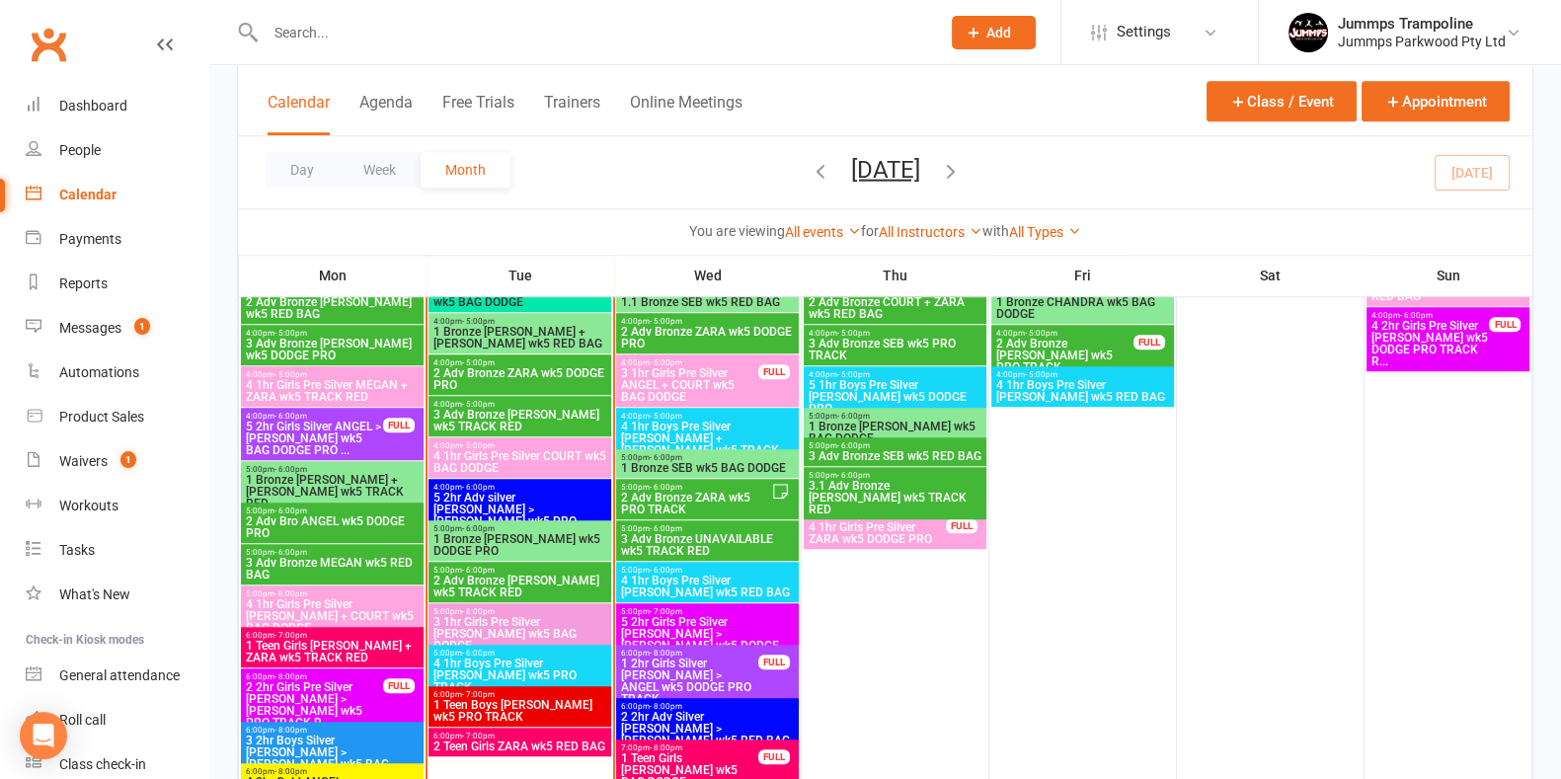
click at [637, 14] on div at bounding box center [581, 32] width 689 height 64
click at [621, 39] on input "text" at bounding box center [593, 33] width 667 height 28
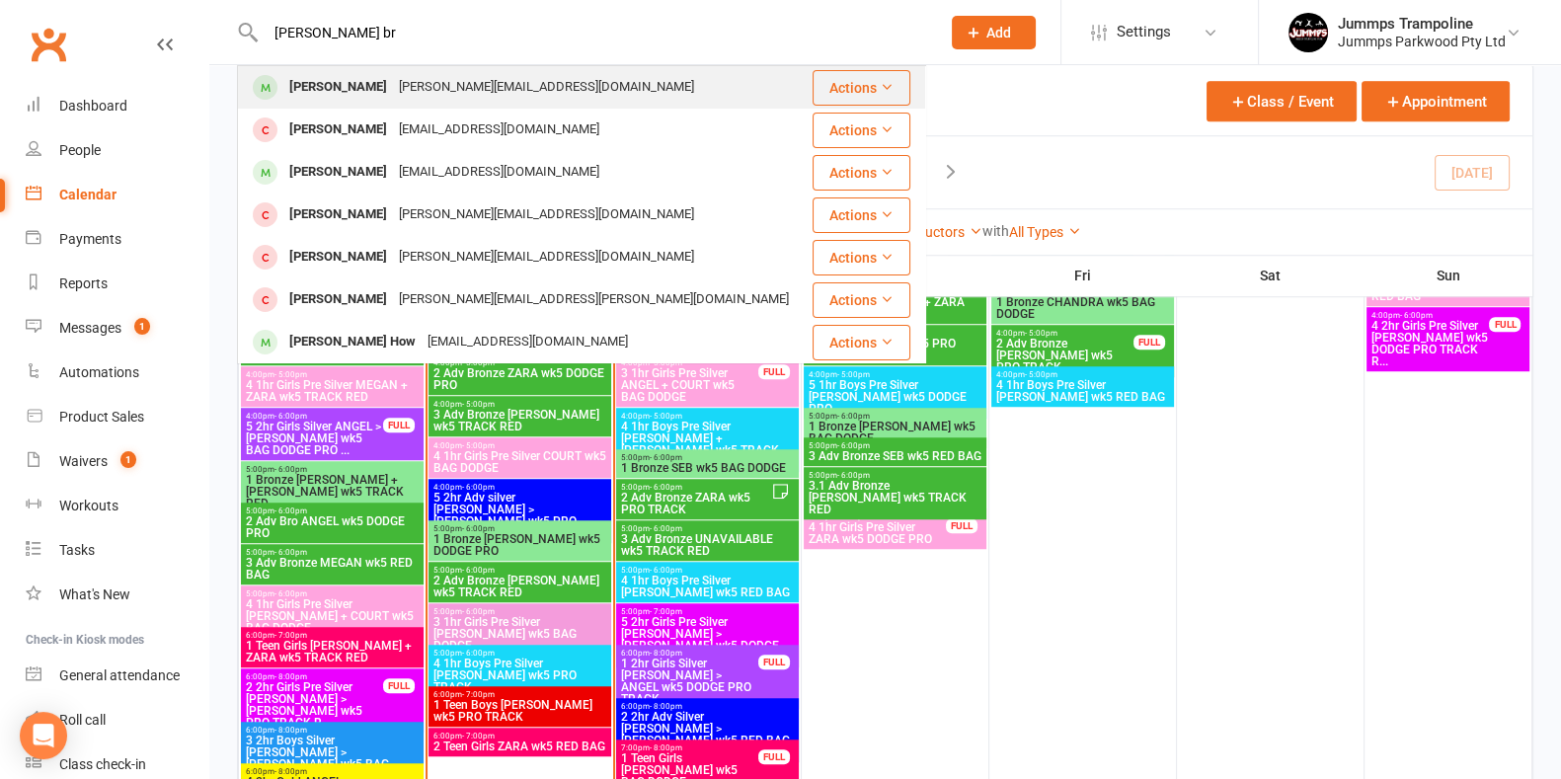
type input "[PERSON_NAME] br"
click at [521, 88] on div "Ella Breese [EMAIL_ADDRESS][DOMAIN_NAME]" at bounding box center [524, 87] width 571 height 40
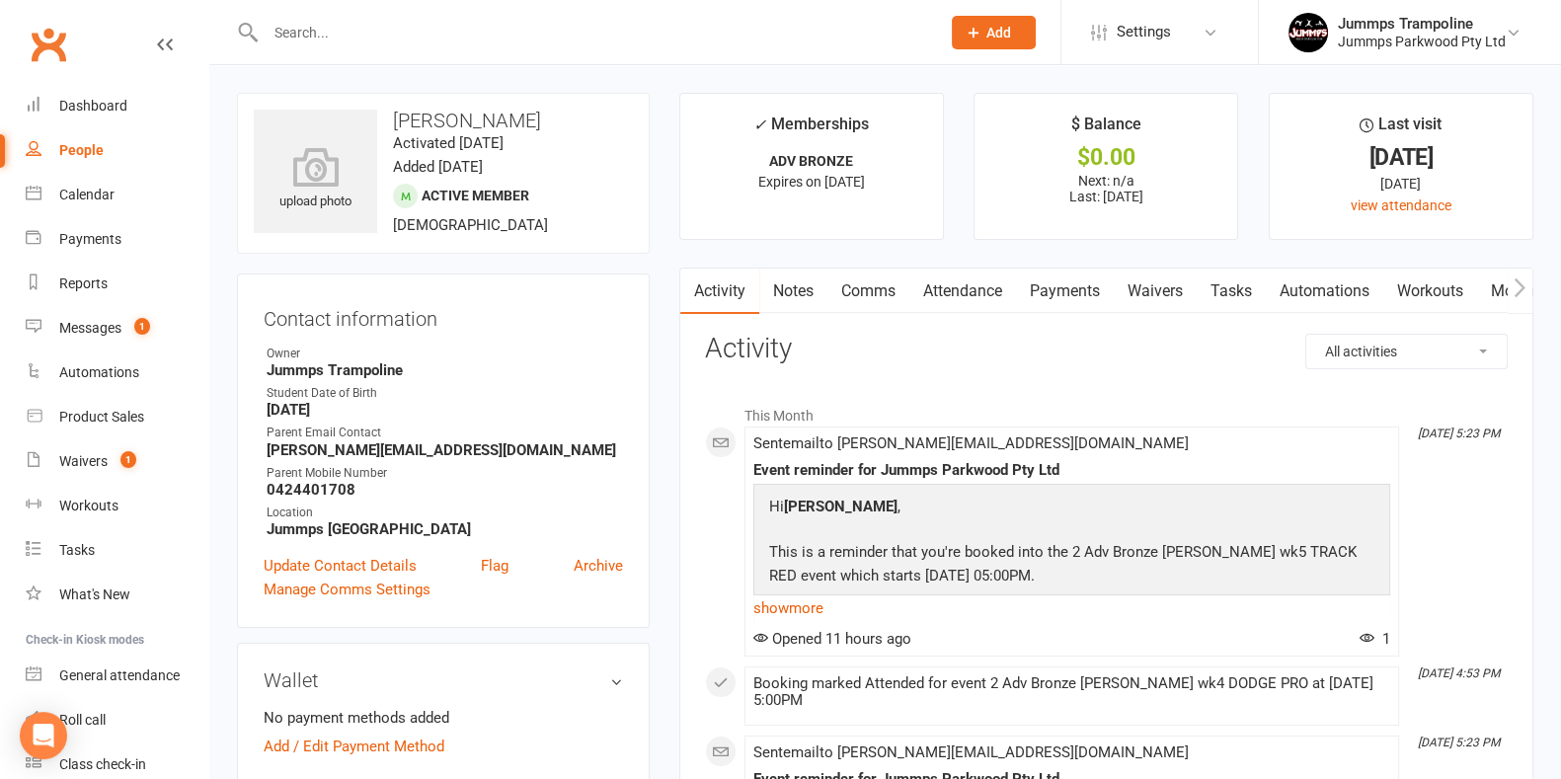
click at [767, 284] on link "Attendance" at bounding box center [963, 291] width 107 height 45
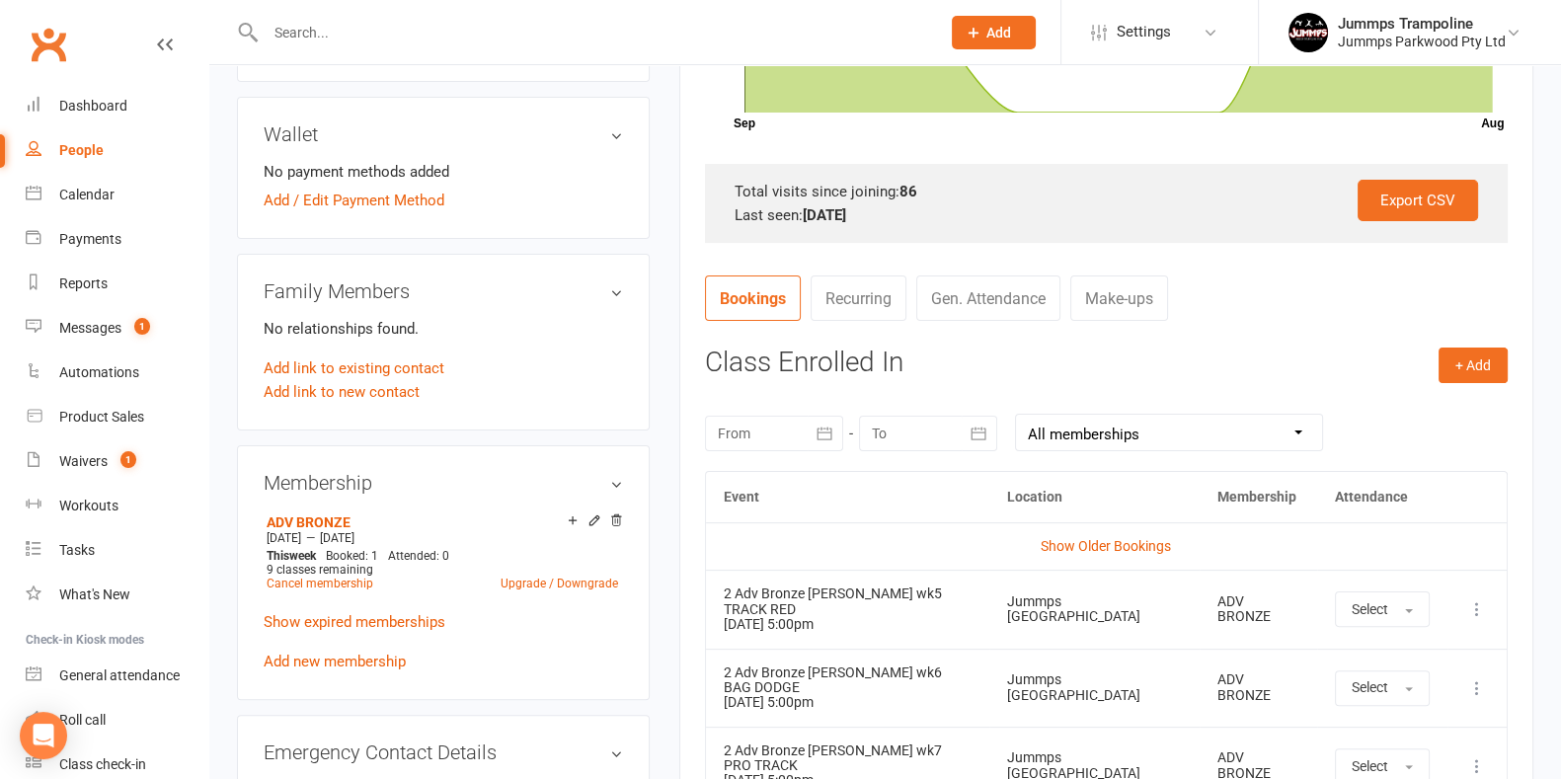
scroll to position [617, 0]
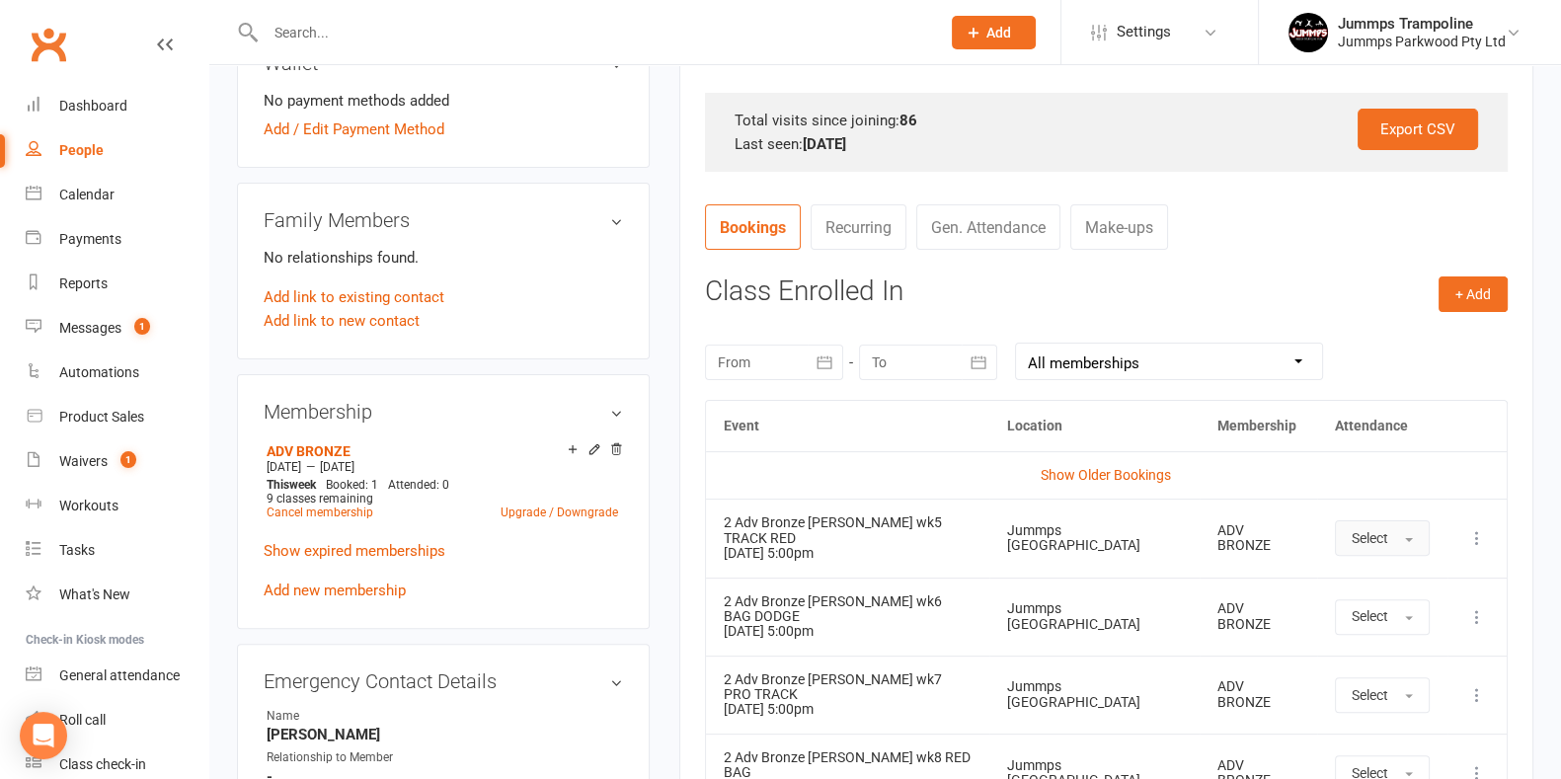
click at [767, 530] on span "Select" at bounding box center [1370, 538] width 37 height 16
click at [767, 617] on link "Absent" at bounding box center [1434, 622] width 196 height 40
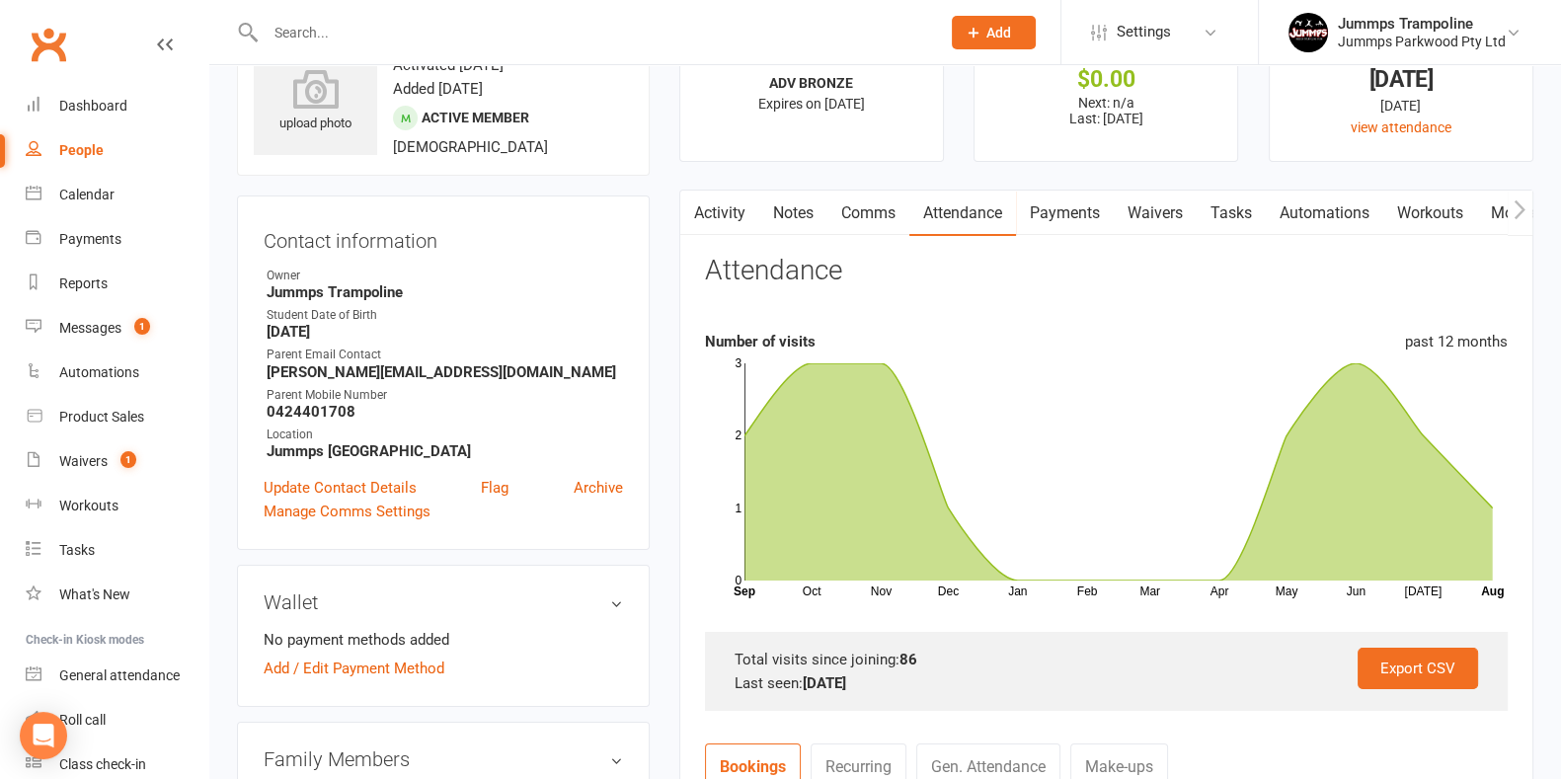
scroll to position [0, 0]
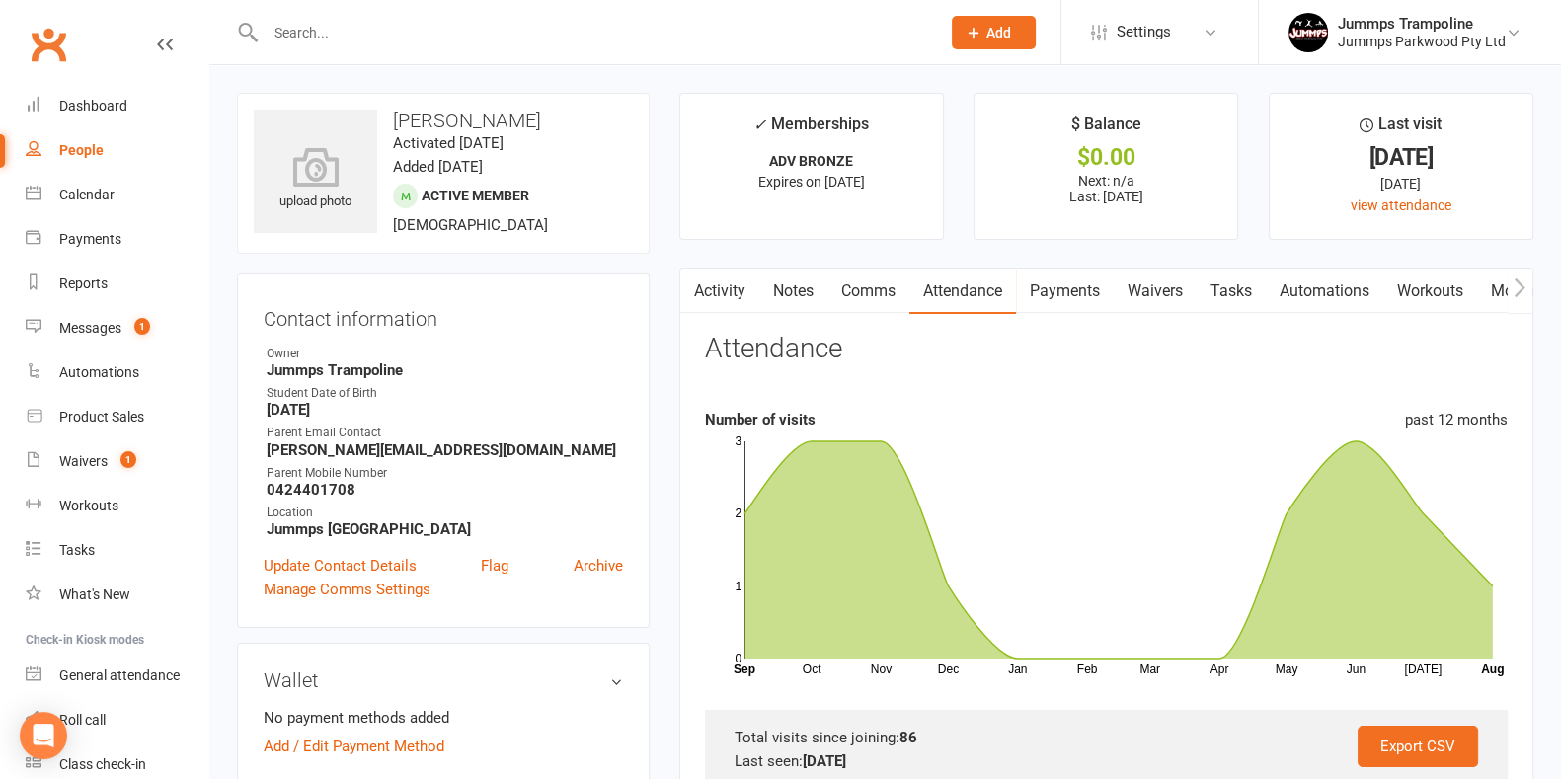
click at [406, 40] on input "text" at bounding box center [593, 33] width 667 height 28
type input "e"
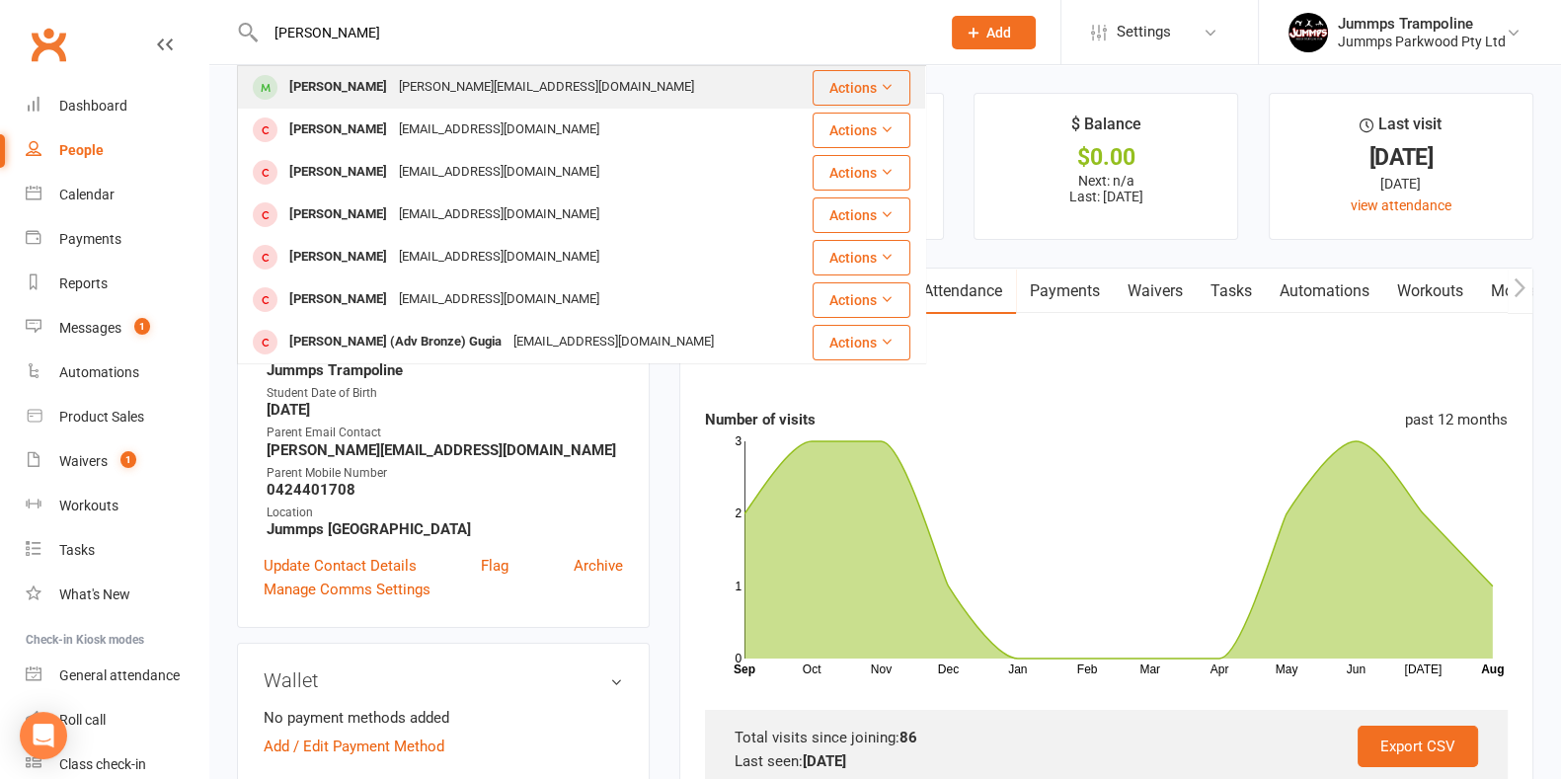
type input "[PERSON_NAME]"
click at [393, 83] on div "[PERSON_NAME][EMAIL_ADDRESS][DOMAIN_NAME]" at bounding box center [546, 87] width 307 height 29
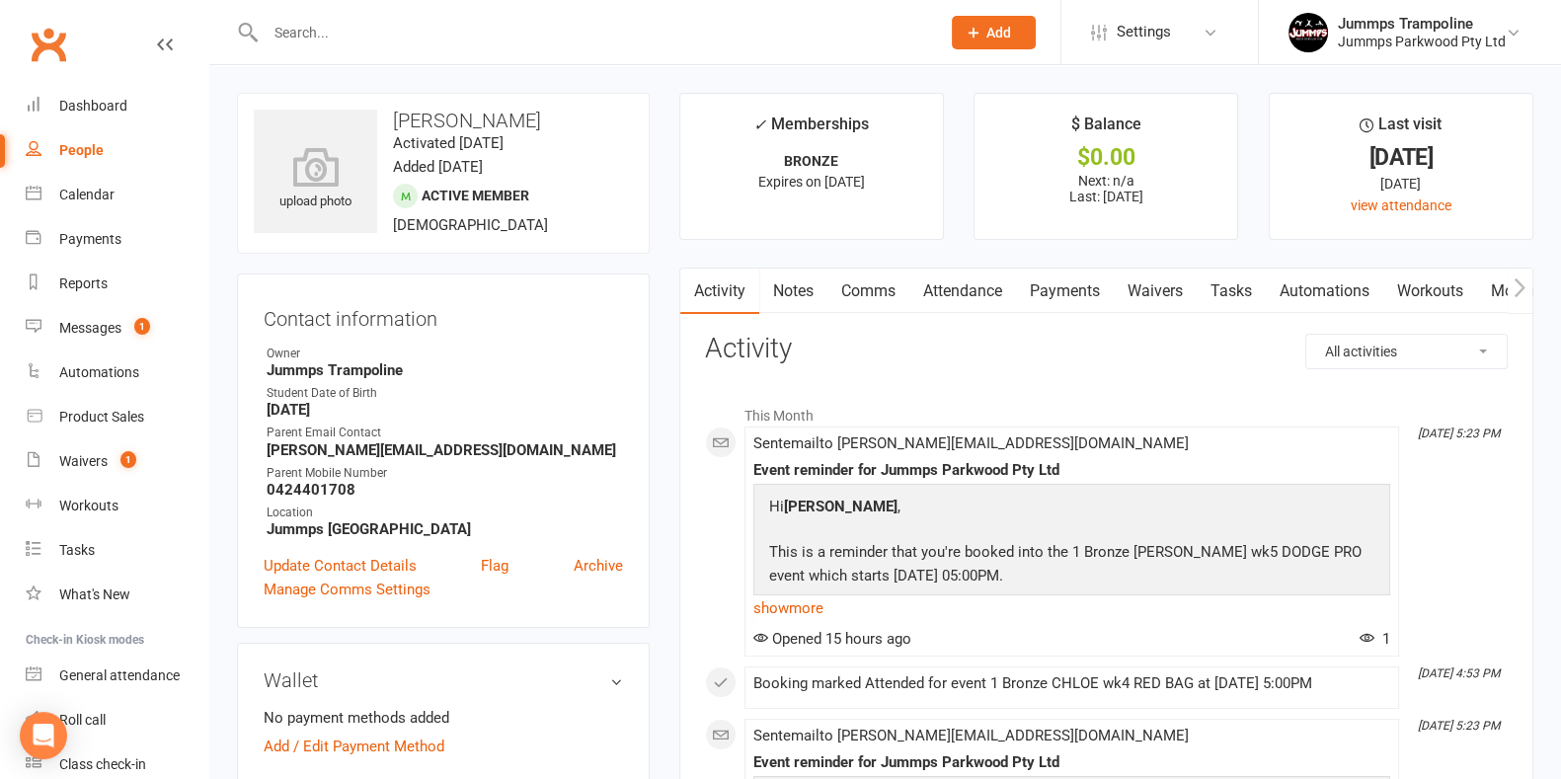
click at [767, 293] on link "Attendance" at bounding box center [963, 291] width 107 height 45
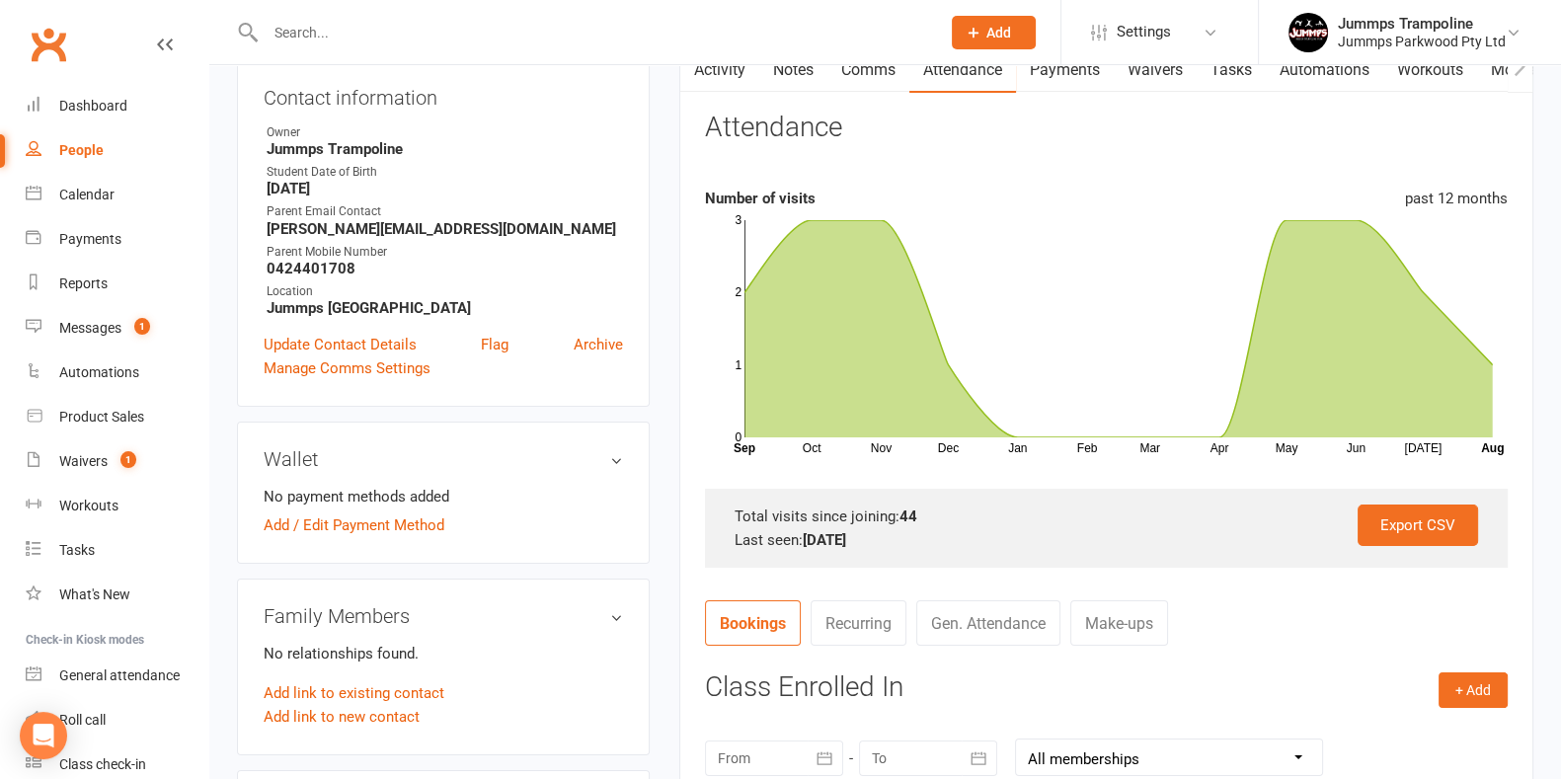
scroll to position [617, 0]
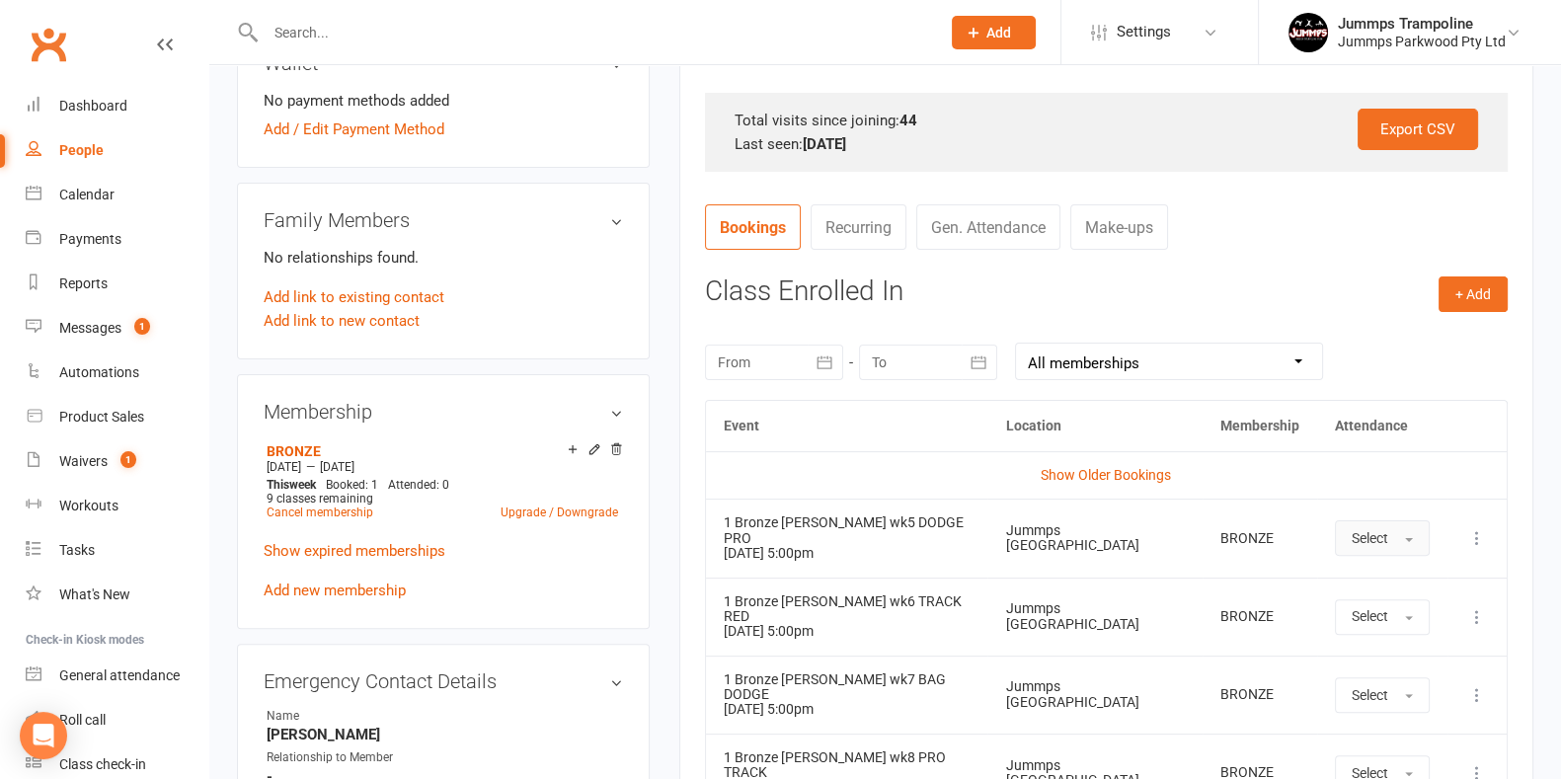
click at [767, 540] on button "Select" at bounding box center [1382, 538] width 95 height 36
click at [767, 620] on span "Absent" at bounding box center [1375, 622] width 46 height 18
click at [360, 22] on input "text" at bounding box center [593, 33] width 667 height 28
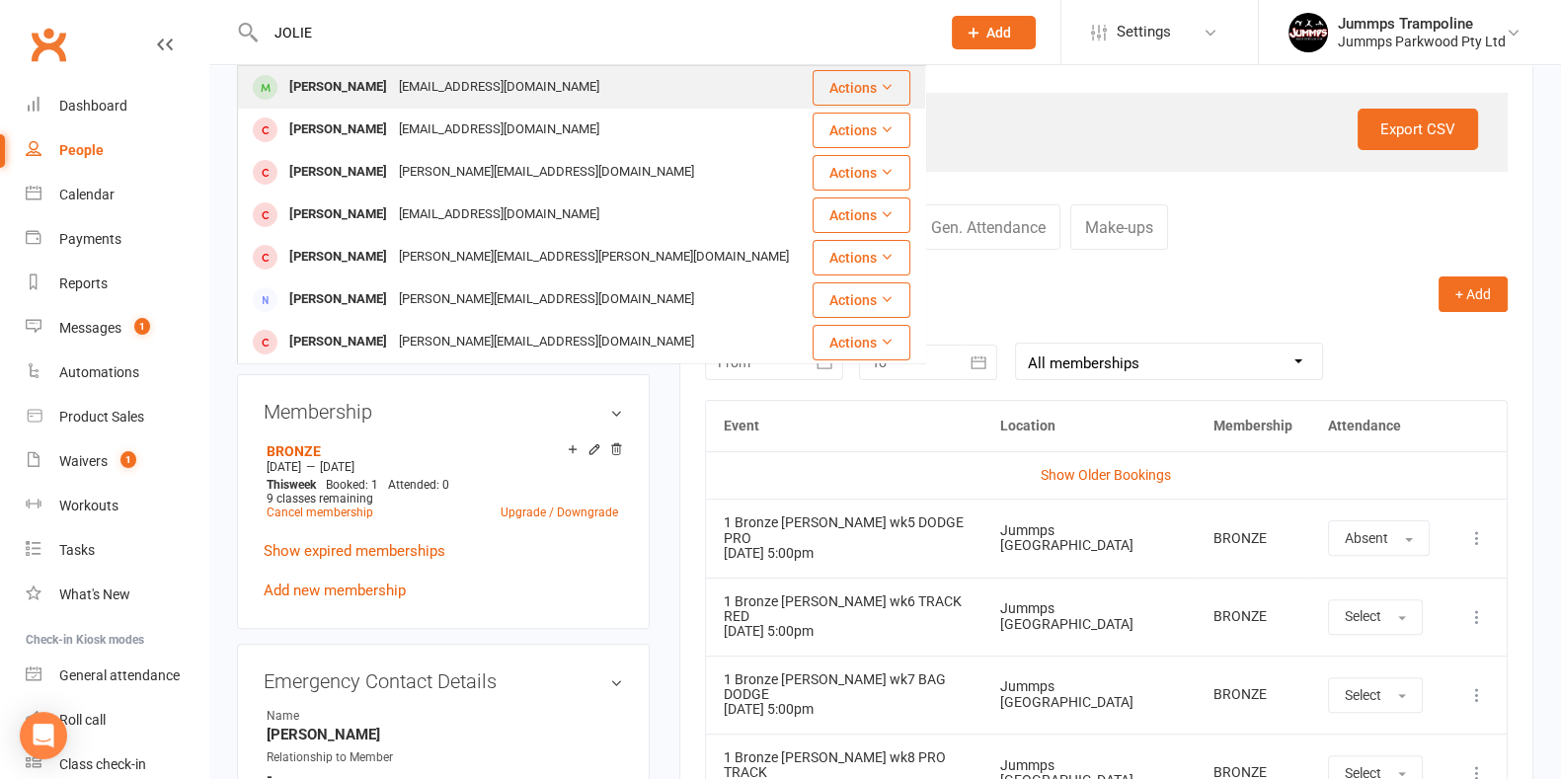
type input "JOLIE"
click at [365, 90] on div "[PERSON_NAME]" at bounding box center [338, 87] width 110 height 29
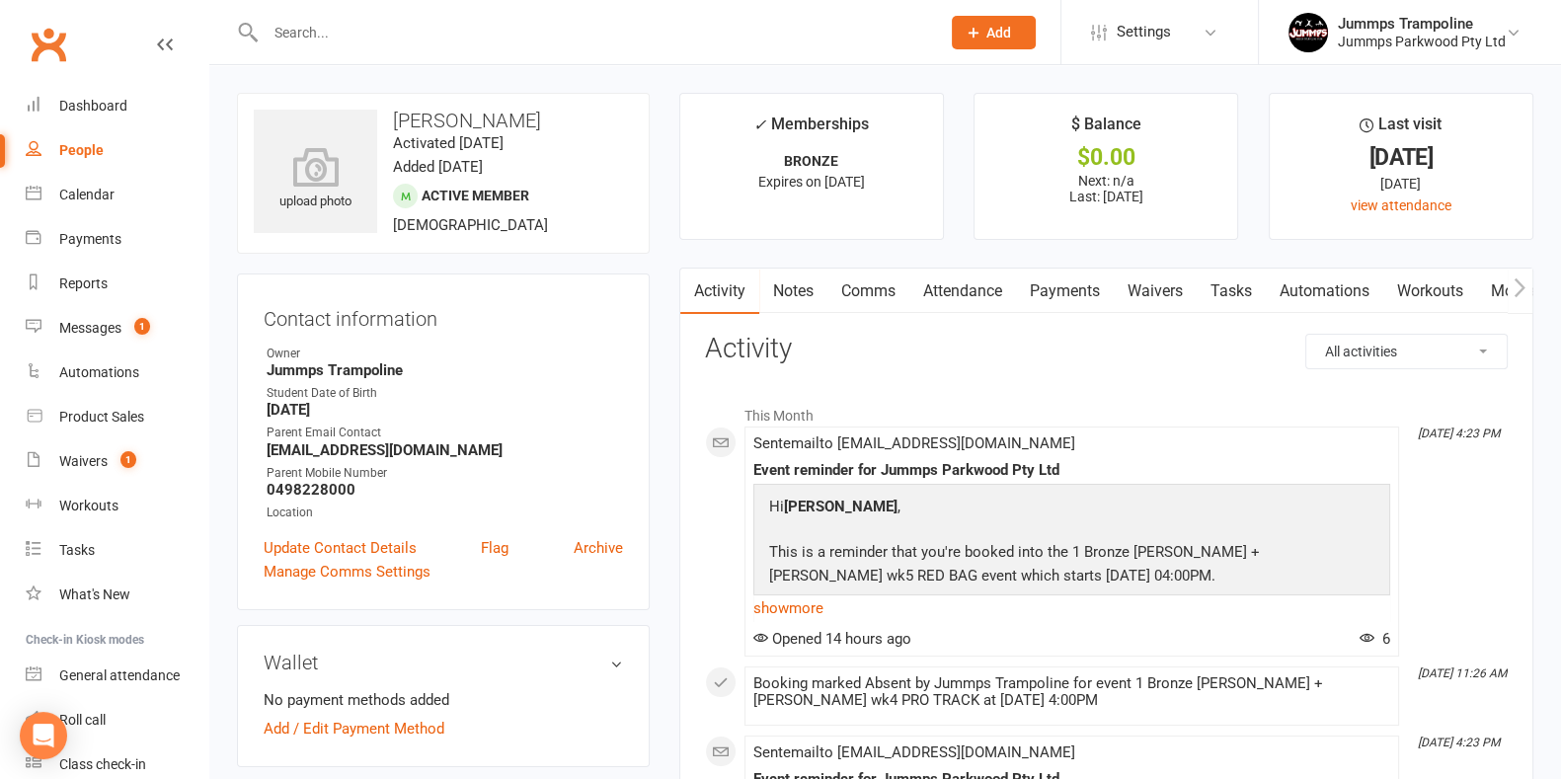
drag, startPoint x: 978, startPoint y: 277, endPoint x: 1012, endPoint y: 318, distance: 53.2
click at [767, 278] on link "Attendance" at bounding box center [963, 291] width 107 height 45
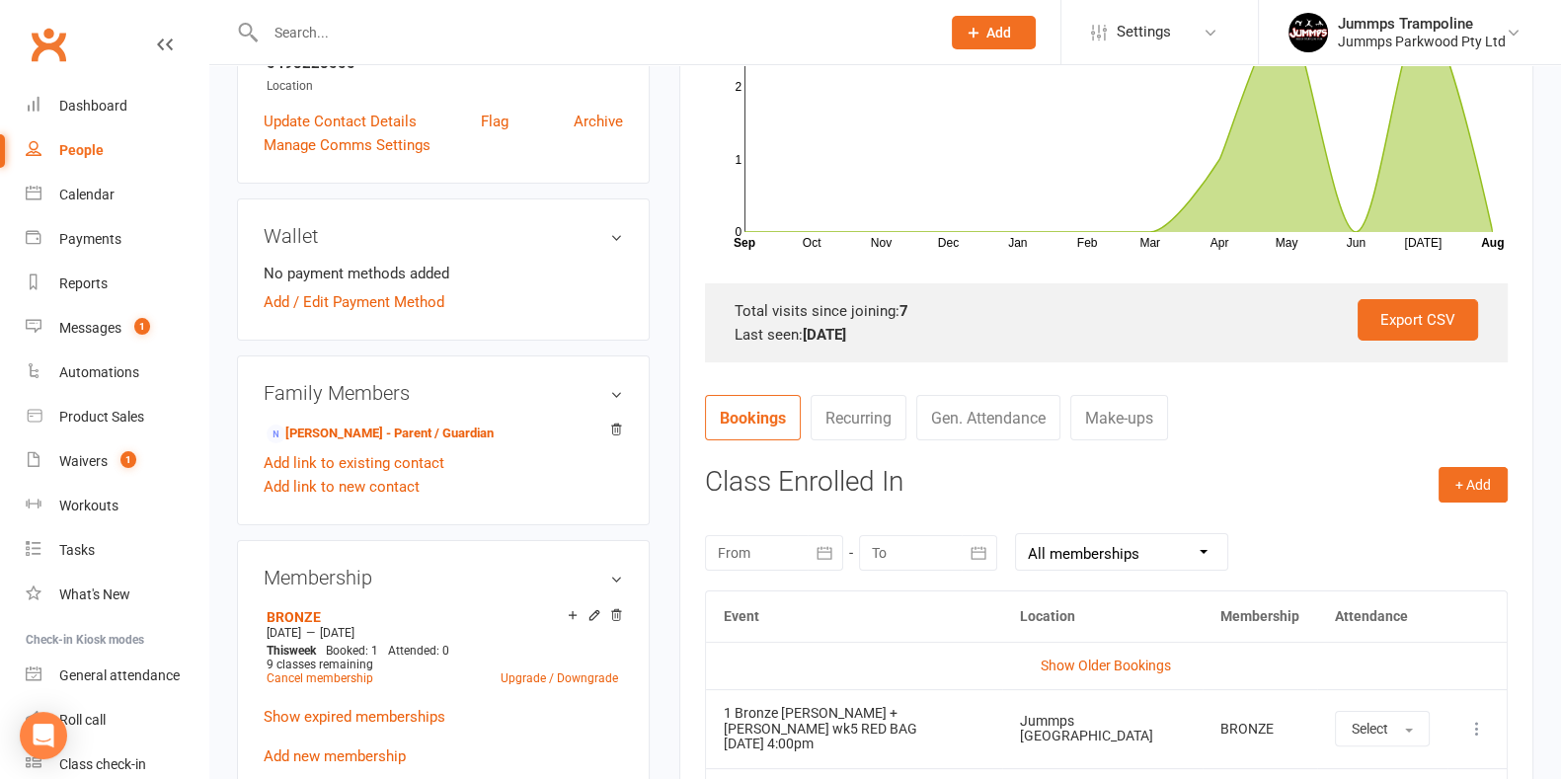
scroll to position [741, 0]
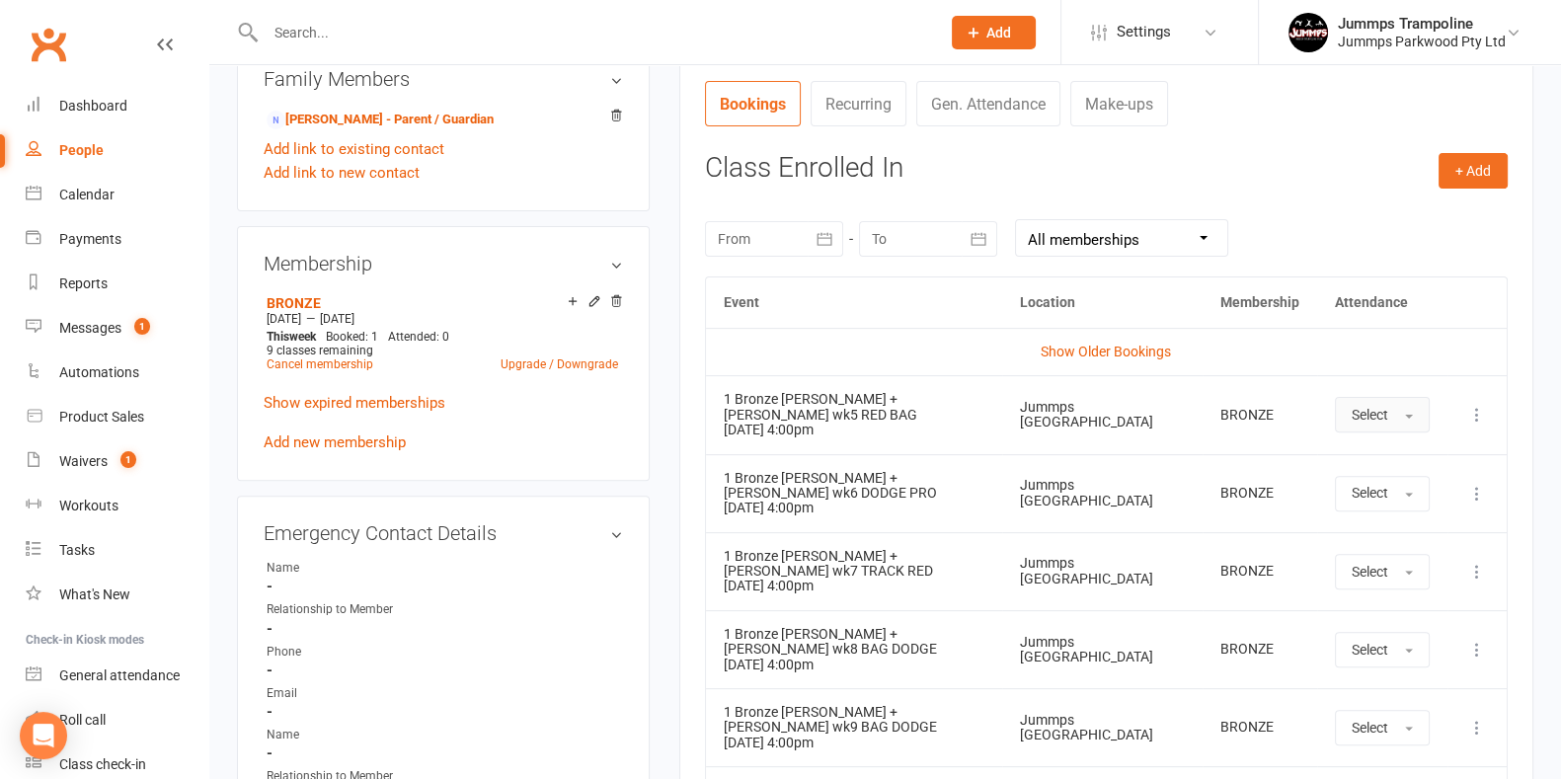
click at [767, 419] on button "Select" at bounding box center [1382, 415] width 95 height 36
click at [767, 490] on span "Absent" at bounding box center [1375, 499] width 46 height 18
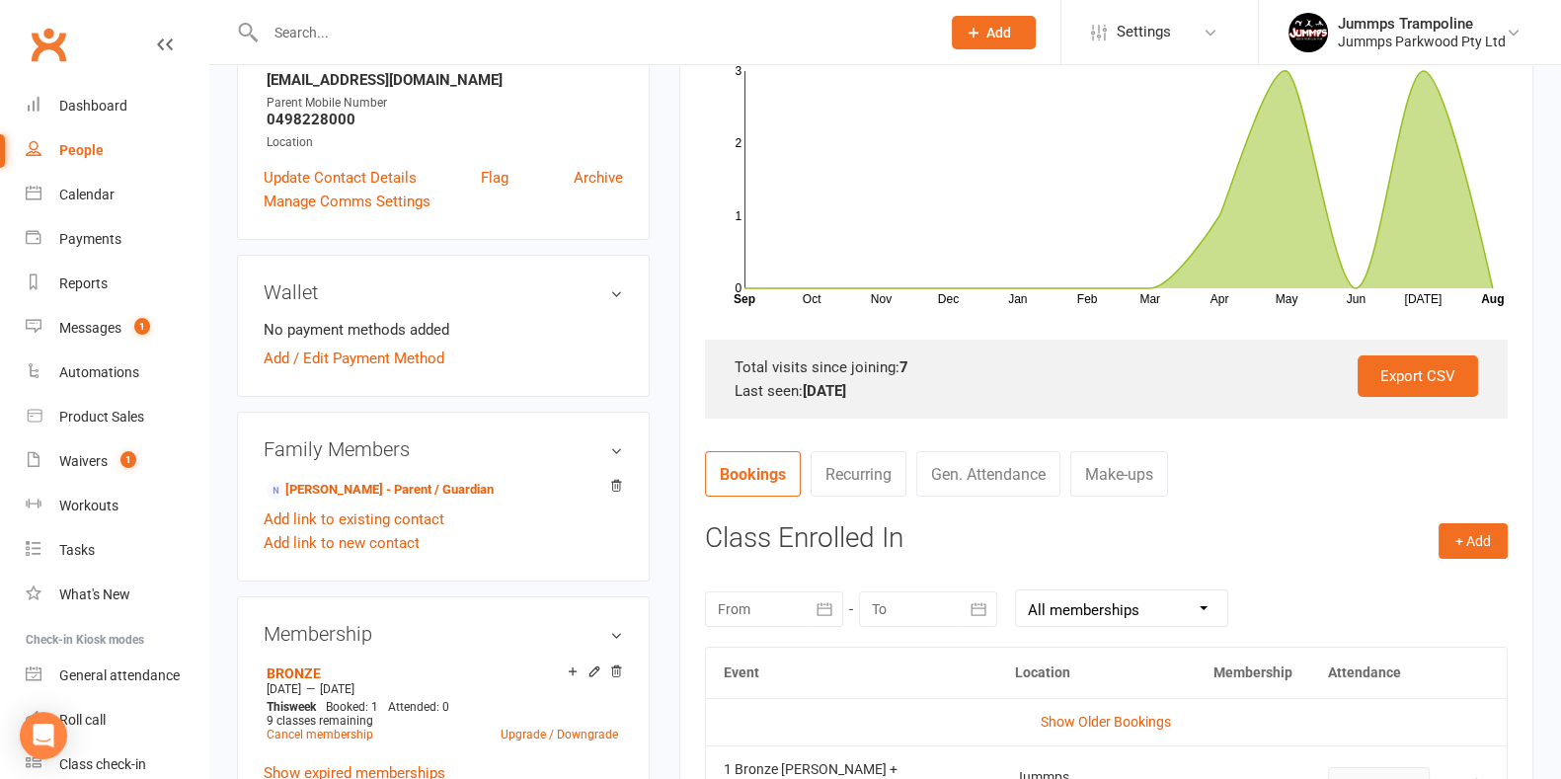
scroll to position [0, 0]
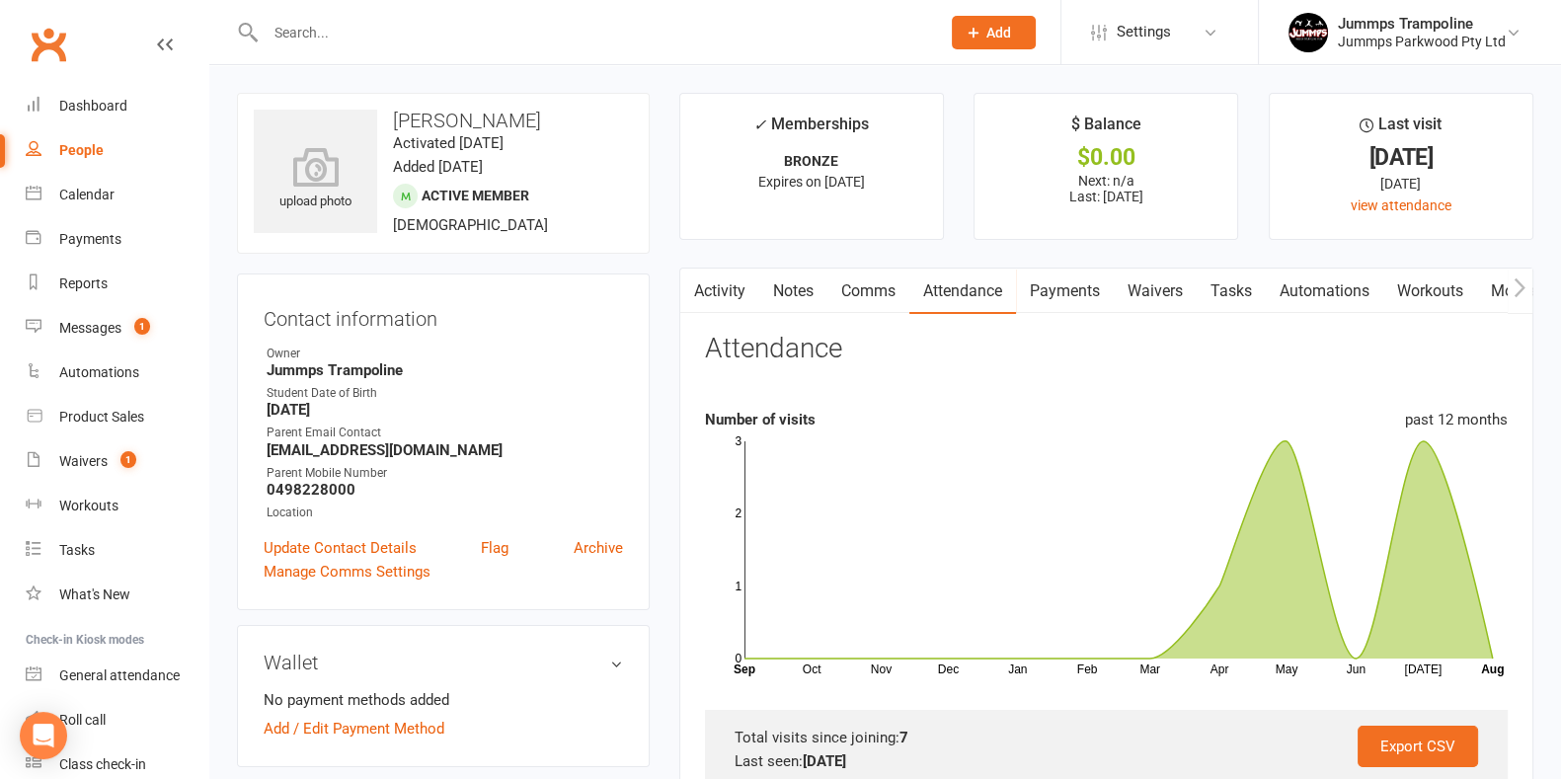
click at [484, 28] on input "text" at bounding box center [593, 33] width 667 height 28
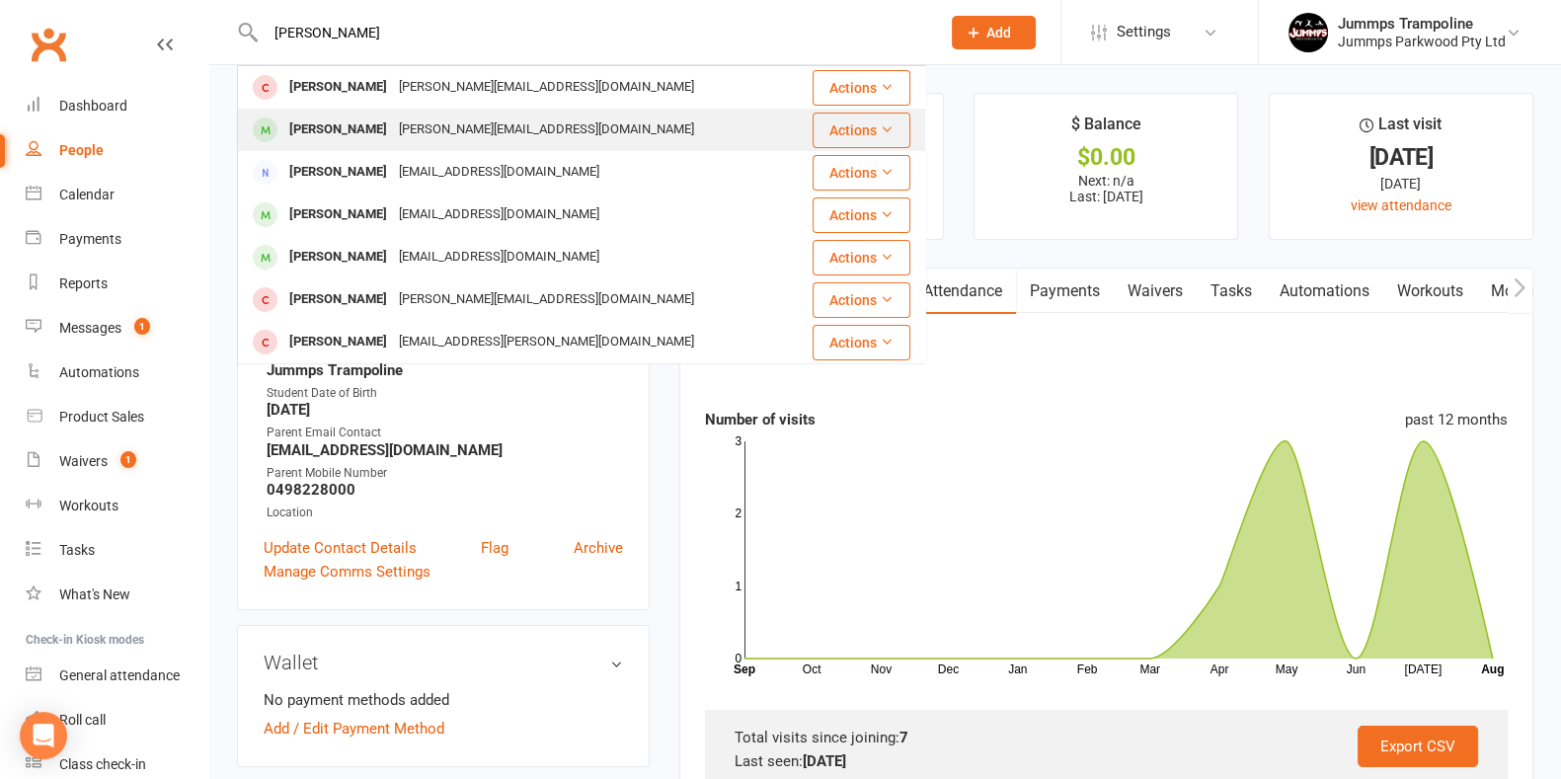
type input "[PERSON_NAME]"
click at [449, 121] on div "[PERSON_NAME][EMAIL_ADDRESS][DOMAIN_NAME]" at bounding box center [546, 130] width 307 height 29
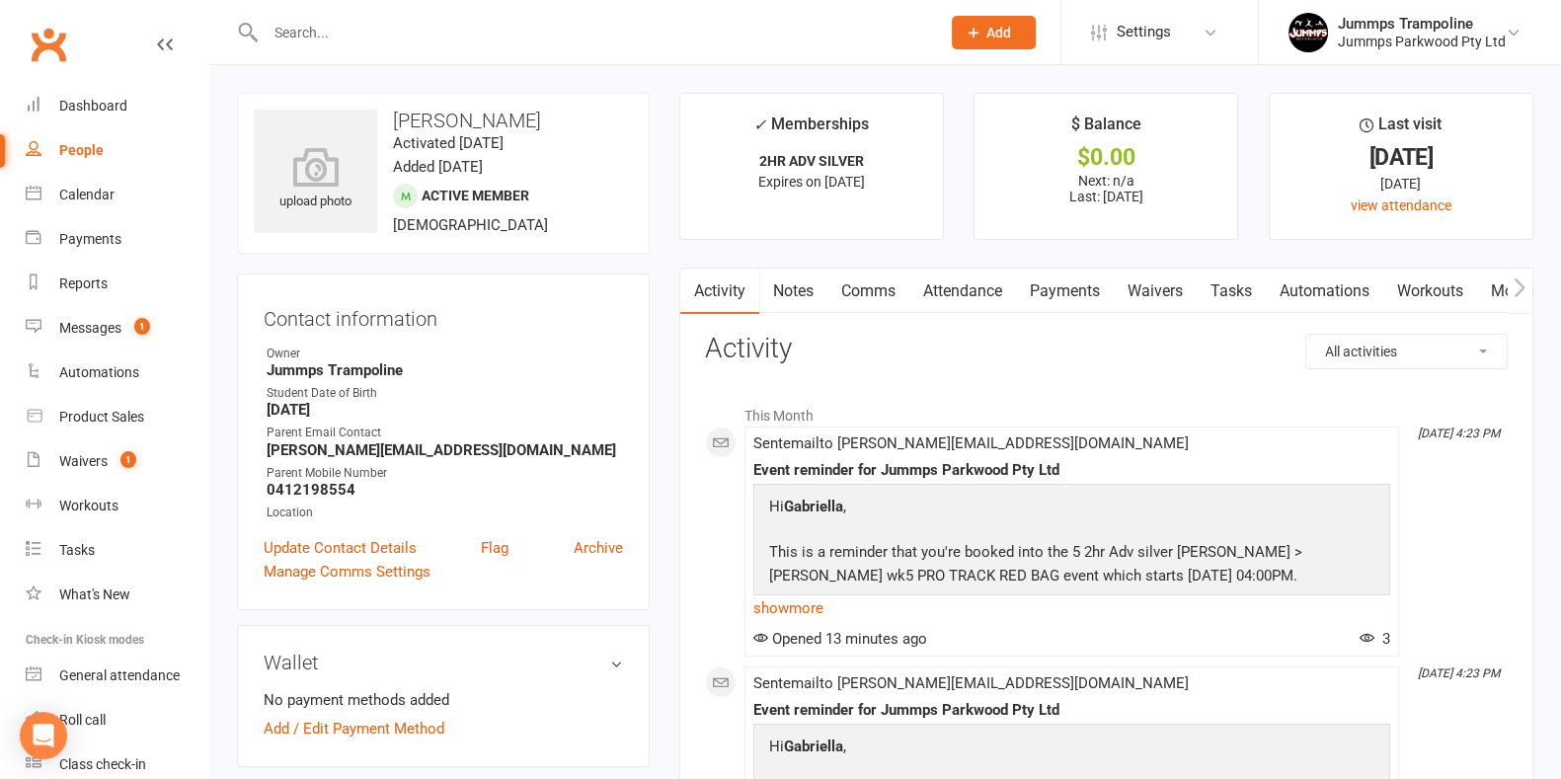
click at [767, 300] on link "Attendance" at bounding box center [963, 291] width 107 height 45
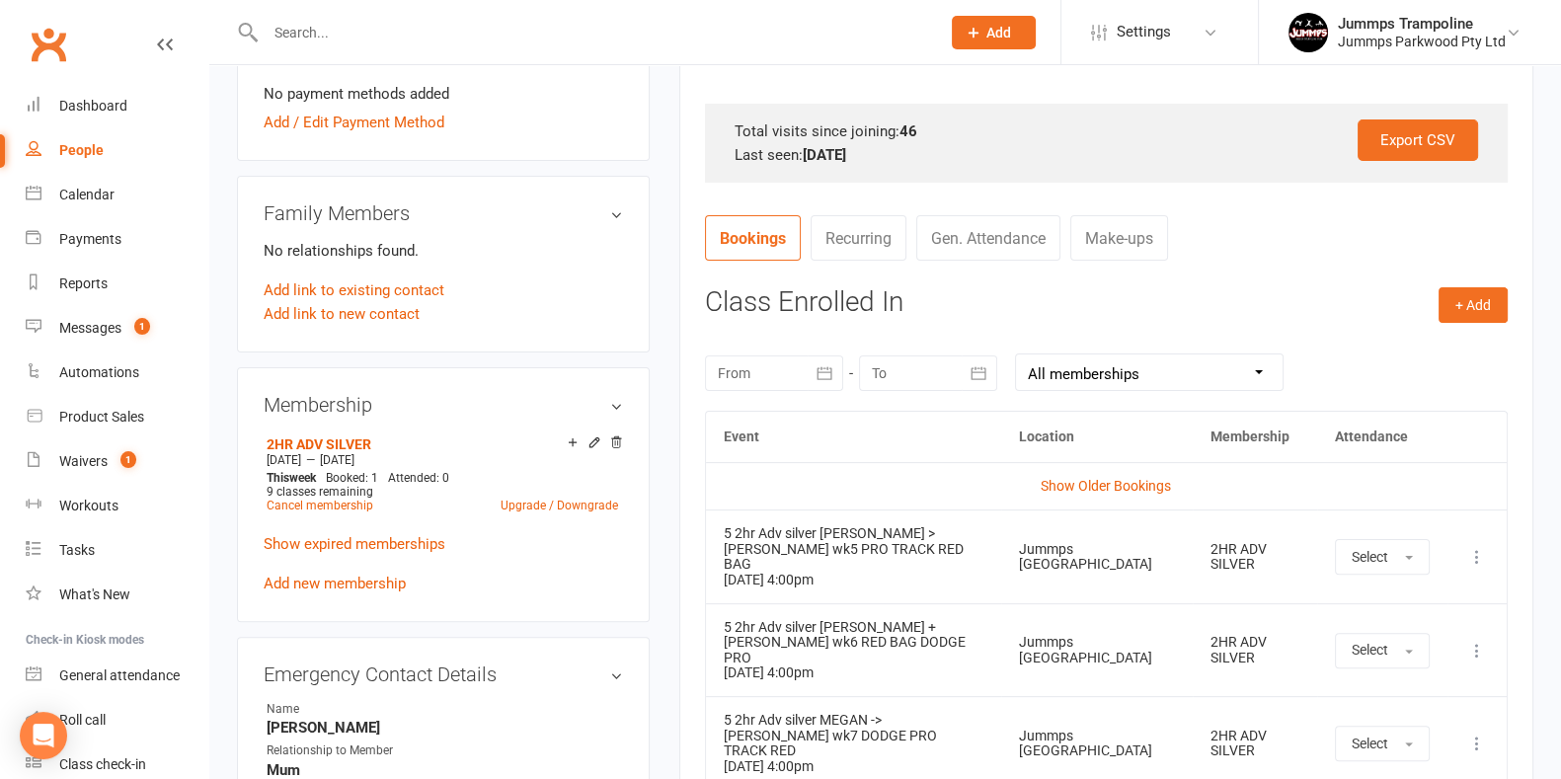
scroll to position [617, 0]
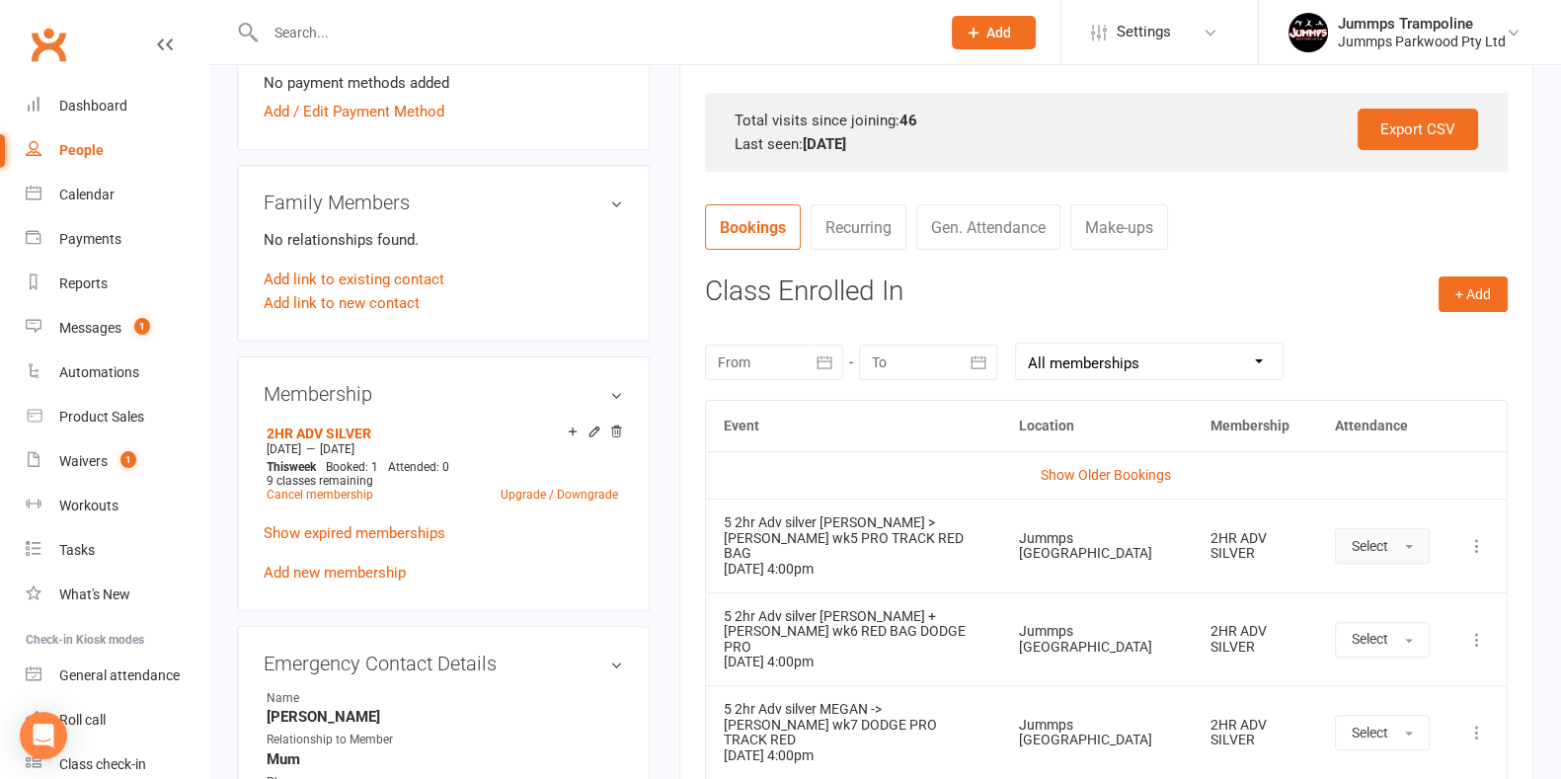
click at [767, 531] on button "Select" at bounding box center [1382, 546] width 95 height 36
click at [767, 622] on span "Absent" at bounding box center [1375, 630] width 46 height 18
click at [767, 631] on span "Select" at bounding box center [1363, 639] width 37 height 16
click at [767, 715] on span "Absent" at bounding box center [1368, 724] width 46 height 18
click at [767, 715] on button "Select" at bounding box center [1375, 733] width 95 height 36
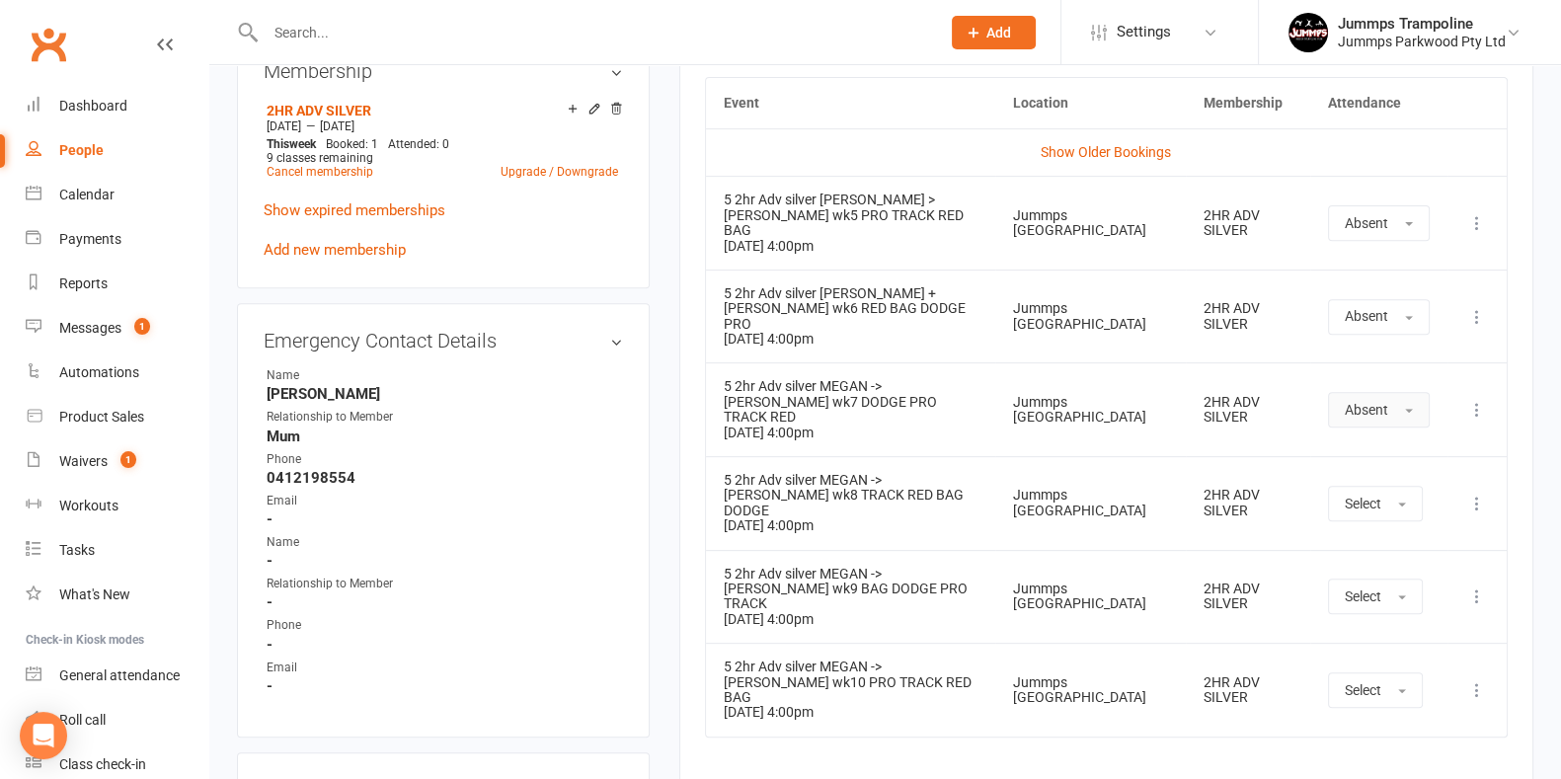
scroll to position [987, 0]
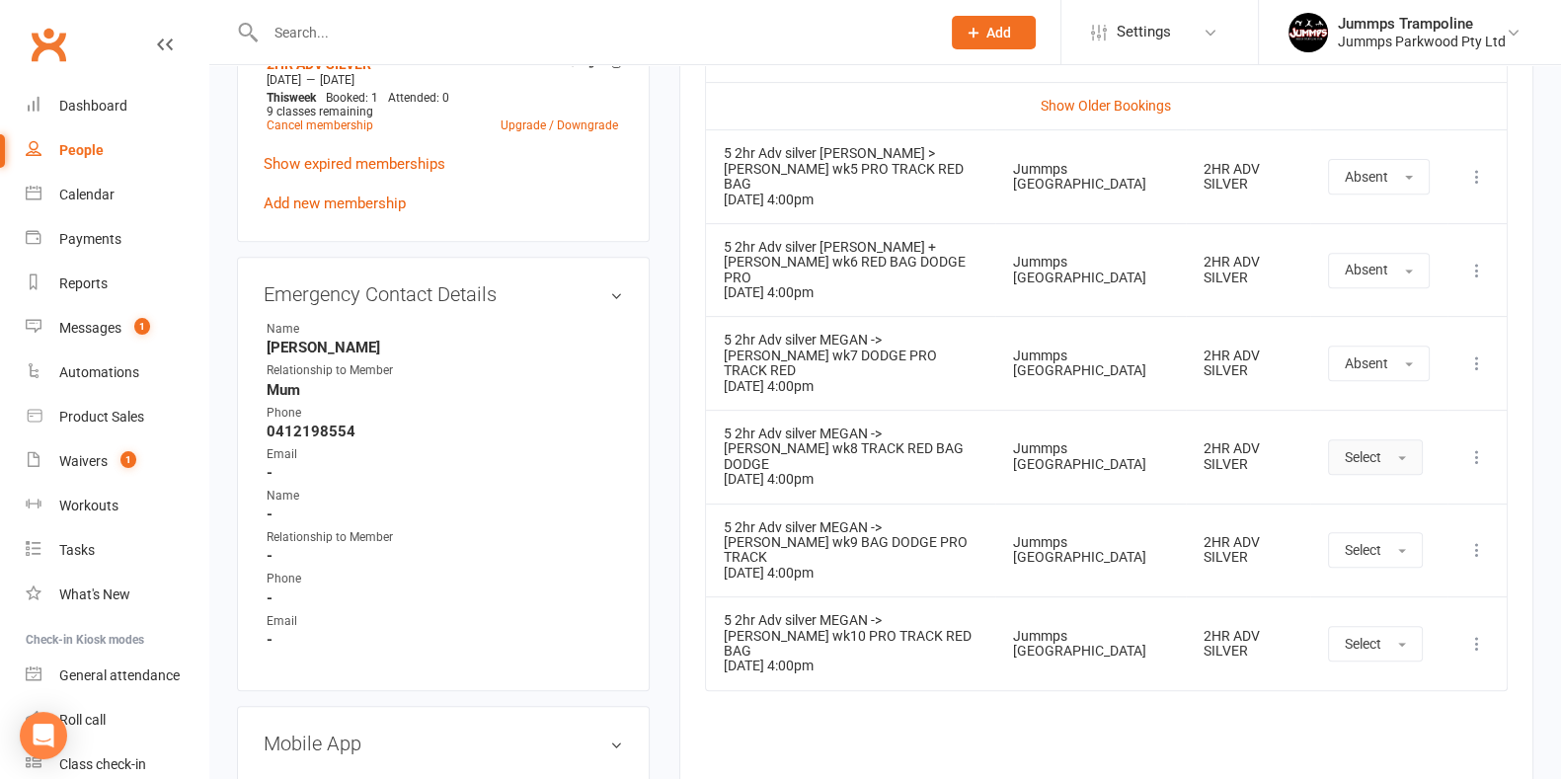
drag, startPoint x: 1410, startPoint y: 397, endPoint x: 1402, endPoint y: 406, distance: 11.9
click at [767, 439] on button "Select" at bounding box center [1375, 457] width 95 height 36
click at [767, 532] on span "Absent" at bounding box center [1368, 541] width 46 height 18
click at [767, 542] on span "Select" at bounding box center [1363, 550] width 37 height 16
click at [767, 614] on link "Absent" at bounding box center [1427, 634] width 196 height 40
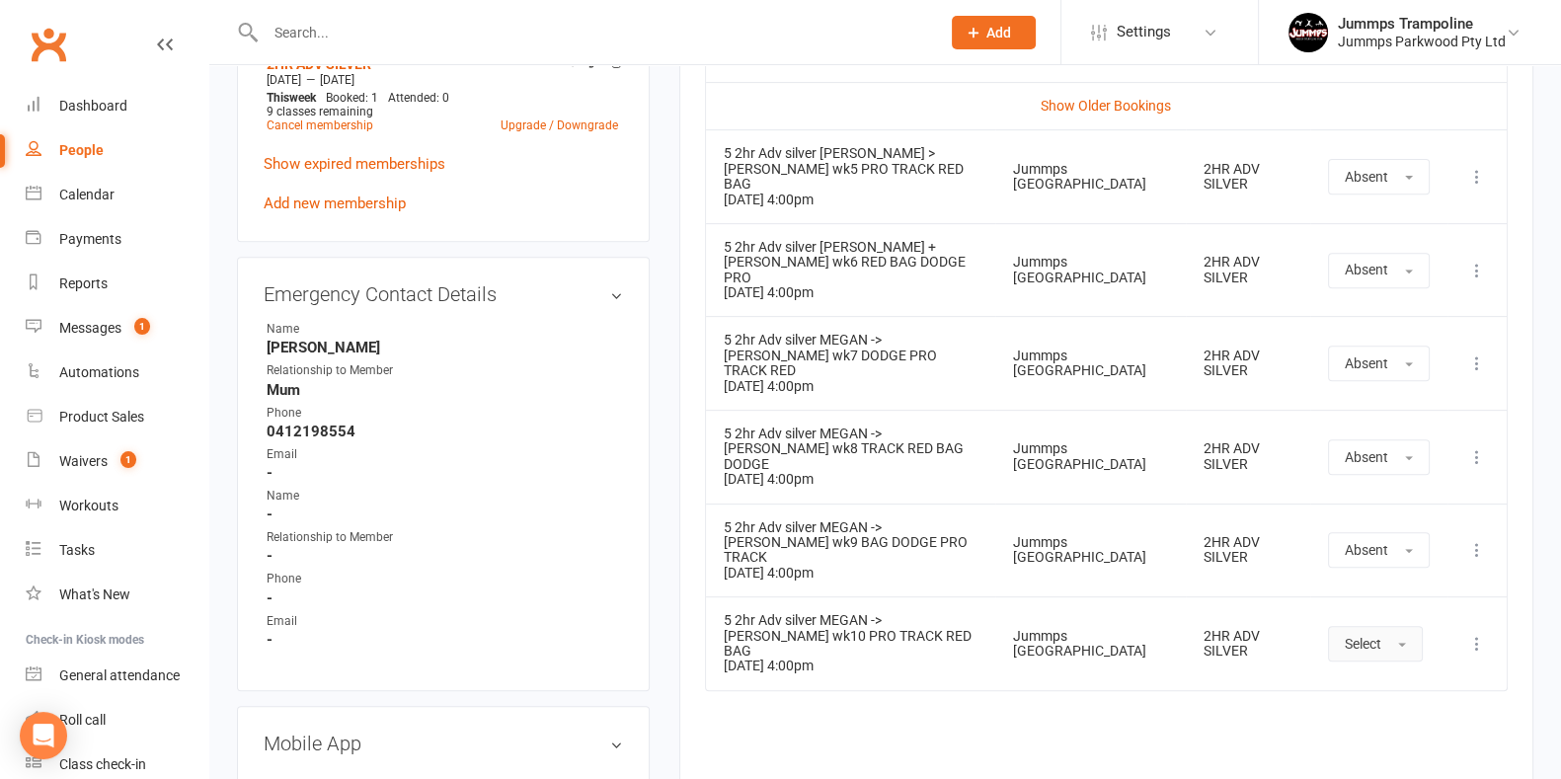
click at [767, 626] on button "Select" at bounding box center [1375, 644] width 95 height 36
click at [767, 719] on span "Absent" at bounding box center [1368, 728] width 46 height 18
click at [86, 191] on div "Calendar" at bounding box center [86, 195] width 55 height 16
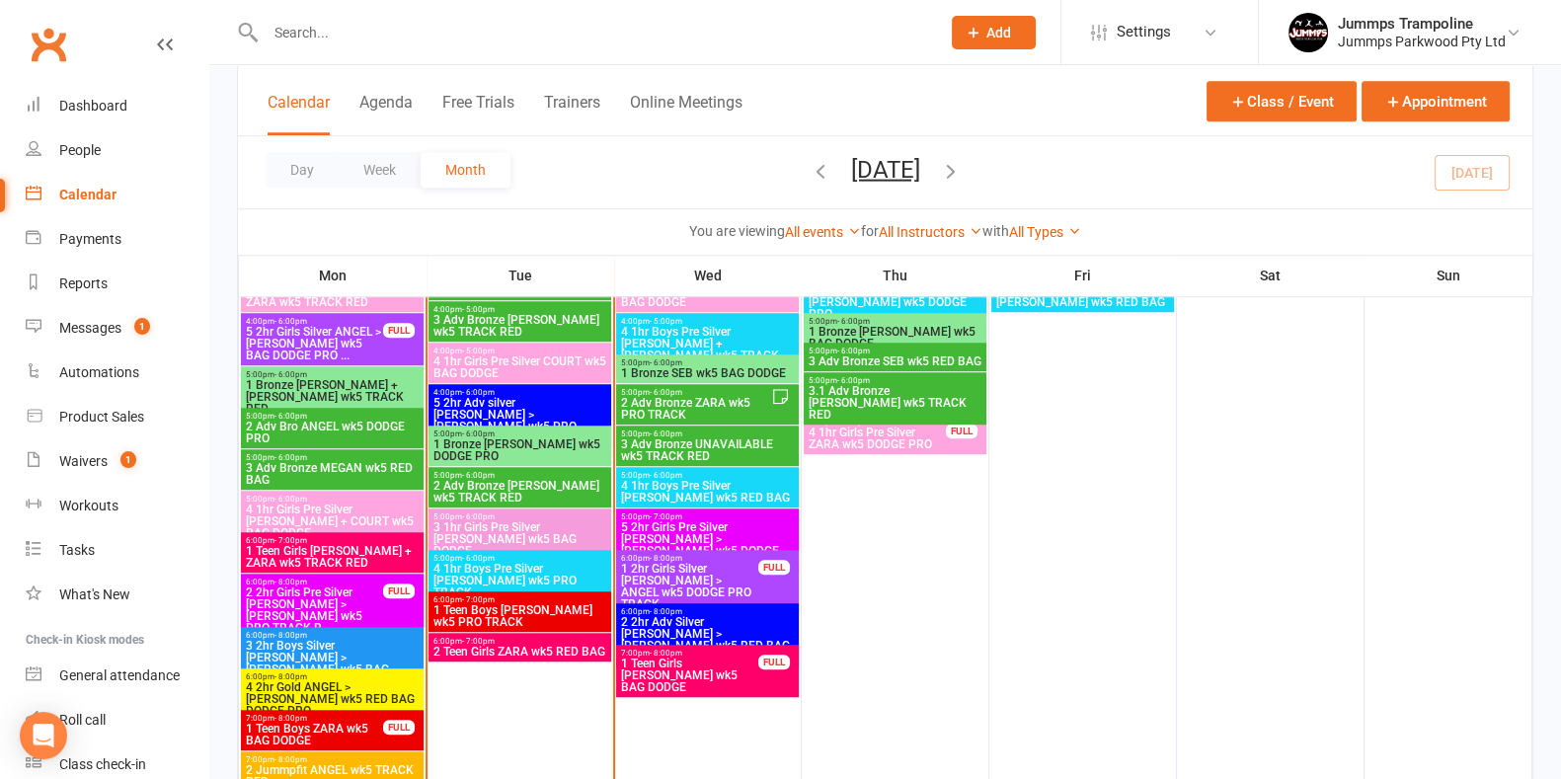
scroll to position [2099, 0]
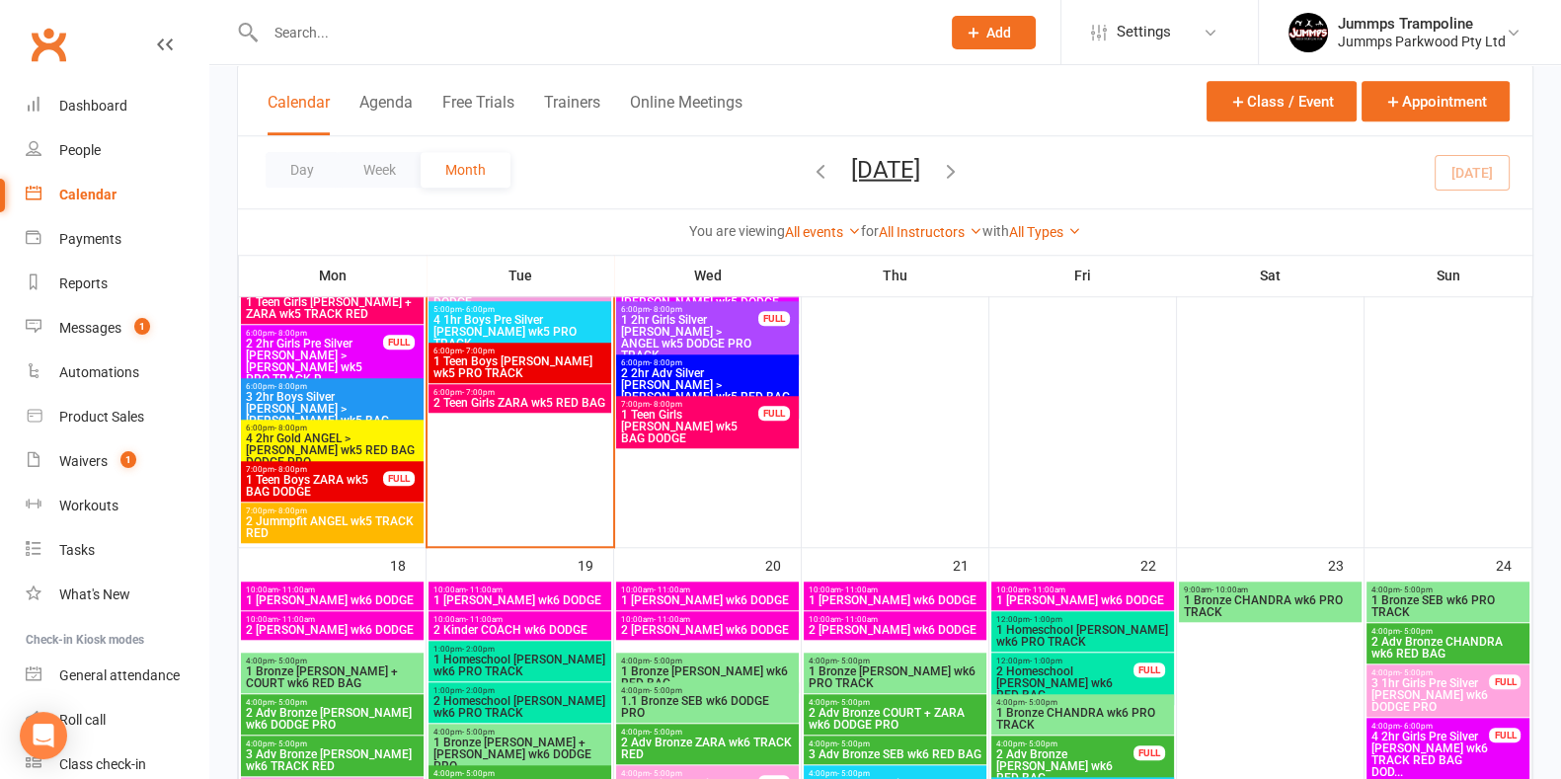
click at [560, 392] on span "6:00pm - 7:00pm" at bounding box center [520, 392] width 175 height 9
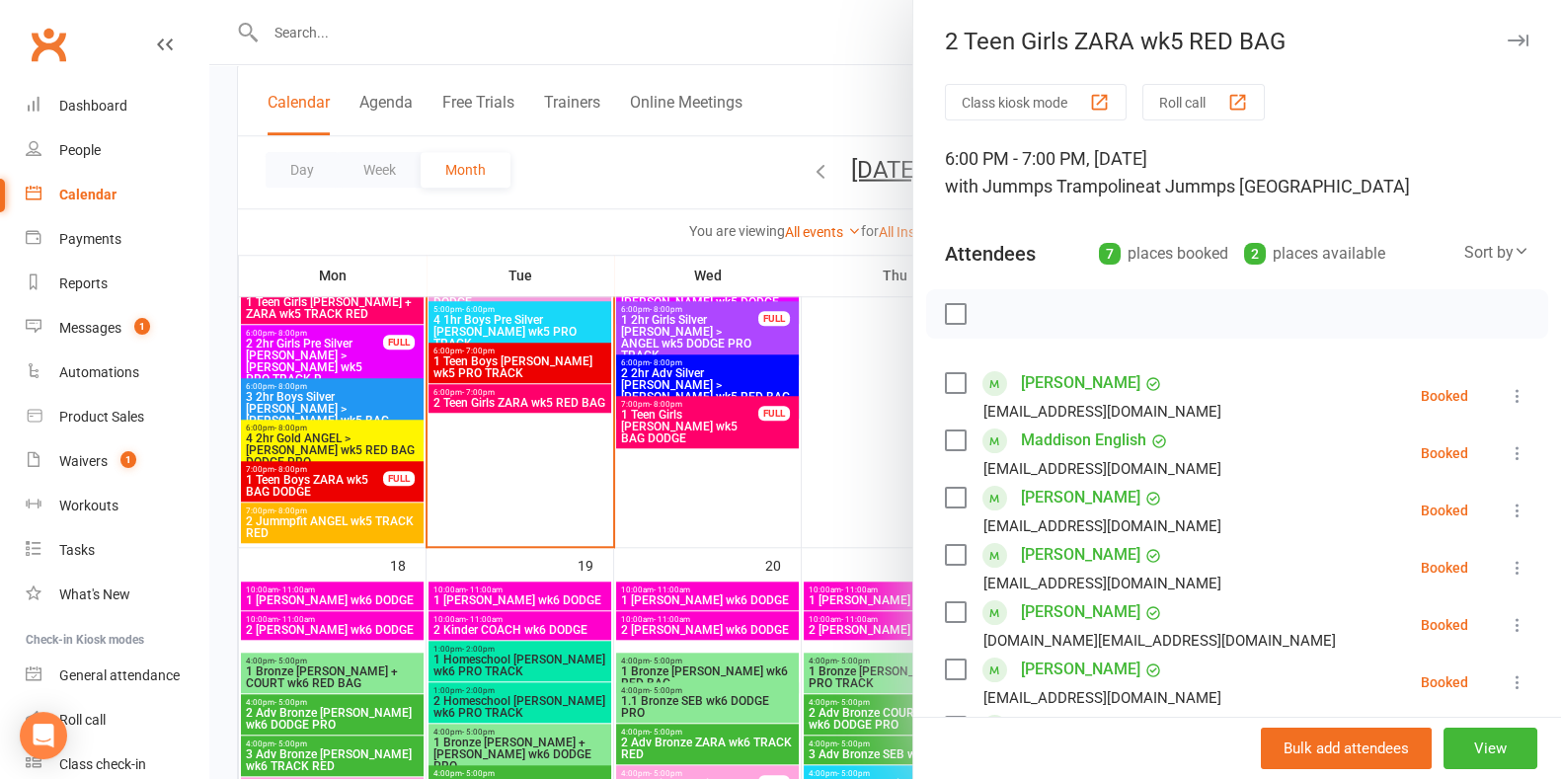
click at [565, 401] on div at bounding box center [885, 389] width 1352 height 779
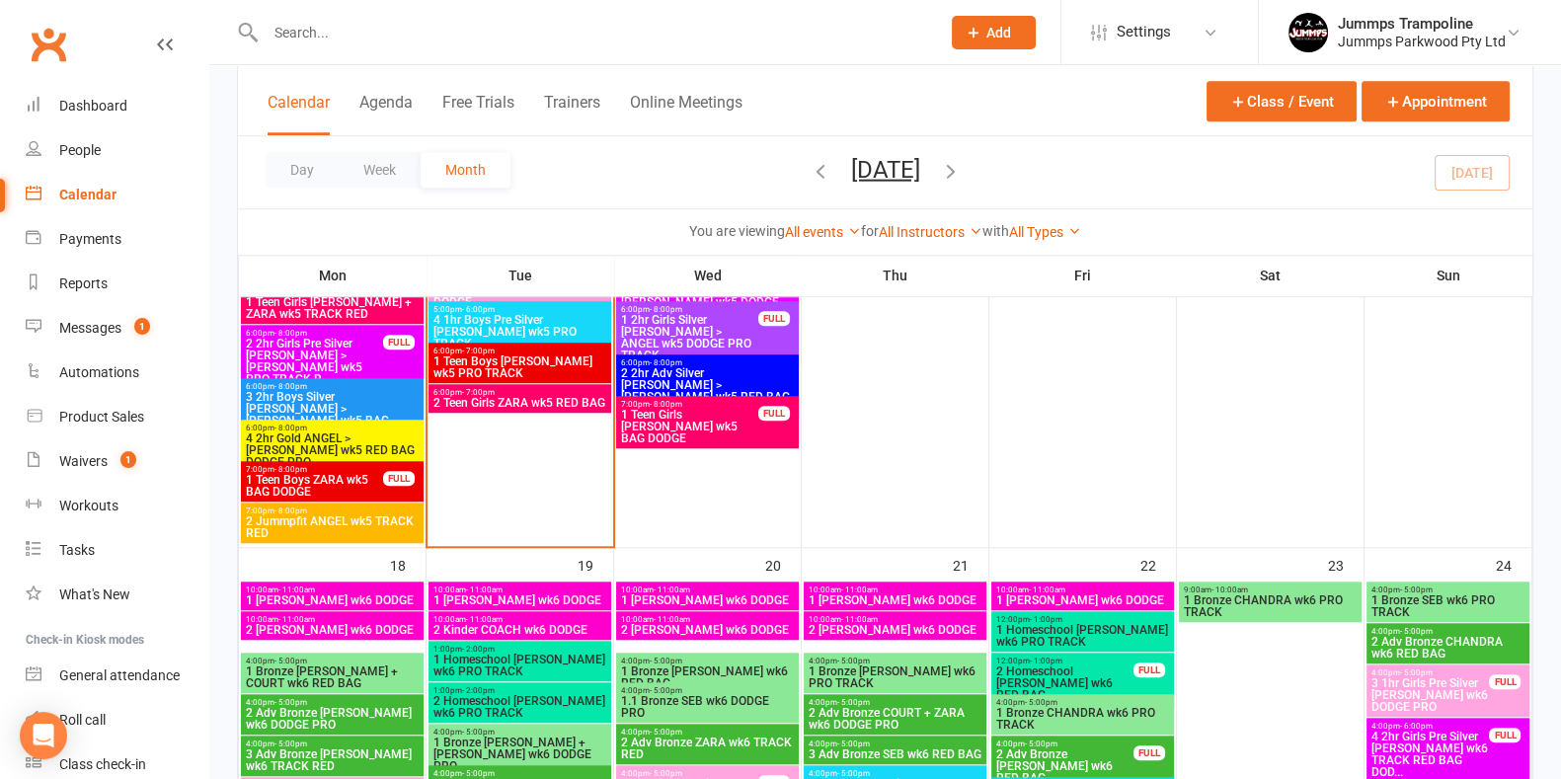
click at [569, 401] on span "2 Teen Girls ZARA wk5 RED BAG" at bounding box center [520, 403] width 175 height 12
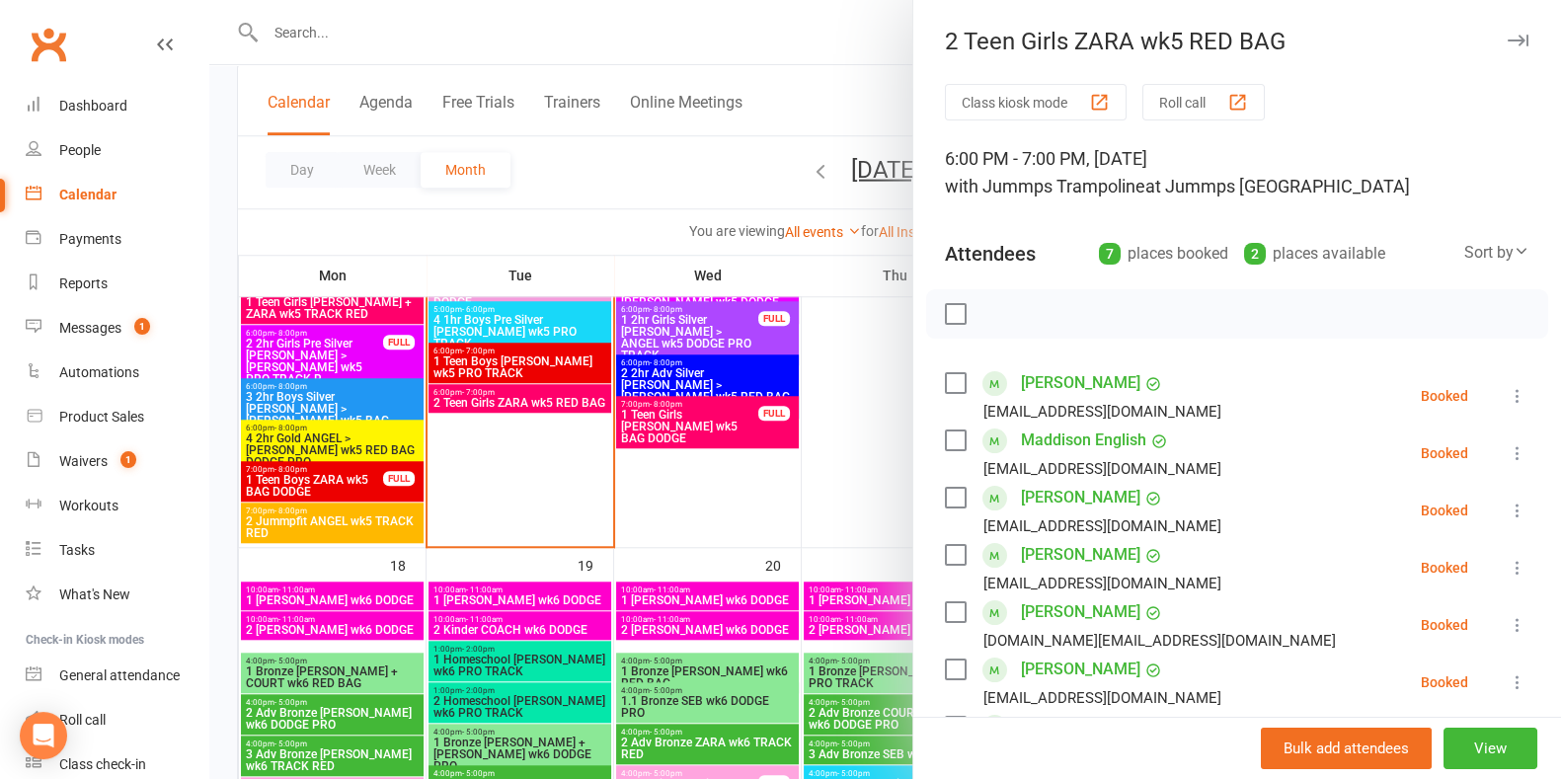
click at [767, 397] on icon at bounding box center [1518, 396] width 20 height 20
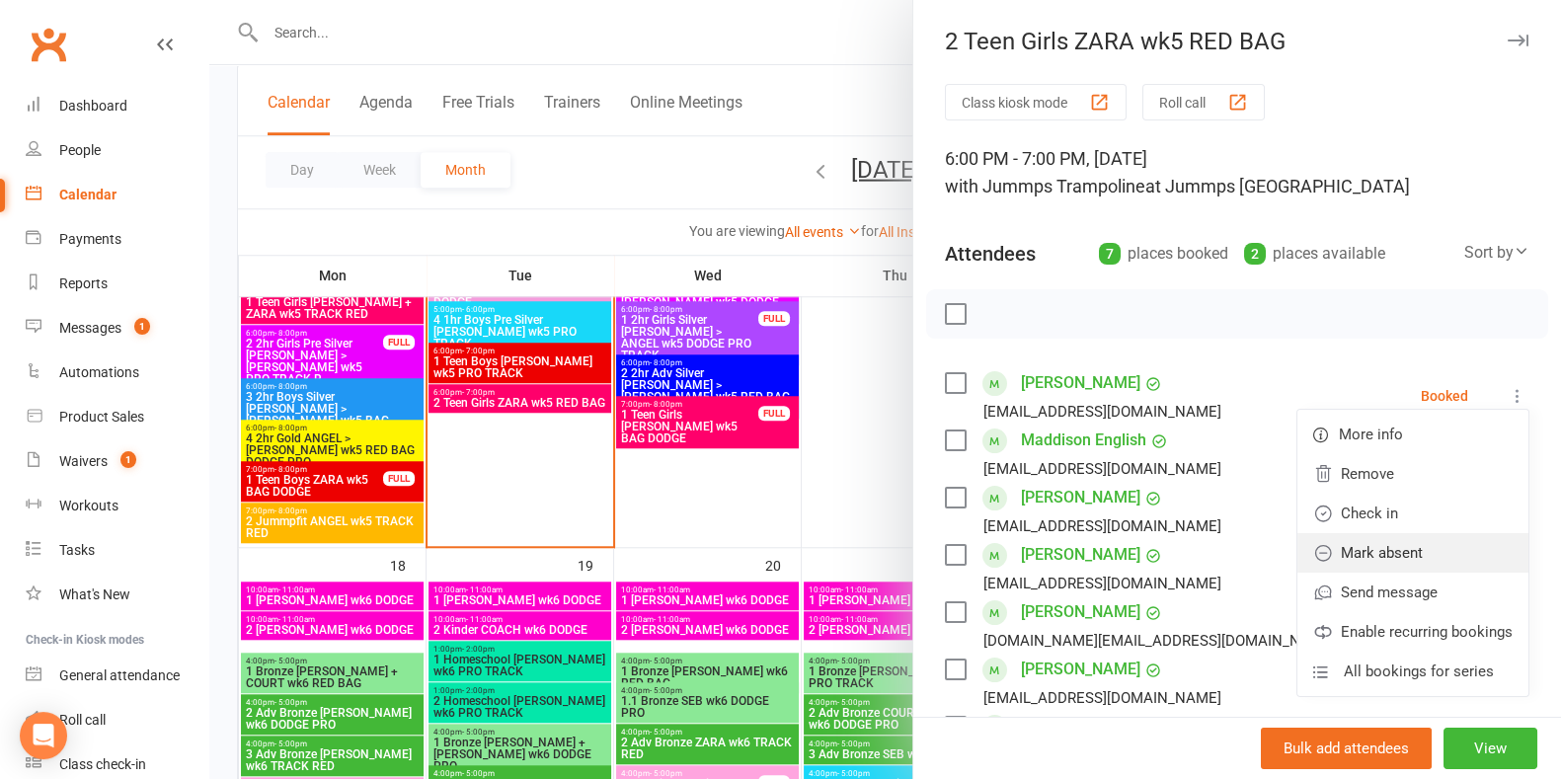
click at [767, 563] on link "Mark absent" at bounding box center [1413, 553] width 231 height 40
